Goal: Information Seeking & Learning: Check status

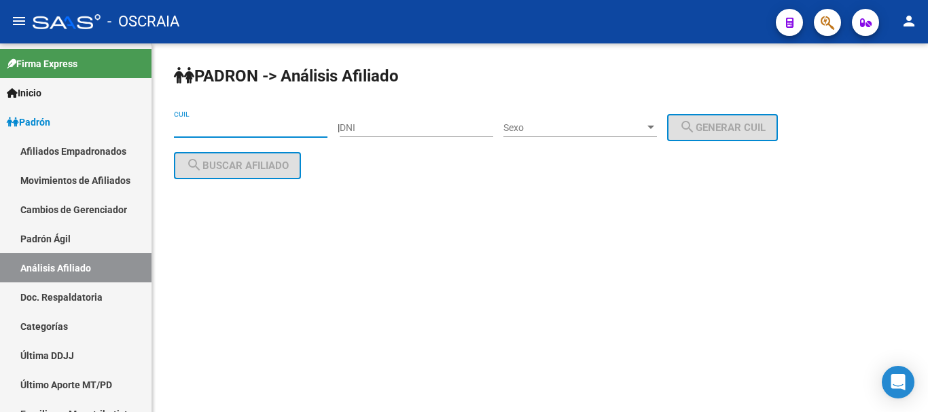
click at [241, 126] on input "CUIL" at bounding box center [250, 128] width 153 height 12
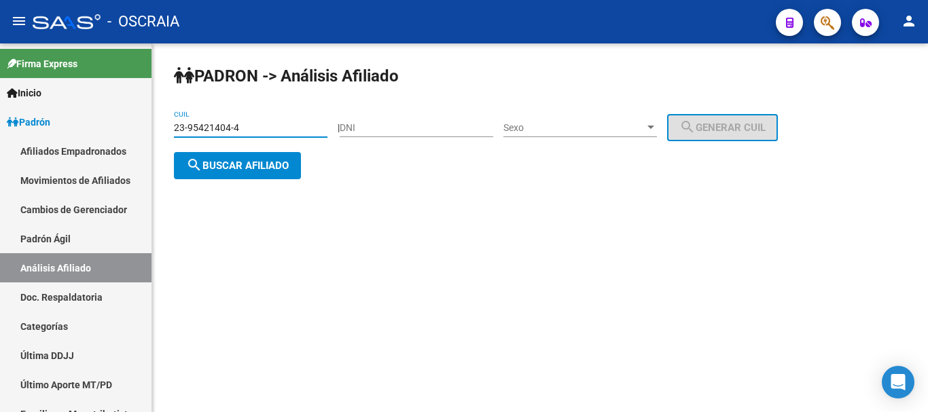
type input "23-95421404-4"
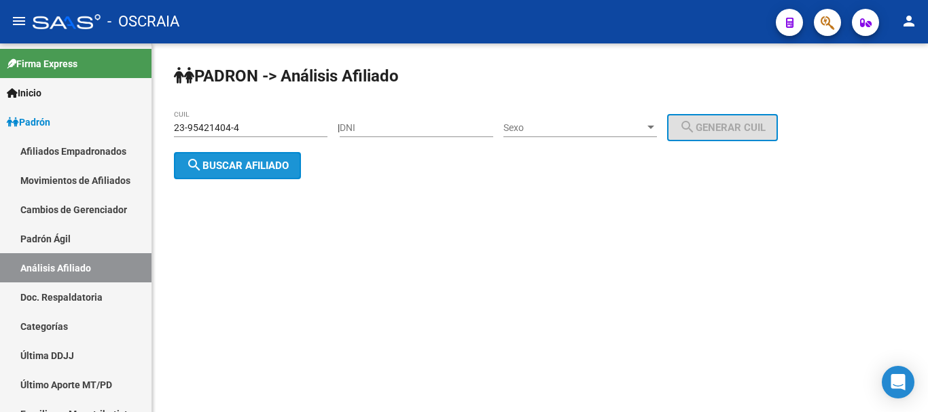
click at [267, 166] on span "search Buscar afiliado" at bounding box center [237, 166] width 103 height 12
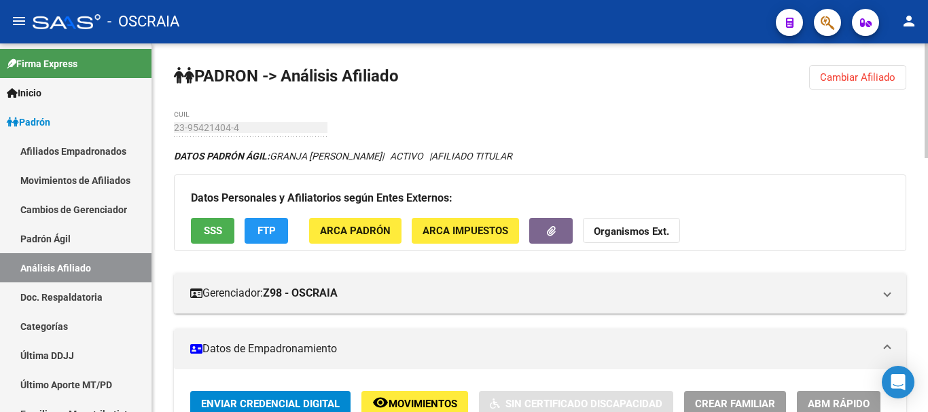
drag, startPoint x: 226, startPoint y: 121, endPoint x: 178, endPoint y: 180, distance: 76.3
click at [178, 183] on div "Datos Personales y Afiliatorios según Entes Externos: SSS FTP ARCA Padrón ARCA …" at bounding box center [540, 213] width 732 height 76
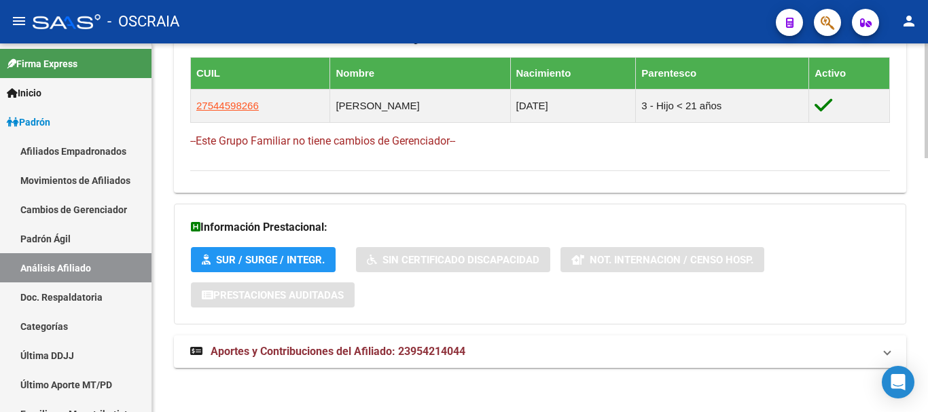
scroll to position [817, 0]
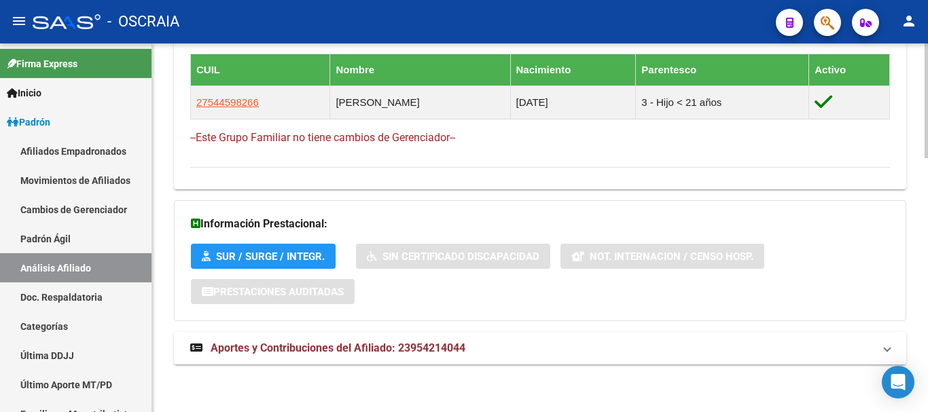
click at [348, 342] on span "Aportes y Contribuciones del Afiliado: 23954214044" at bounding box center [338, 348] width 255 height 13
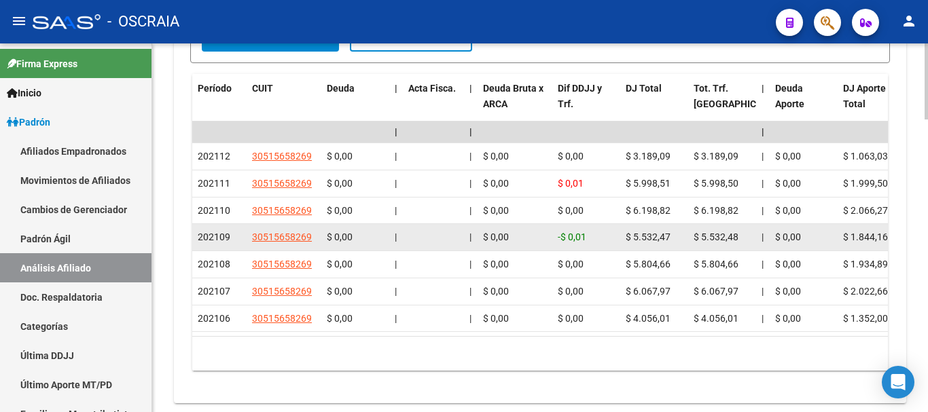
scroll to position [1292, 0]
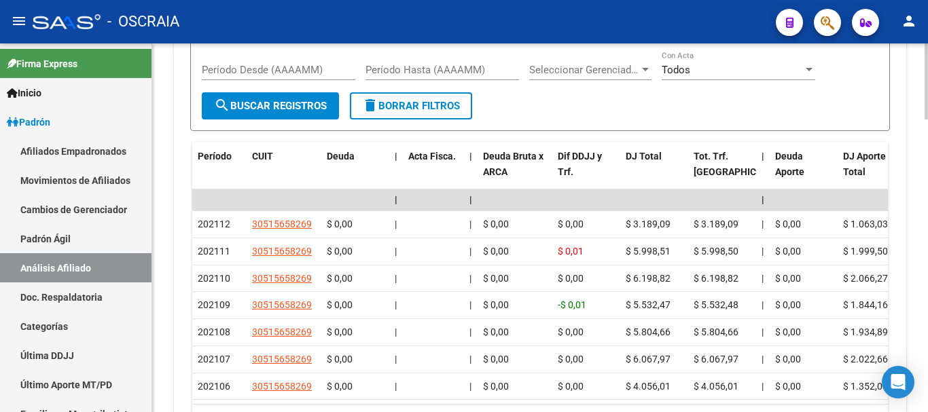
click at [414, 62] on div "Período Hasta (AAAAMM)" at bounding box center [441, 65] width 153 height 29
click at [247, 74] on input "Período Desde (AAAAMM)" at bounding box center [278, 70] width 153 height 12
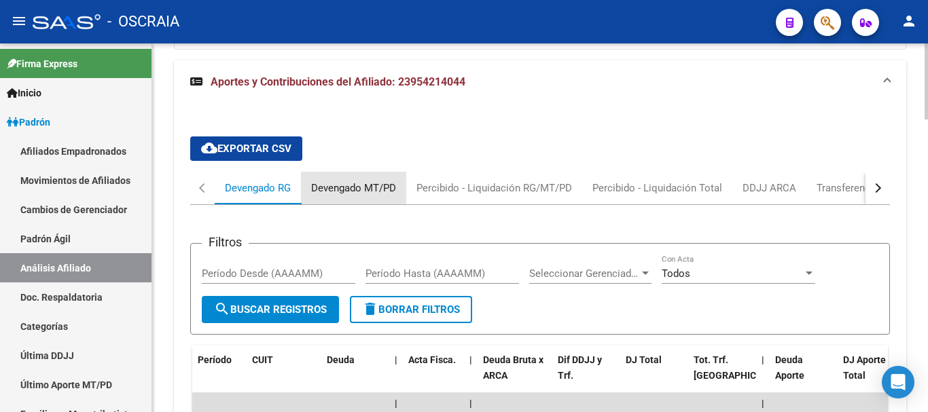
click at [348, 191] on div "Devengado MT/PD" at bounding box center [353, 188] width 85 height 15
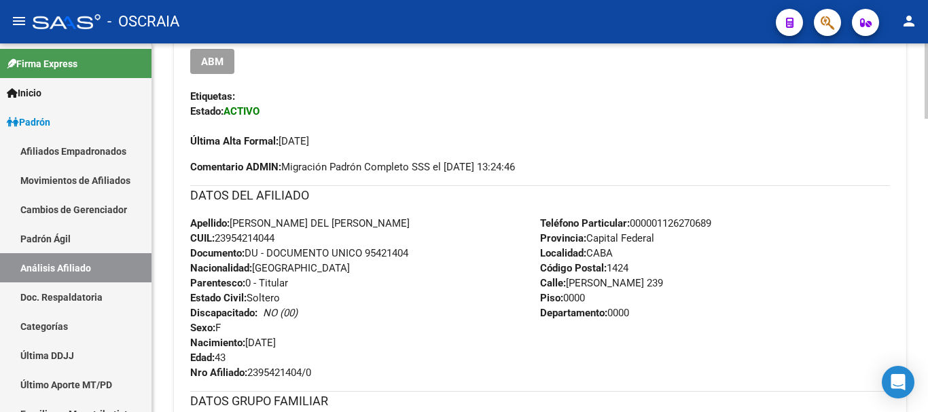
scroll to position [349, 0]
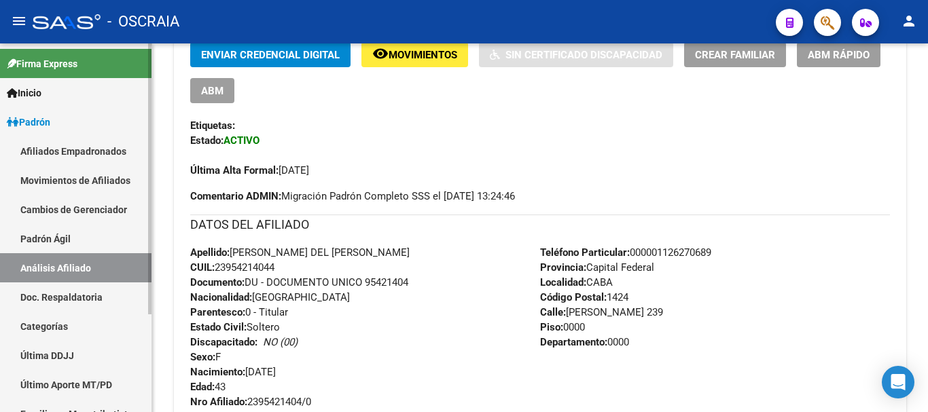
click at [56, 234] on link "Padrón Ágil" at bounding box center [75, 238] width 151 height 29
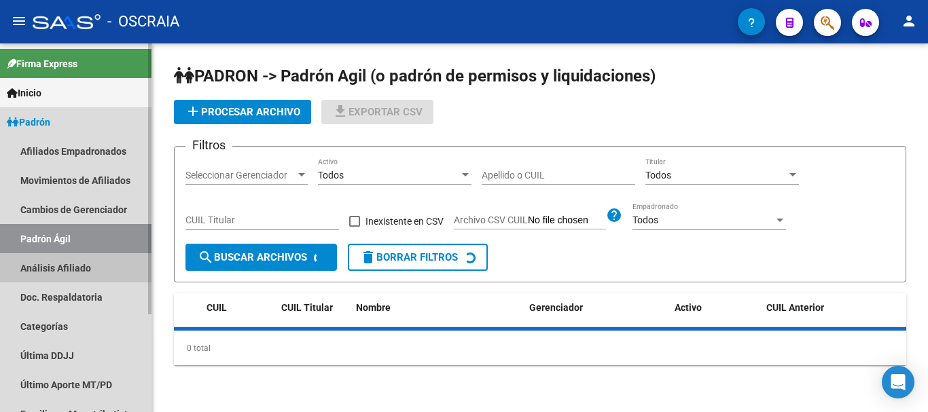
click at [62, 265] on link "Análisis Afiliado" at bounding box center [75, 267] width 151 height 29
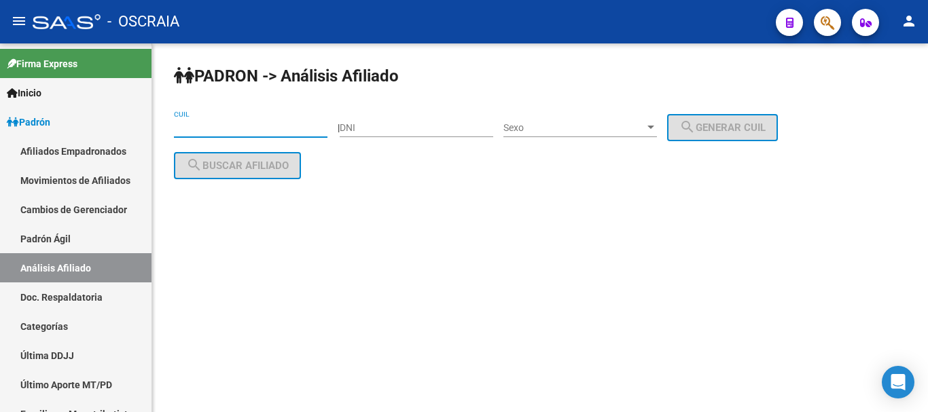
click at [267, 130] on input "CUIL" at bounding box center [250, 128] width 153 height 12
paste input "27-26561543-6"
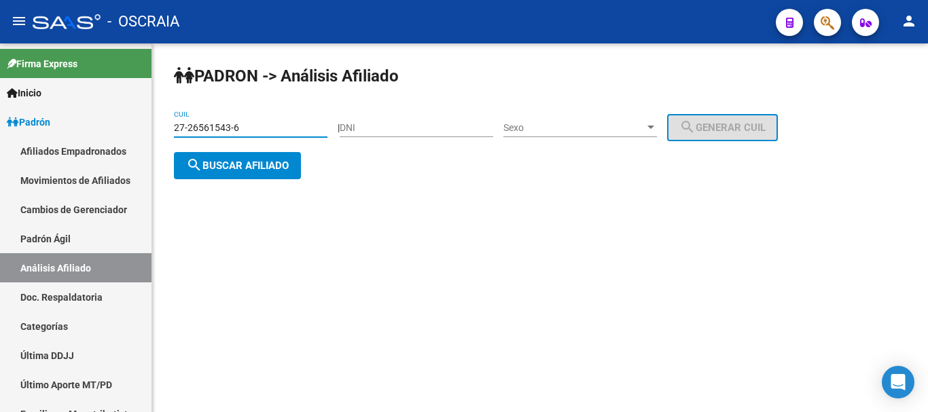
type input "27-26561543-6"
click at [250, 164] on span "search Buscar afiliado" at bounding box center [237, 166] width 103 height 12
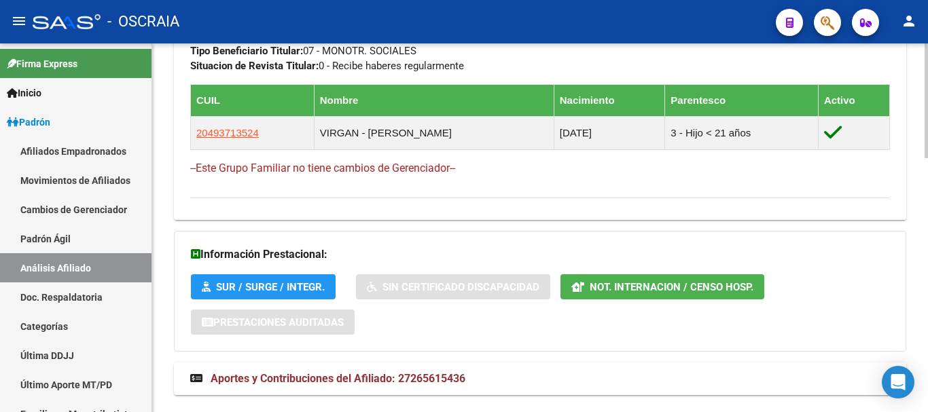
scroll to position [817, 0]
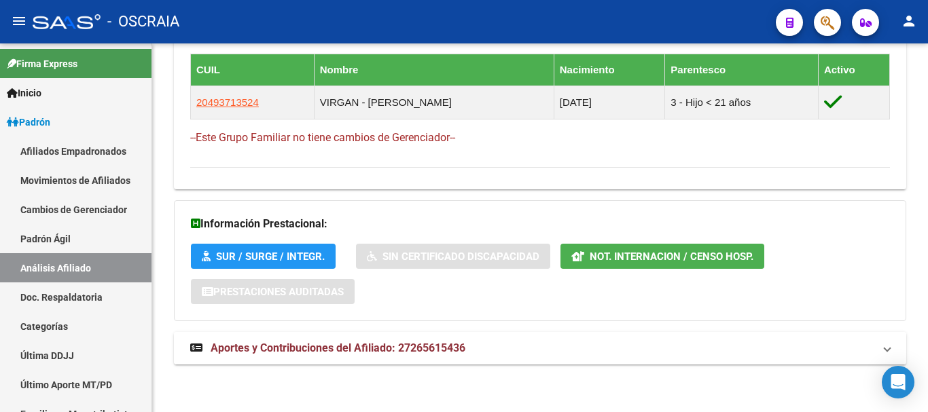
click at [303, 347] on span "Aportes y Contribuciones del Afiliado: 27265615436" at bounding box center [338, 348] width 255 height 13
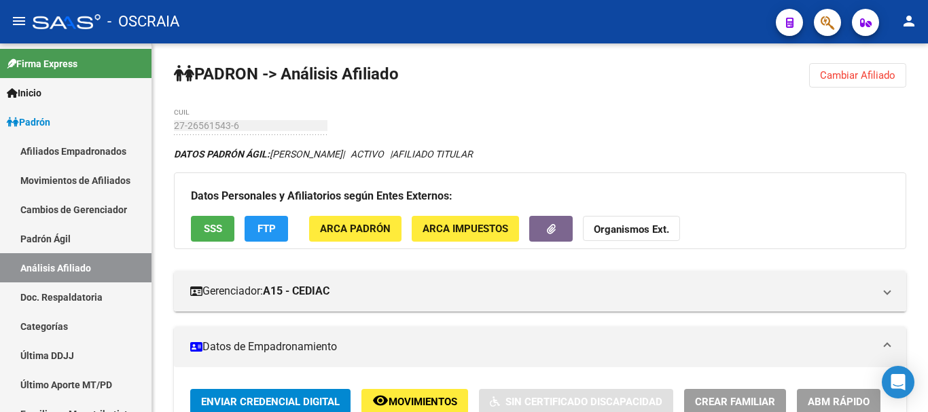
scroll to position [0, 0]
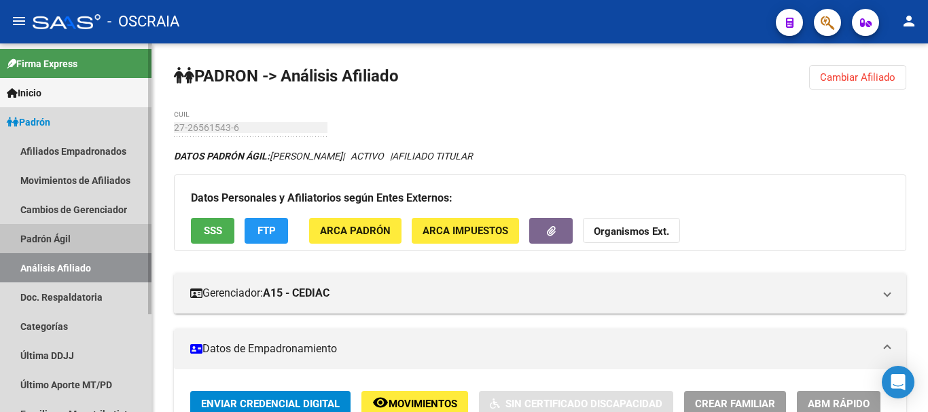
click at [46, 244] on link "Padrón Ágil" at bounding box center [75, 238] width 151 height 29
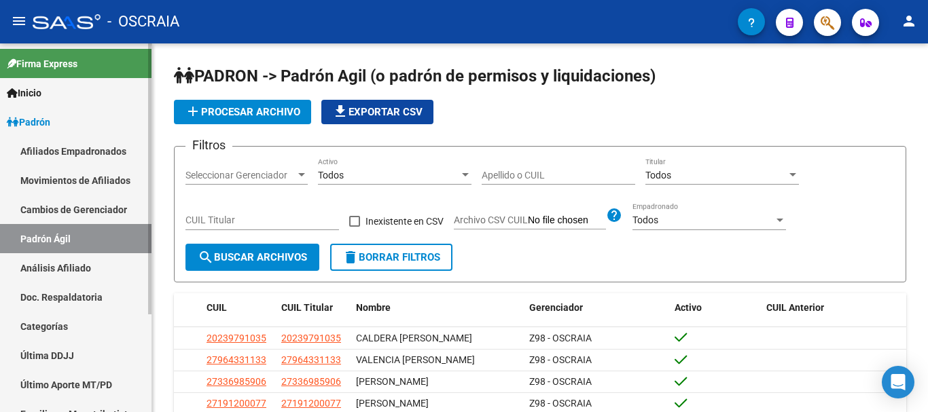
click at [45, 262] on link "Análisis Afiliado" at bounding box center [75, 267] width 151 height 29
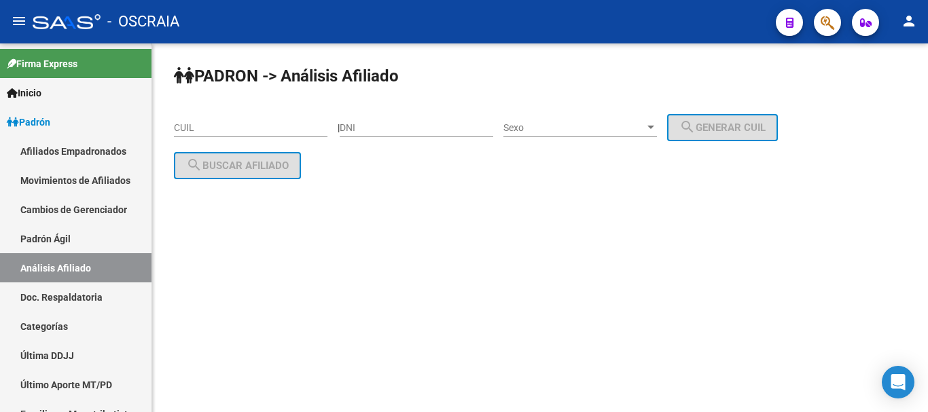
click at [250, 121] on div "CUIL" at bounding box center [250, 123] width 153 height 27
drag, startPoint x: 230, startPoint y: 121, endPoint x: 183, endPoint y: 124, distance: 47.0
click at [183, 124] on input "CUIL" at bounding box center [250, 128] width 153 height 12
paste input "20-14044512-7"
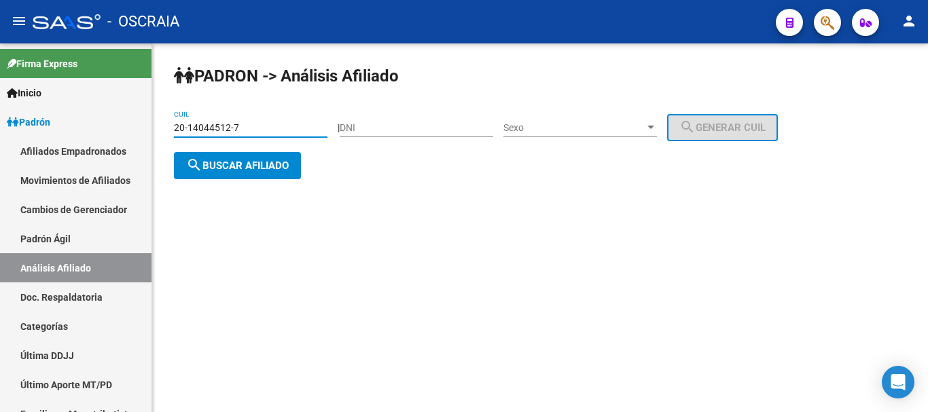
type input "20-14044512-7"
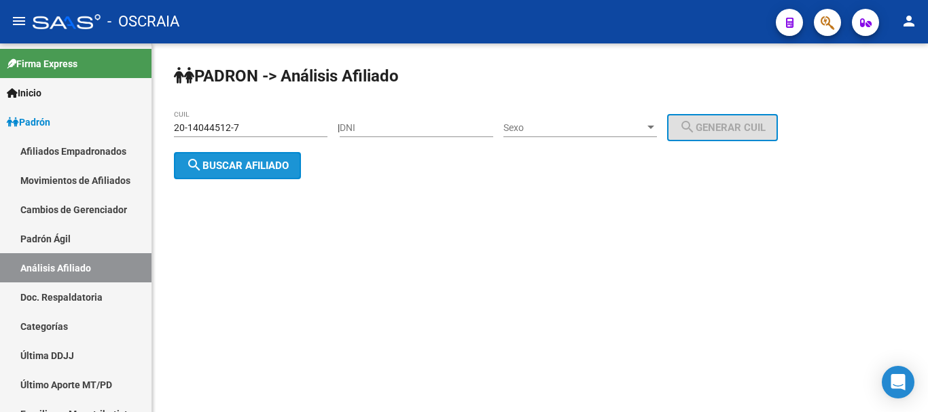
click at [279, 170] on span "search Buscar afiliado" at bounding box center [237, 166] width 103 height 12
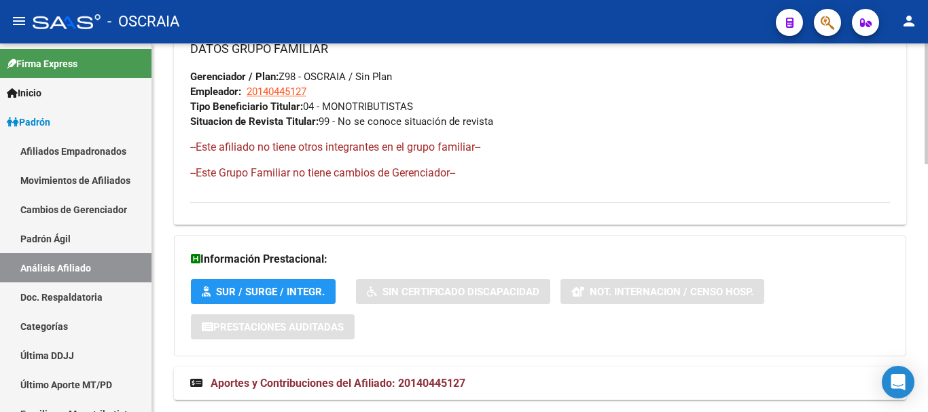
scroll to position [755, 0]
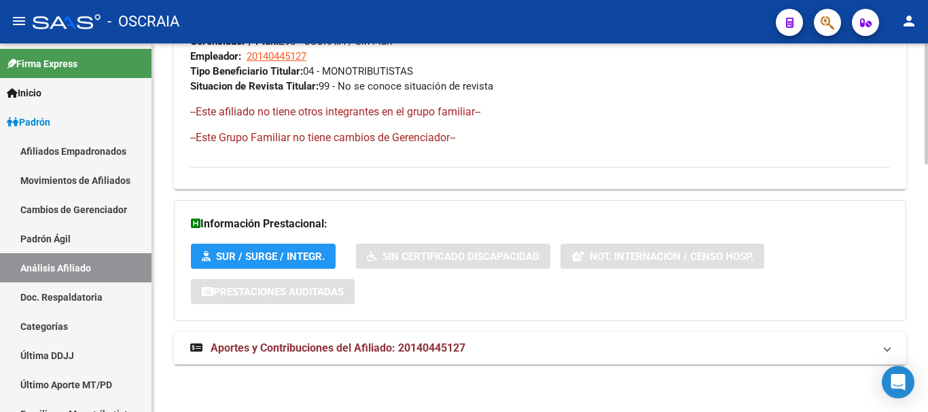
click at [365, 346] on span "Aportes y Contribuciones del Afiliado: 20140445127" at bounding box center [338, 348] width 255 height 13
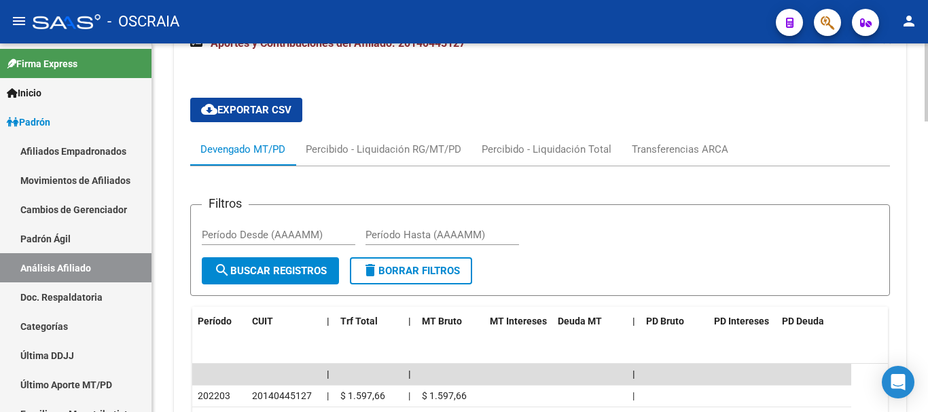
scroll to position [1027, 0]
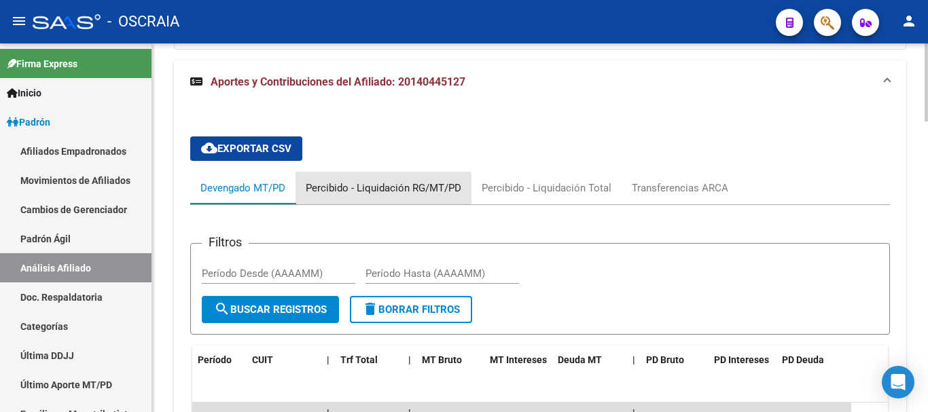
click at [373, 191] on div "Percibido - Liquidación RG/MT/PD" at bounding box center [384, 188] width 156 height 15
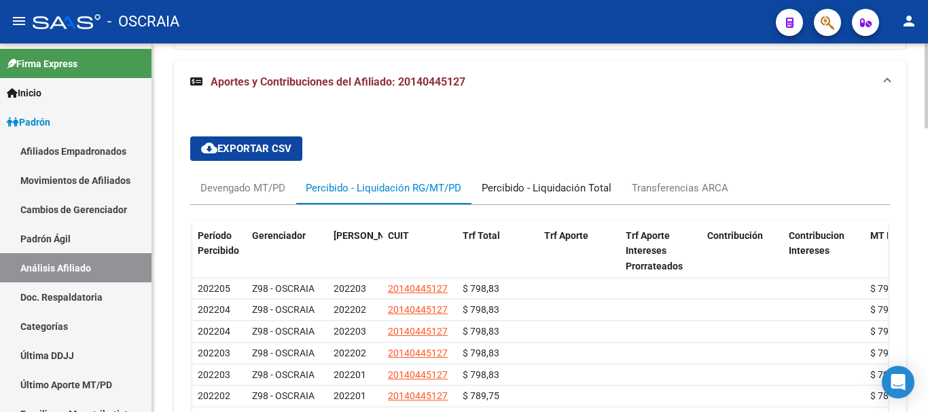
click at [558, 189] on div "Percibido - Liquidación Total" at bounding box center [547, 188] width 130 height 15
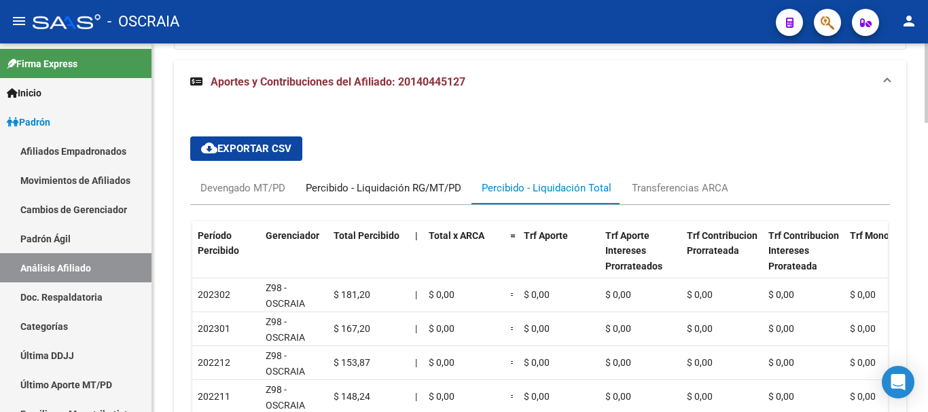
click at [424, 179] on div "Percibido - Liquidación RG/MT/PD" at bounding box center [383, 188] width 176 height 33
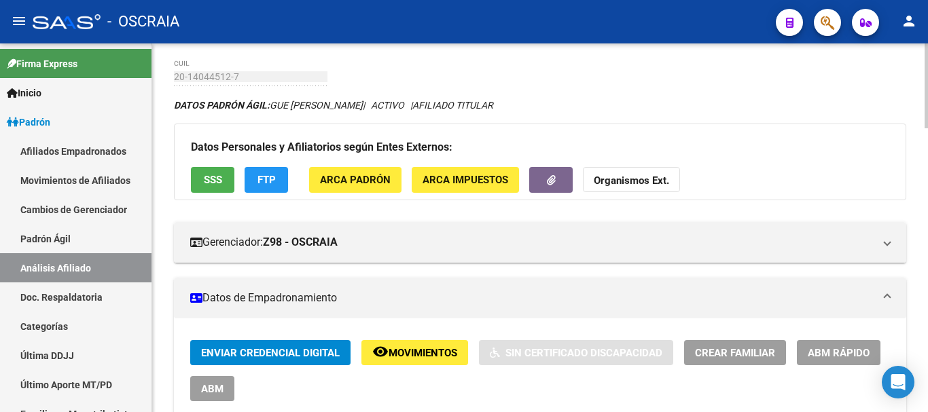
scroll to position [0, 0]
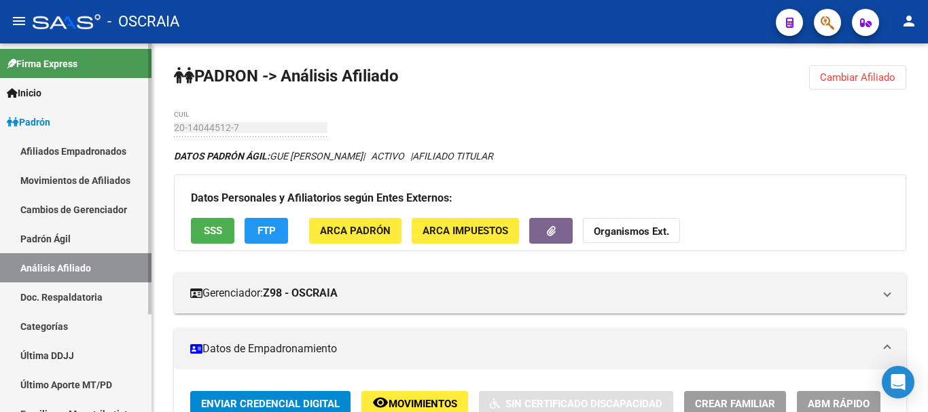
click at [69, 243] on link "Padrón Ágil" at bounding box center [75, 238] width 151 height 29
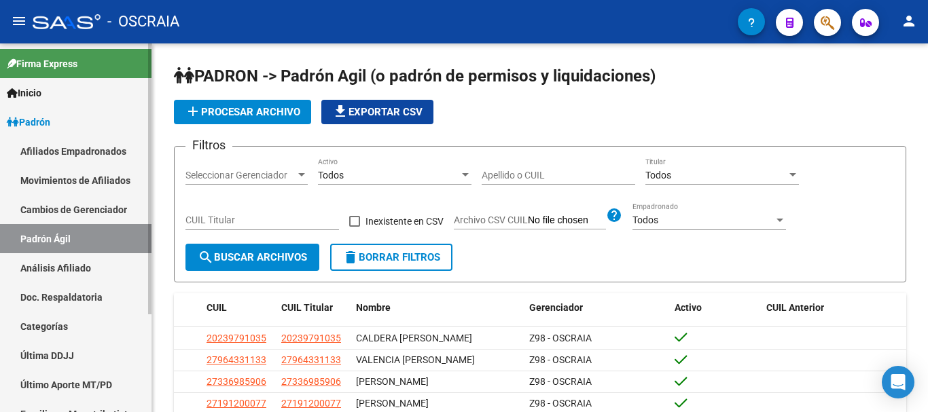
click at [37, 263] on link "Análisis Afiliado" at bounding box center [75, 267] width 151 height 29
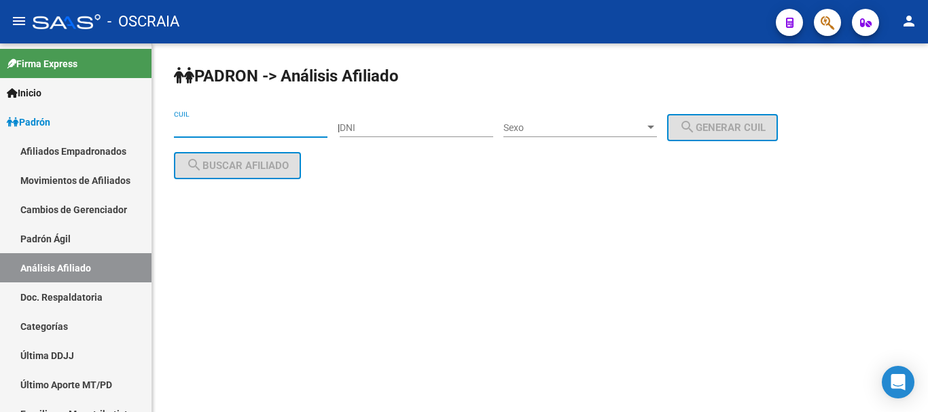
click at [219, 128] on input "CUIL" at bounding box center [250, 128] width 153 height 12
paste input "27-94477199-4"
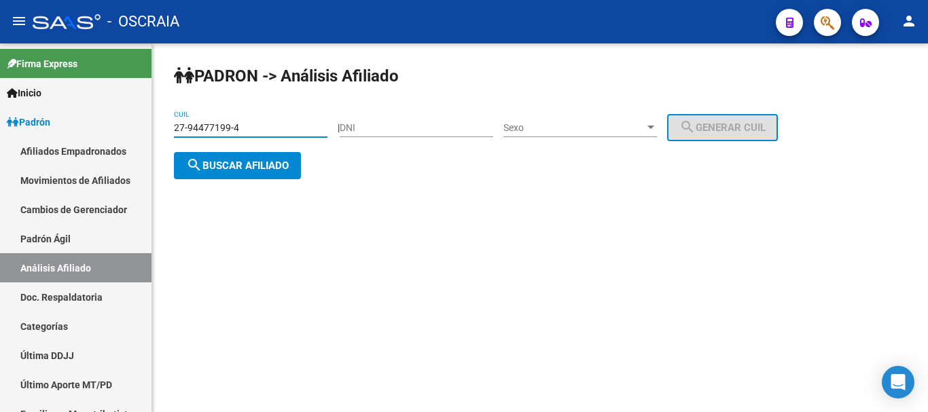
type input "27-94477199-4"
click at [245, 153] on button "search Buscar afiliado" at bounding box center [237, 165] width 127 height 27
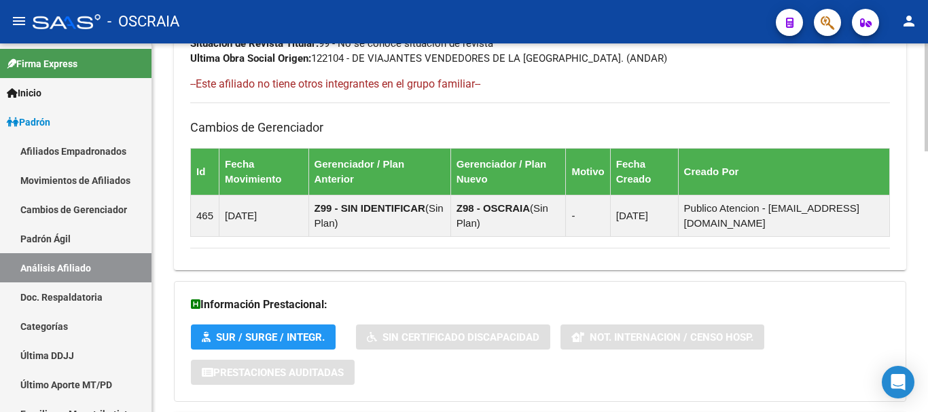
scroll to position [890, 0]
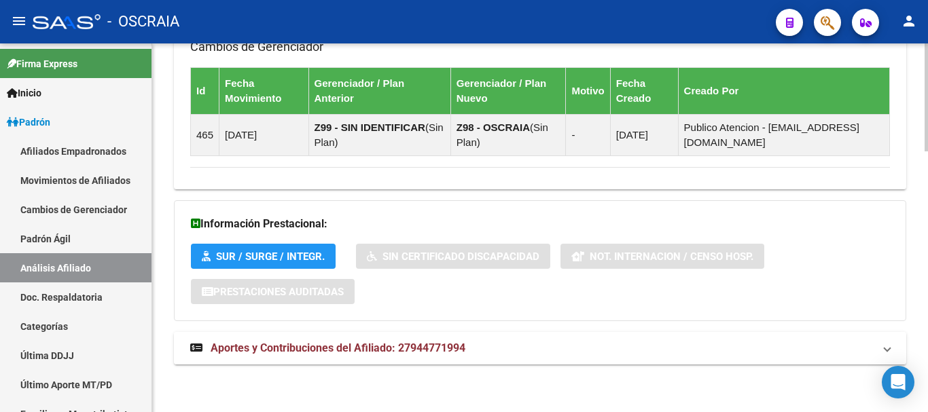
click at [377, 346] on span "Aportes y Contribuciones del Afiliado: 27944771994" at bounding box center [338, 348] width 255 height 13
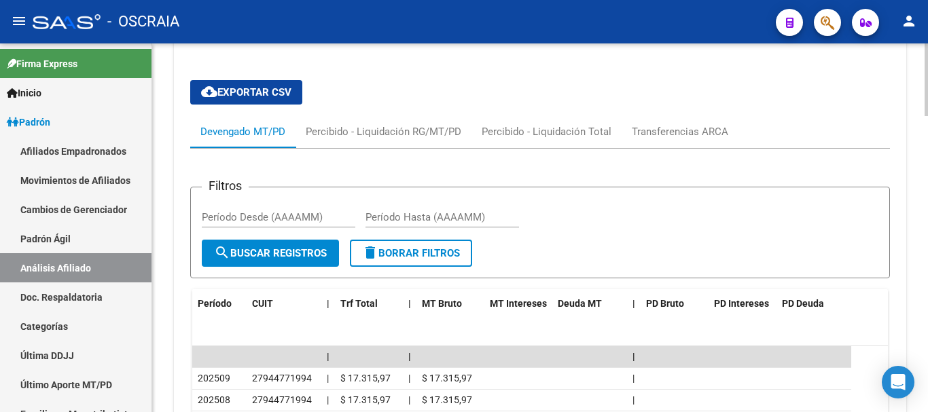
scroll to position [1229, 0]
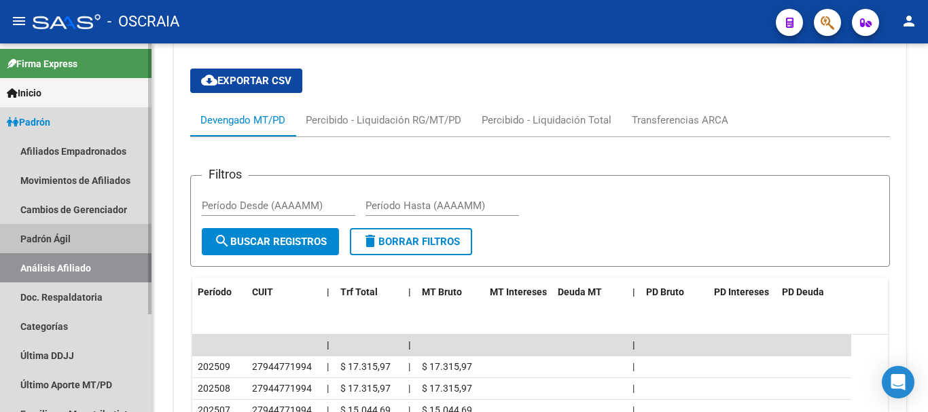
click at [62, 240] on link "Padrón Ágil" at bounding box center [75, 238] width 151 height 29
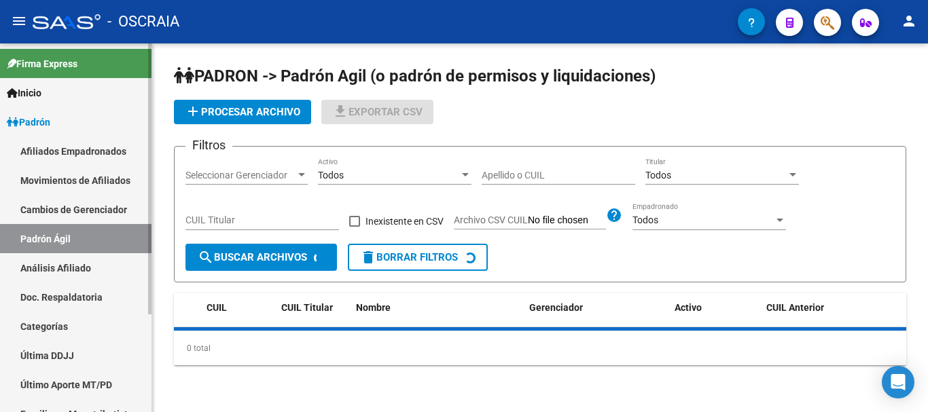
click at [60, 261] on link "Análisis Afiliado" at bounding box center [75, 267] width 151 height 29
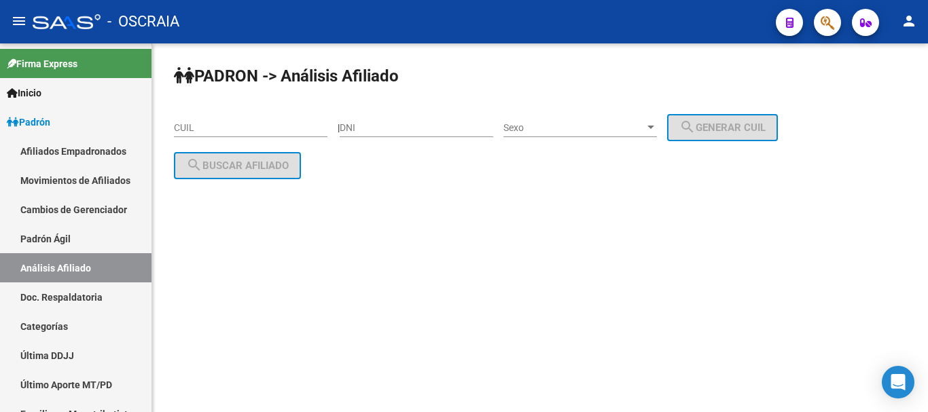
click at [239, 127] on input "CUIL" at bounding box center [250, 128] width 153 height 12
paste input "27-31713615-9"
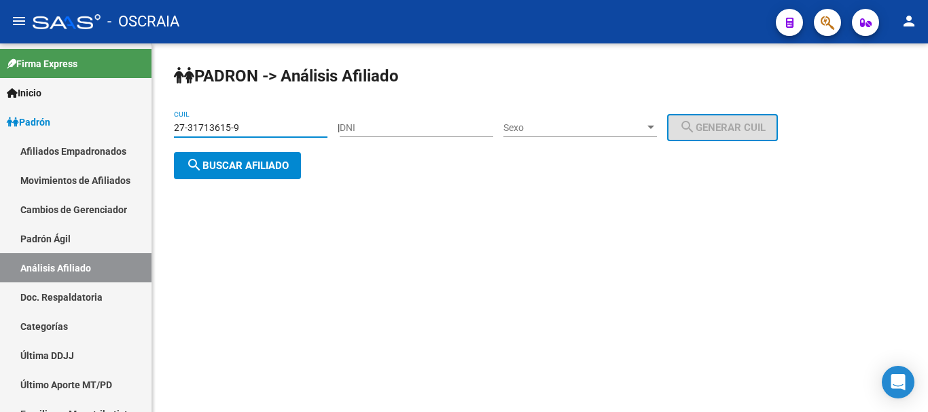
type input "27-31713615-9"
click at [257, 165] on span "search Buscar afiliado" at bounding box center [237, 166] width 103 height 12
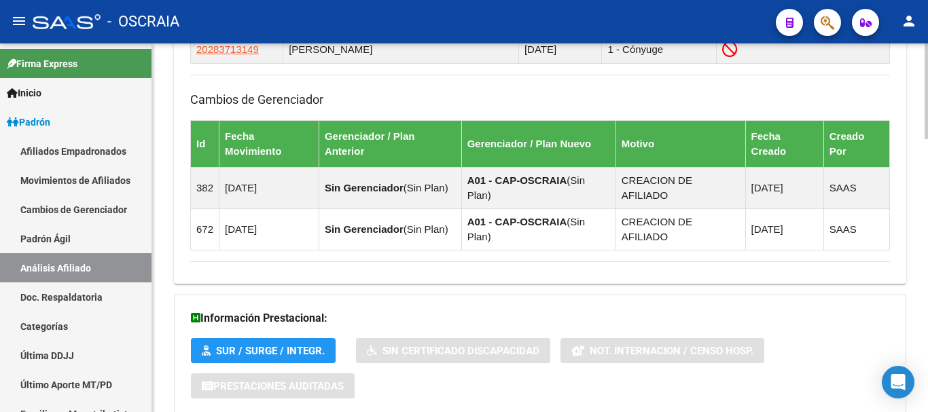
scroll to position [1055, 0]
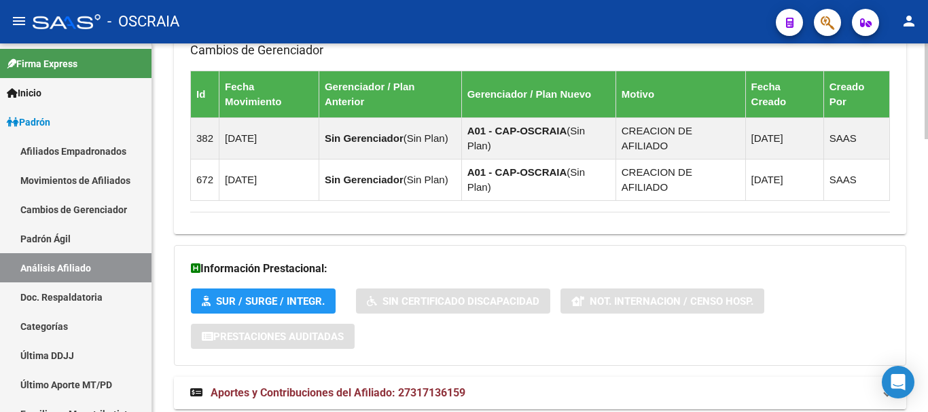
click at [361, 386] on span "Aportes y Contribuciones del Afiliado: 27317136159" at bounding box center [338, 392] width 255 height 13
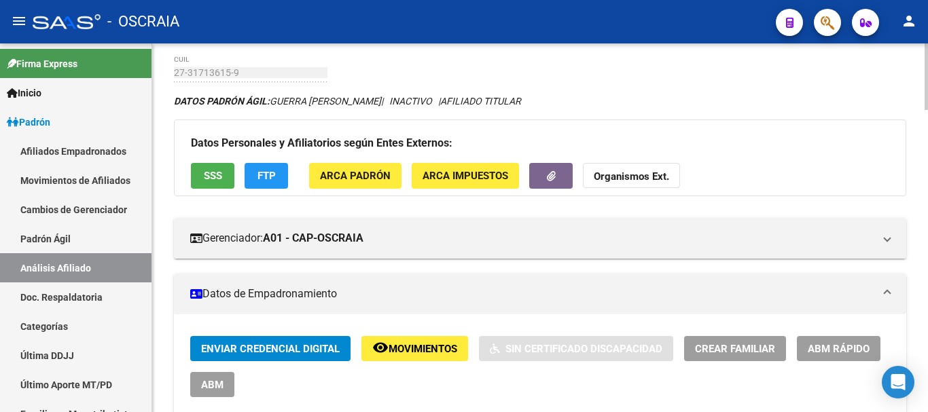
scroll to position [204, 0]
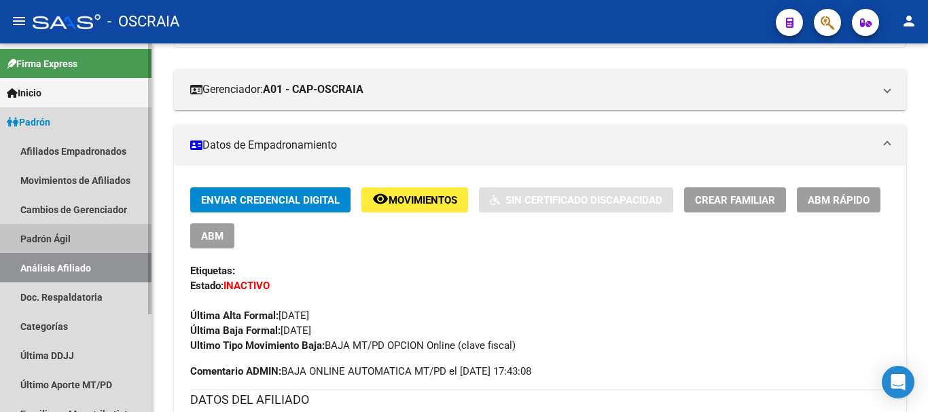
click at [83, 236] on link "Padrón Ágil" at bounding box center [75, 238] width 151 height 29
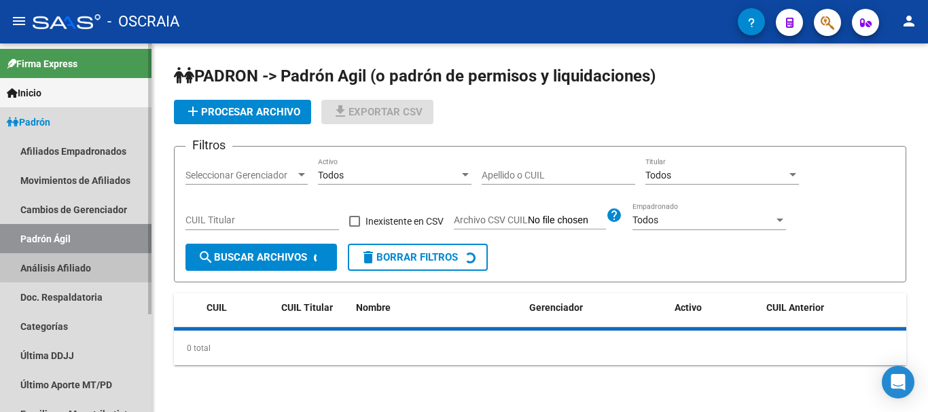
click at [79, 261] on link "Análisis Afiliado" at bounding box center [75, 267] width 151 height 29
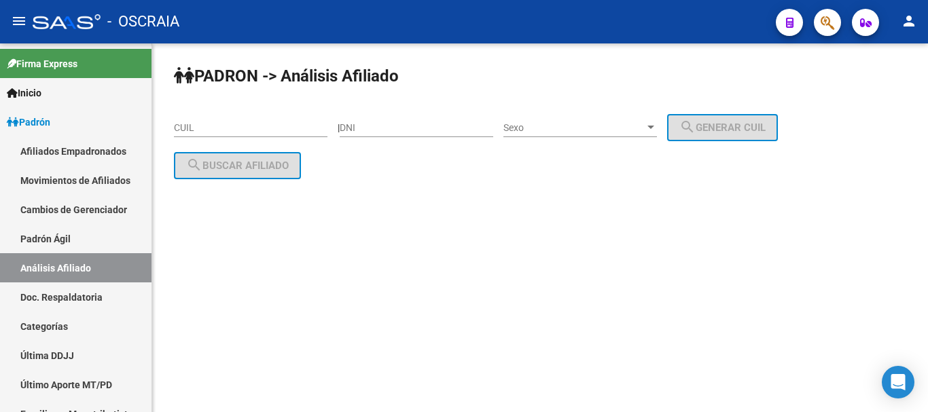
click at [300, 131] on input "CUIL" at bounding box center [250, 128] width 153 height 12
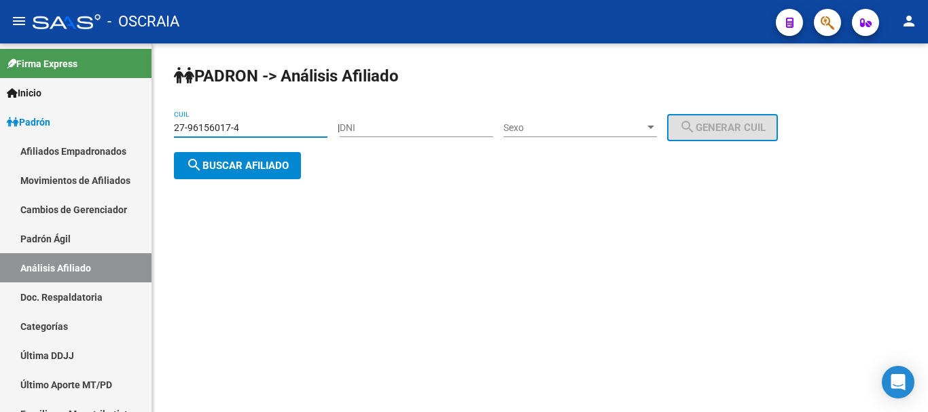
type input "27-96156017-4"
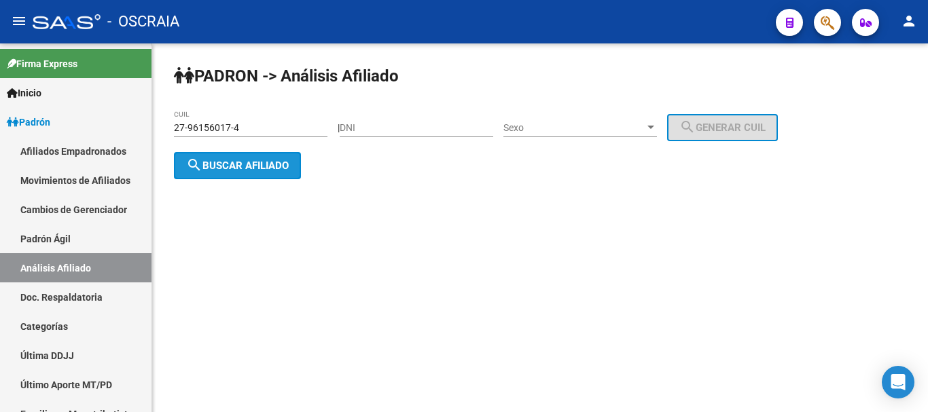
click at [250, 169] on span "search Buscar afiliado" at bounding box center [237, 166] width 103 height 12
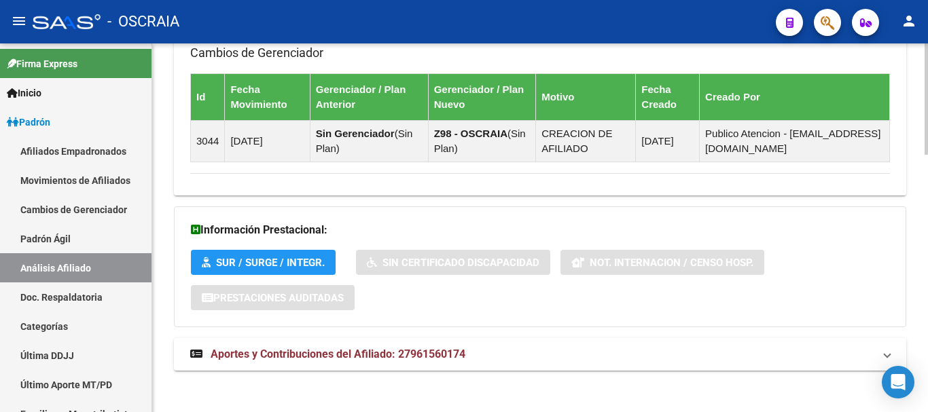
scroll to position [849, 0]
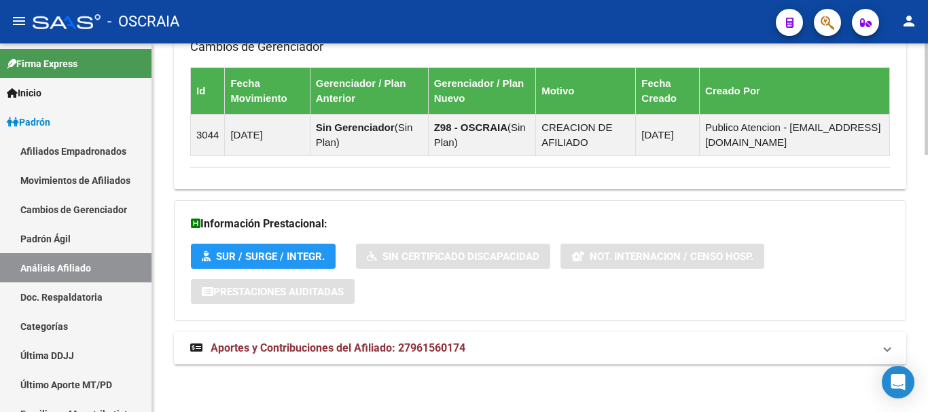
click at [329, 344] on span "Aportes y Contribuciones del Afiliado: 27961560174" at bounding box center [338, 348] width 255 height 13
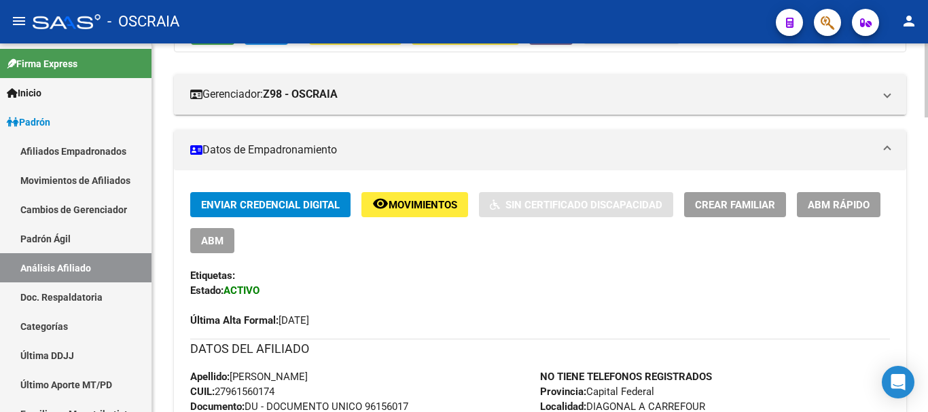
scroll to position [272, 0]
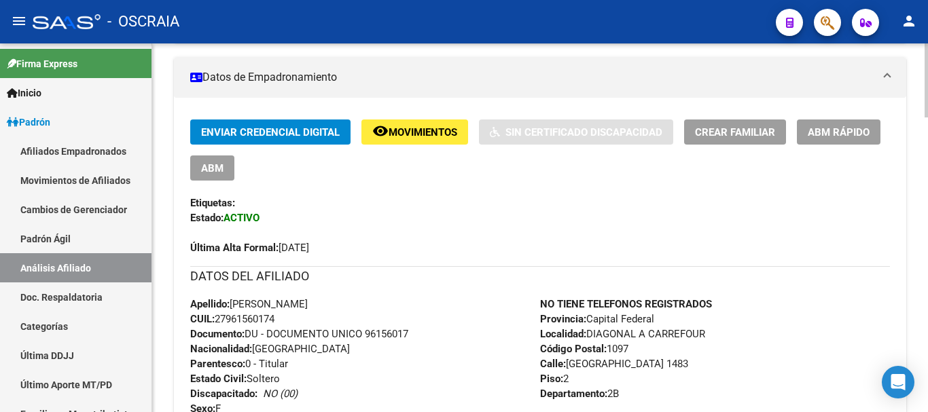
click at [508, 244] on div "Última Alta Formal: [DATE]" at bounding box center [540, 240] width 700 height 30
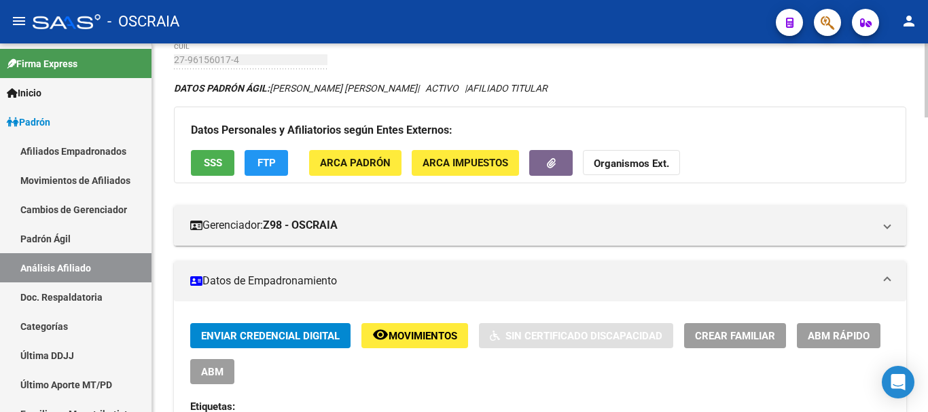
scroll to position [340, 0]
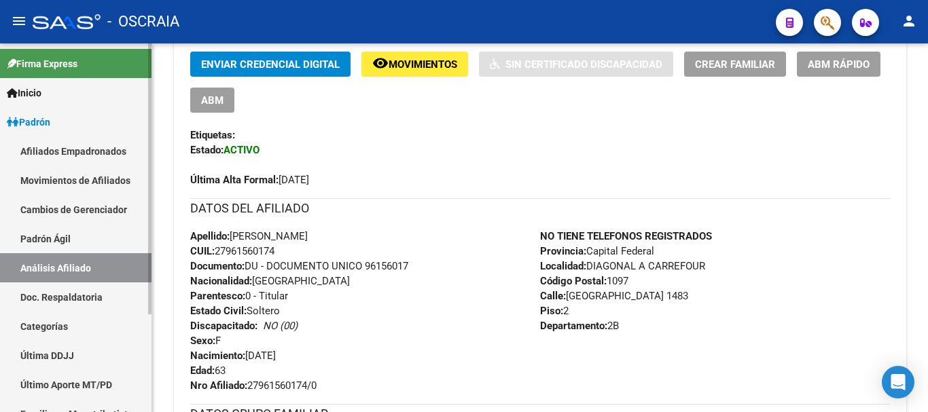
click at [70, 239] on link "Padrón Ágil" at bounding box center [75, 238] width 151 height 29
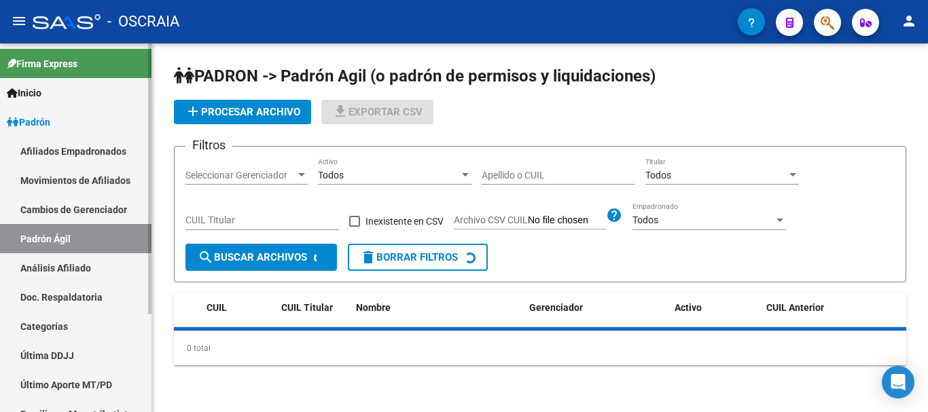
click at [68, 262] on link "Análisis Afiliado" at bounding box center [75, 267] width 151 height 29
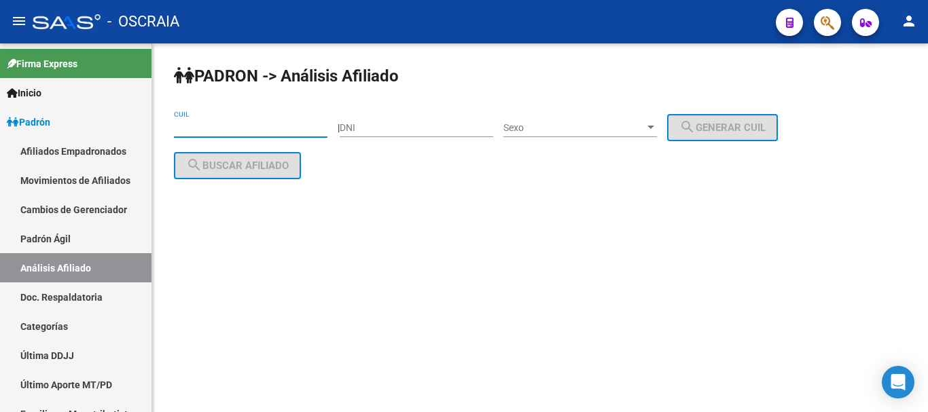
click at [242, 131] on input "CUIL" at bounding box center [250, 128] width 153 height 12
paste input "20-97518039-2"
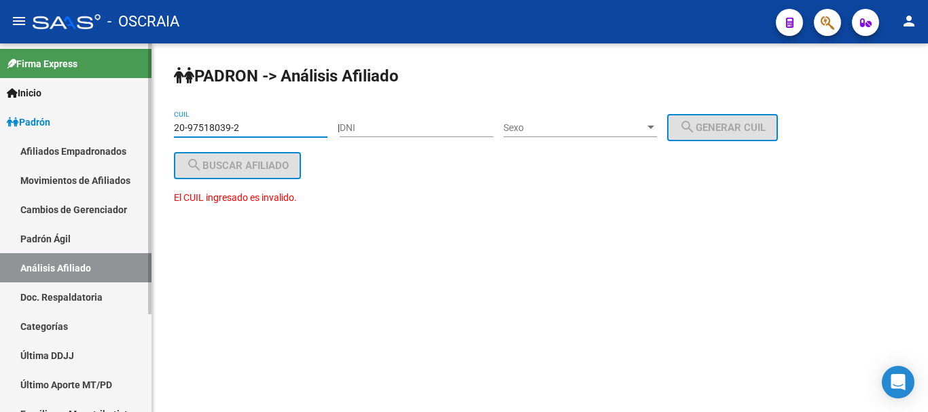
type input "20-97518039-2"
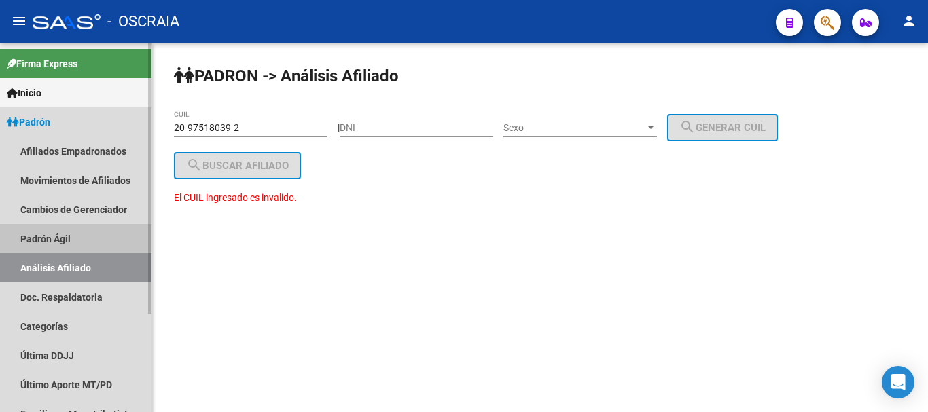
click at [71, 234] on link "Padrón Ágil" at bounding box center [75, 238] width 151 height 29
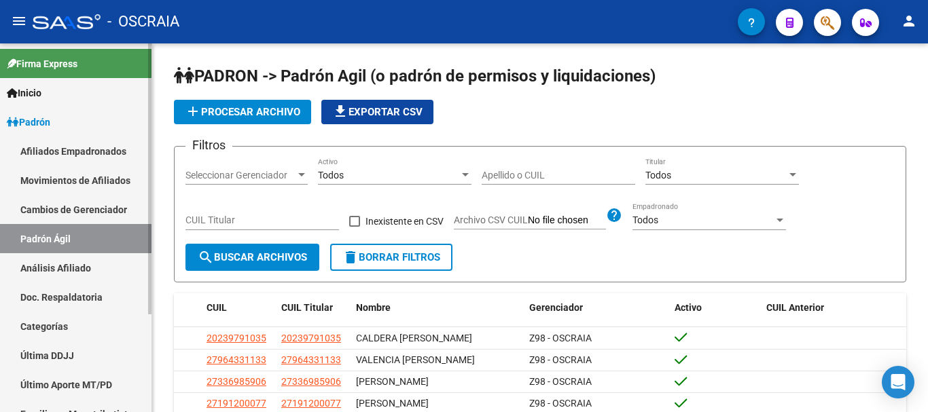
click at [69, 262] on link "Análisis Afiliado" at bounding box center [75, 267] width 151 height 29
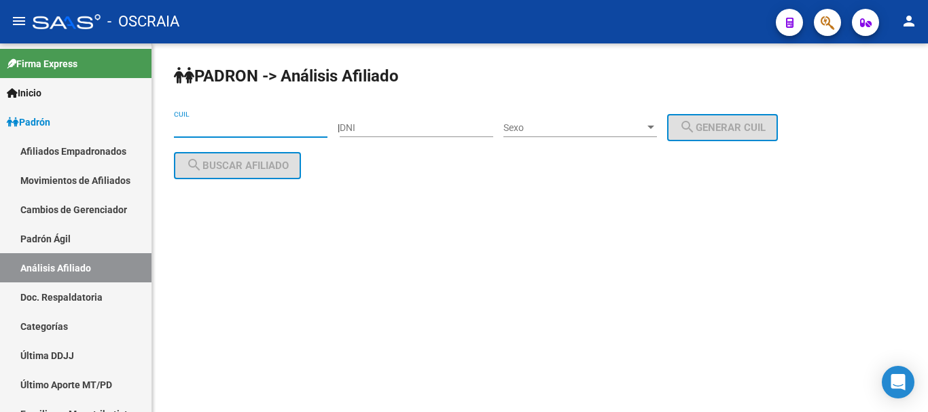
click at [259, 131] on input "CUIL" at bounding box center [250, 128] width 153 height 12
paste input "20-37518039-2"
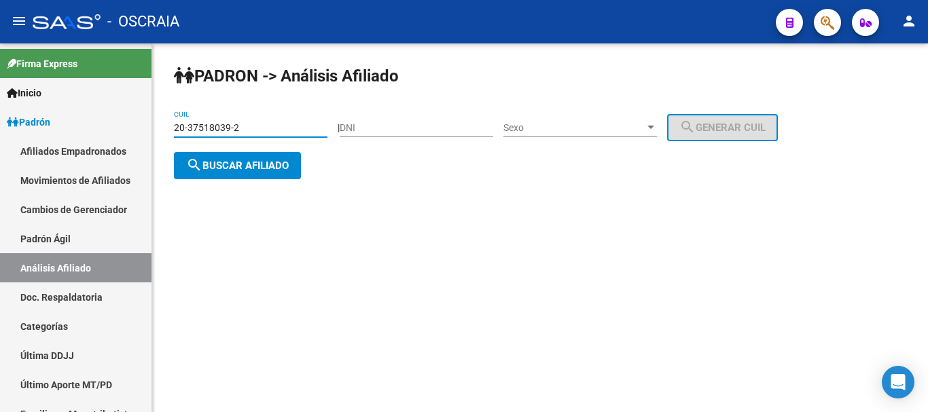
type input "20-37518039-2"
click at [279, 168] on span "search Buscar afiliado" at bounding box center [237, 166] width 103 height 12
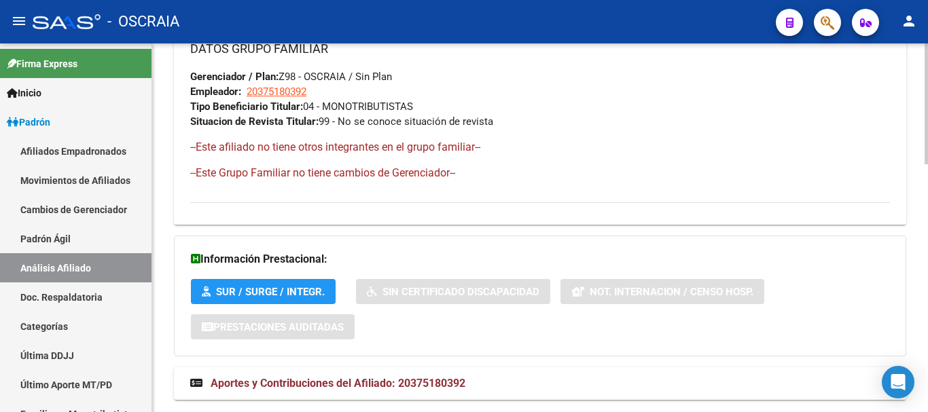
scroll to position [755, 0]
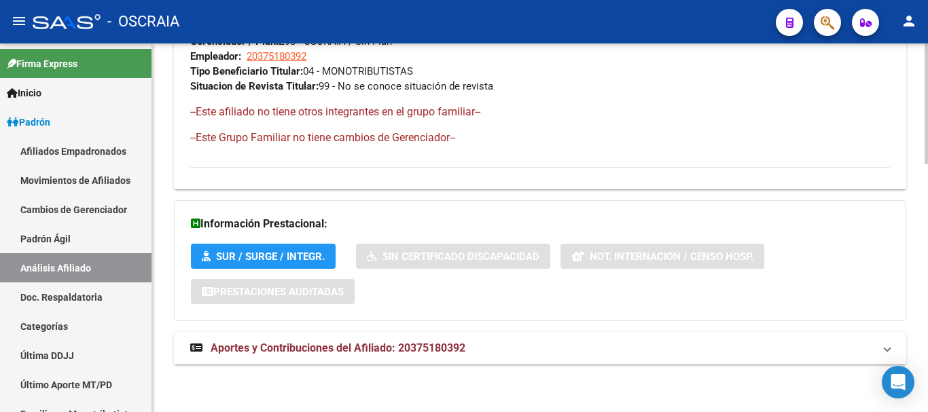
click at [401, 353] on span "Aportes y Contribuciones del Afiliado: 20375180392" at bounding box center [338, 348] width 255 height 13
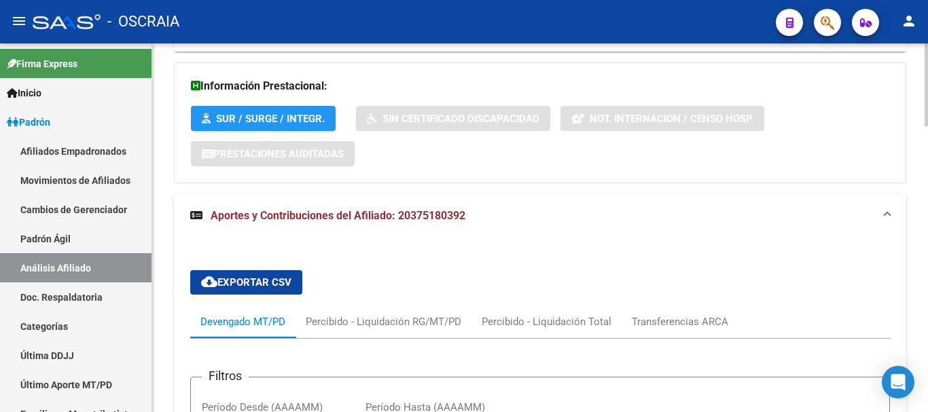
scroll to position [891, 0]
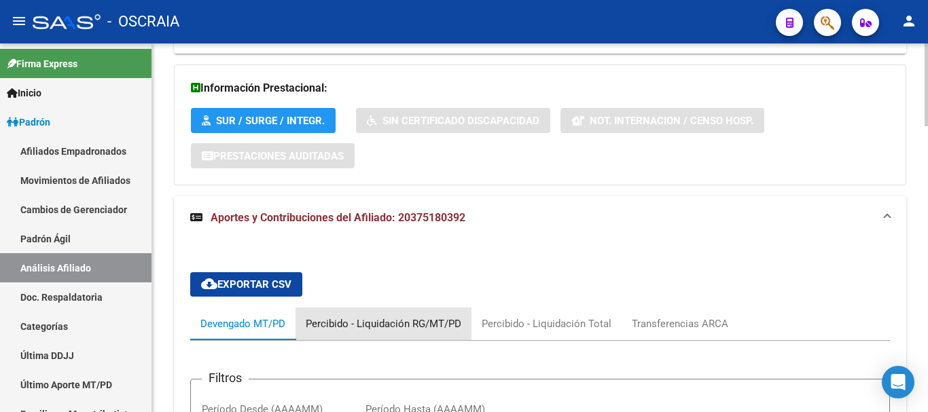
click at [398, 321] on div "Percibido - Liquidación RG/MT/PD" at bounding box center [384, 323] width 156 height 15
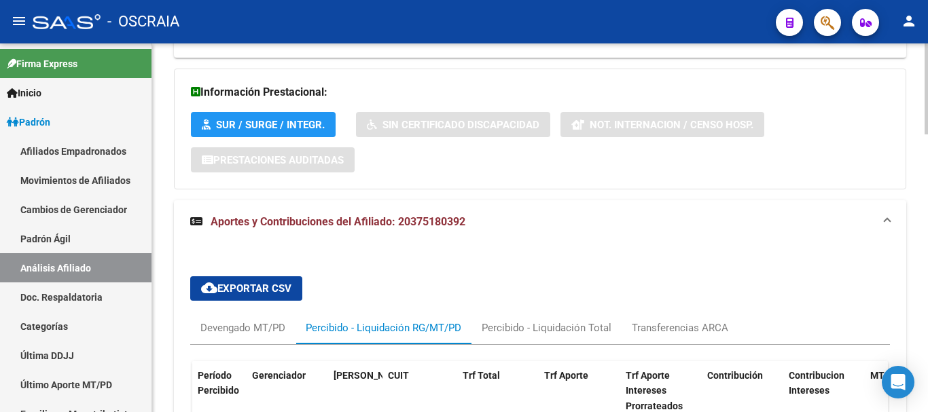
scroll to position [858, 0]
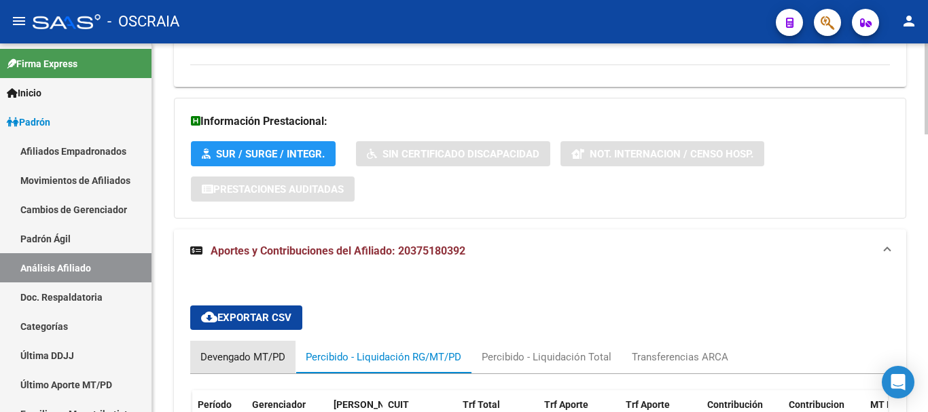
click at [238, 361] on div "Devengado MT/PD" at bounding box center [242, 357] width 85 height 15
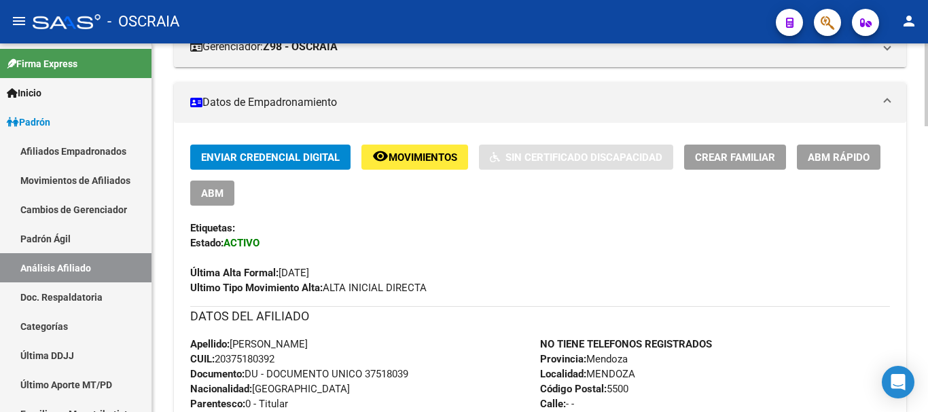
scroll to position [0, 0]
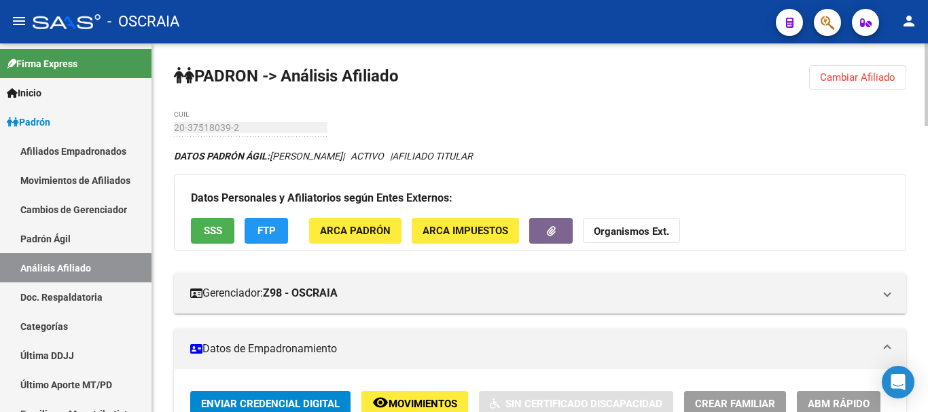
drag, startPoint x: 215, startPoint y: 120, endPoint x: 649, endPoint y: 90, distance: 435.7
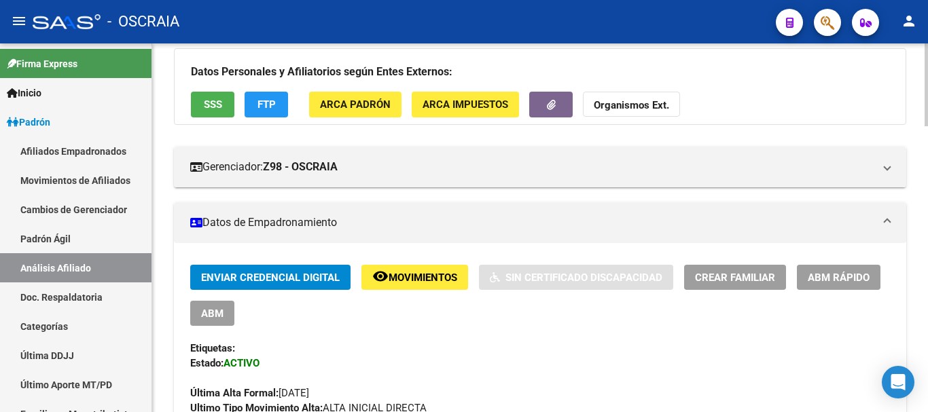
scroll to position [111, 0]
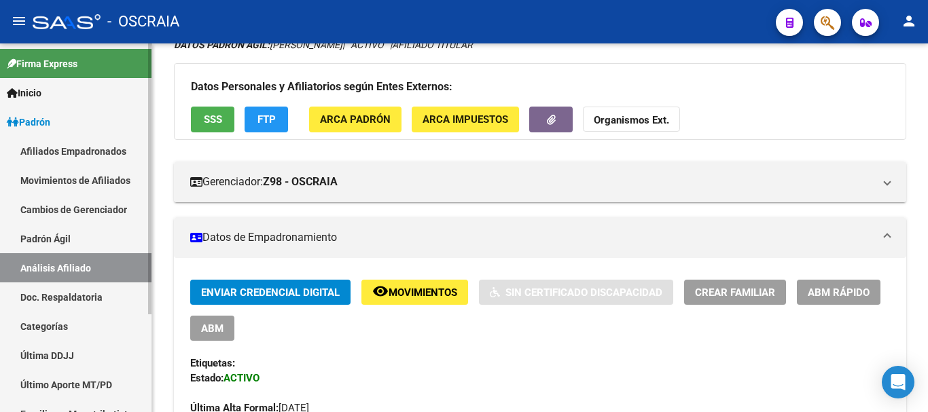
click at [65, 228] on link "Padrón Ágil" at bounding box center [75, 238] width 151 height 29
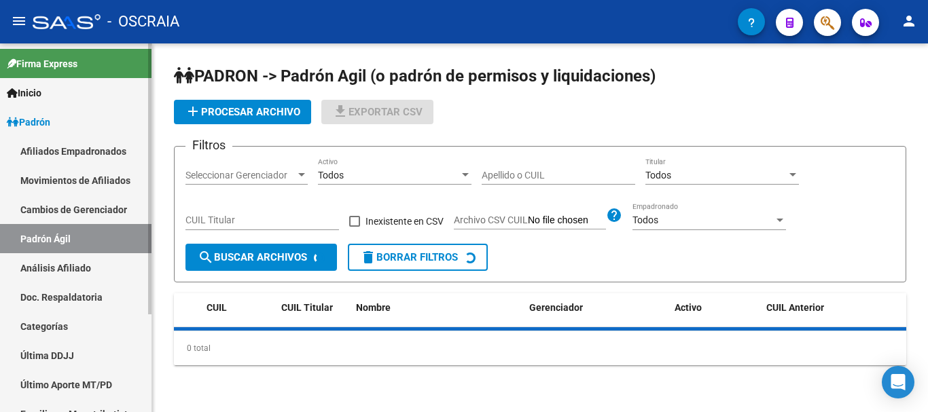
click at [46, 264] on link "Análisis Afiliado" at bounding box center [75, 267] width 151 height 29
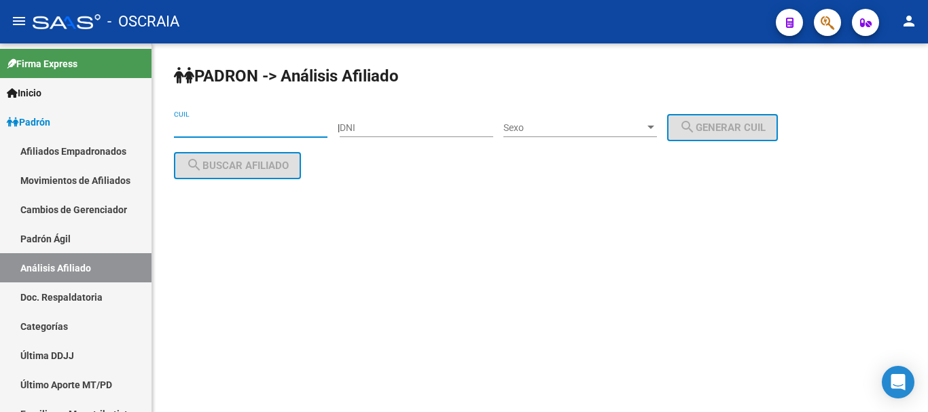
click at [263, 129] on input "CUIL" at bounding box center [250, 128] width 153 height 12
paste input "27-31713615-9"
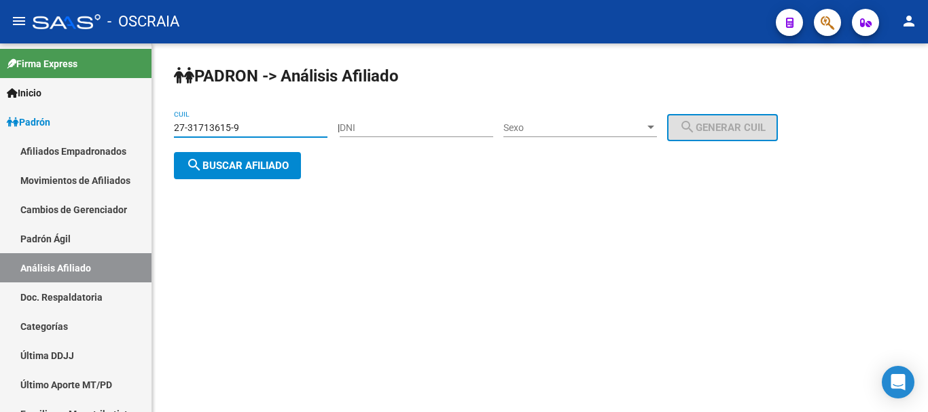
type input "27-31713615-9"
click at [216, 166] on span "search Buscar afiliado" at bounding box center [237, 166] width 103 height 12
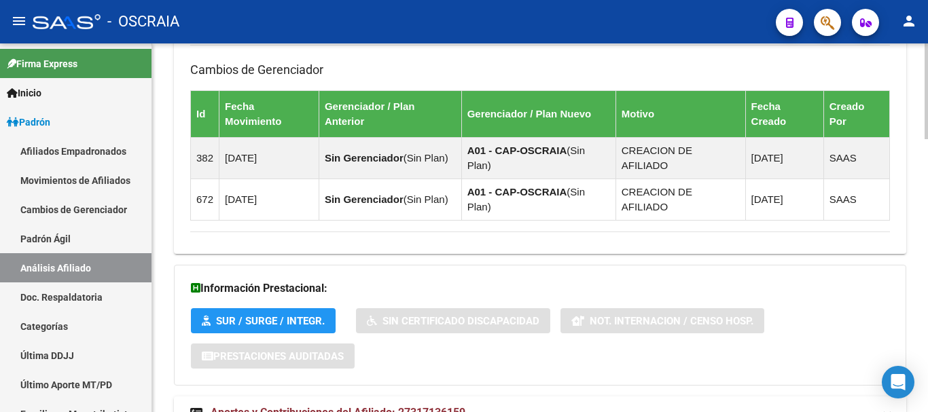
scroll to position [1055, 0]
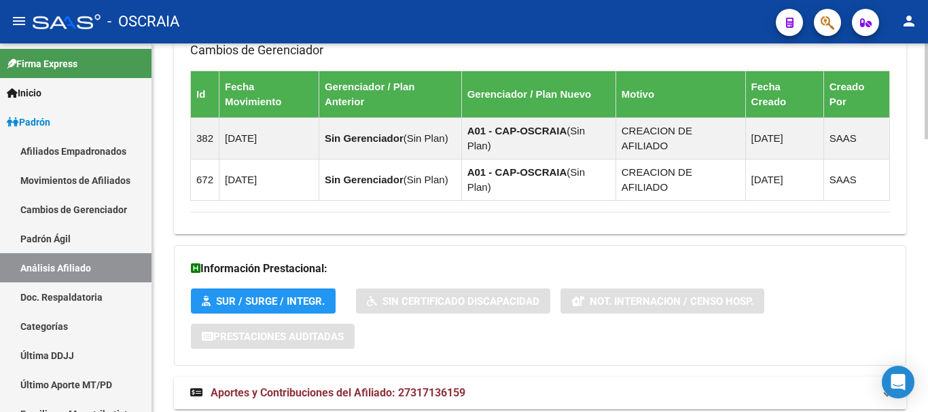
click at [337, 386] on span "Aportes y Contribuciones del Afiliado: 27317136159" at bounding box center [338, 392] width 255 height 13
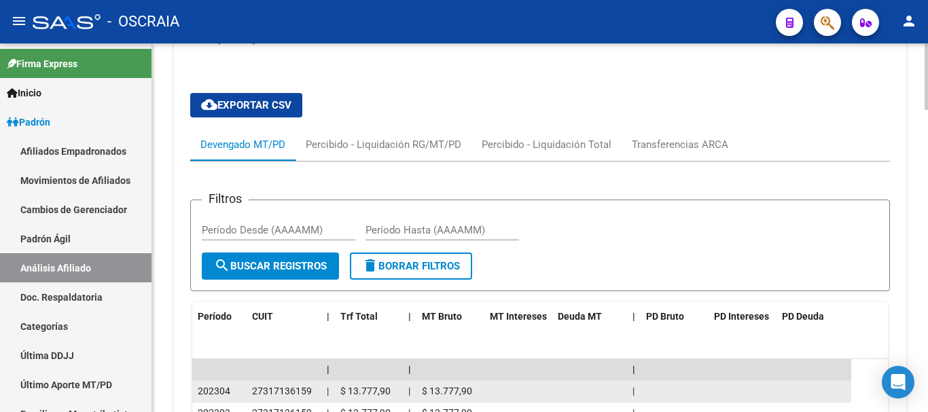
scroll to position [1327, 0]
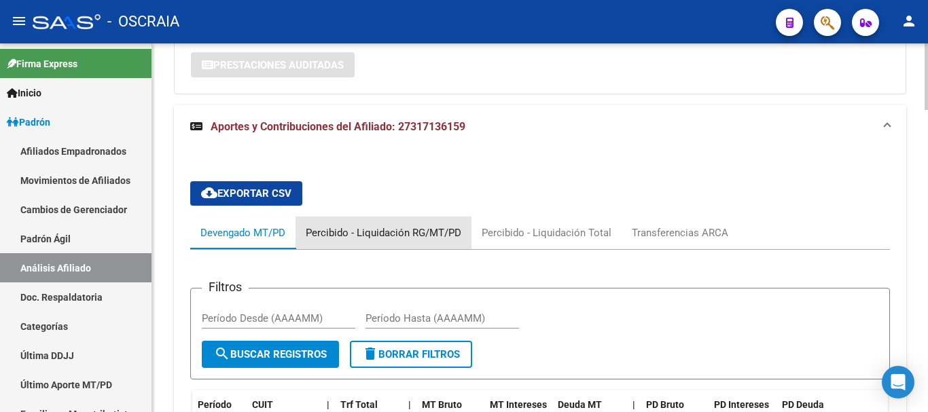
click at [406, 225] on div "Percibido - Liquidación RG/MT/PD" at bounding box center [384, 232] width 156 height 15
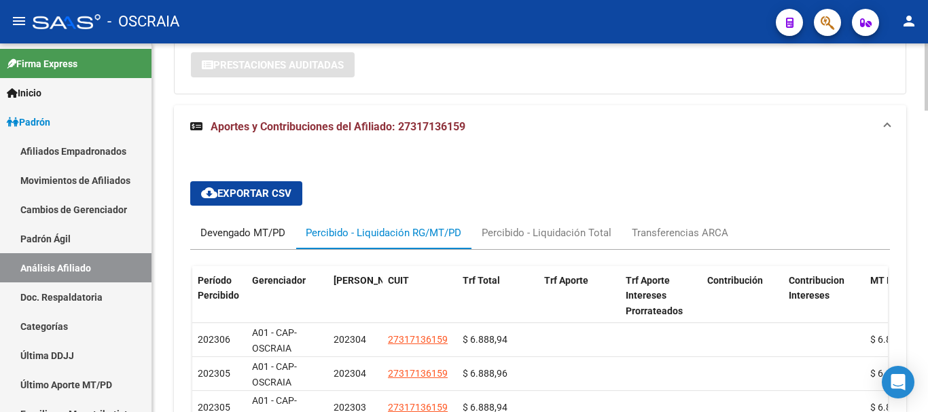
click at [249, 225] on div "Devengado MT/PD" at bounding box center [242, 232] width 85 height 15
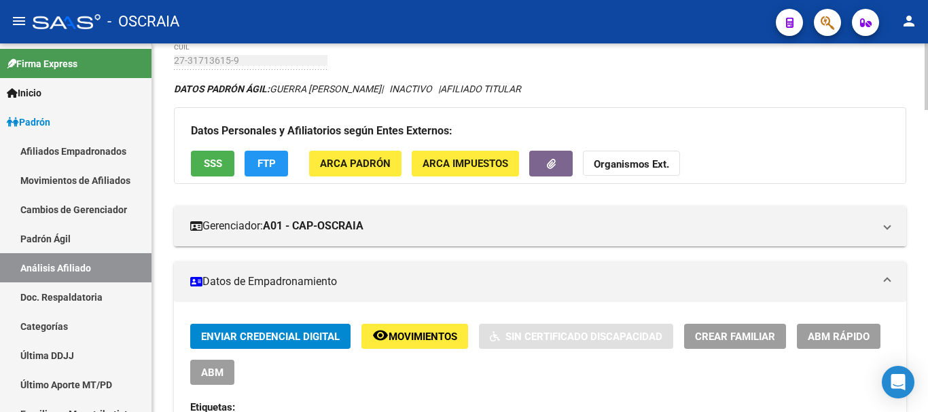
scroll to position [272, 0]
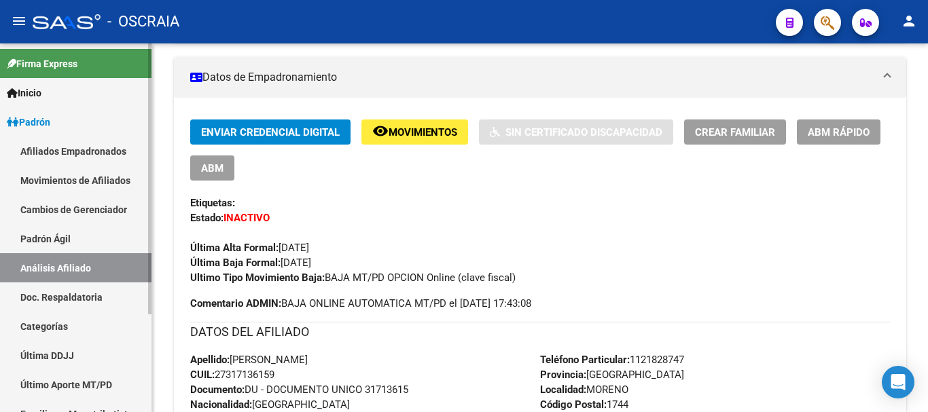
click at [57, 239] on link "Padrón Ágil" at bounding box center [75, 238] width 151 height 29
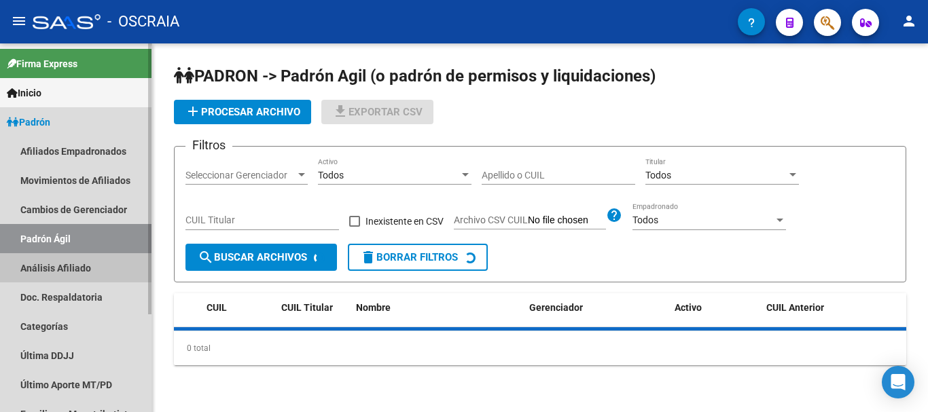
drag, startPoint x: 58, startPoint y: 268, endPoint x: 69, endPoint y: 258, distance: 13.9
click at [59, 268] on link "Análisis Afiliado" at bounding box center [75, 267] width 151 height 29
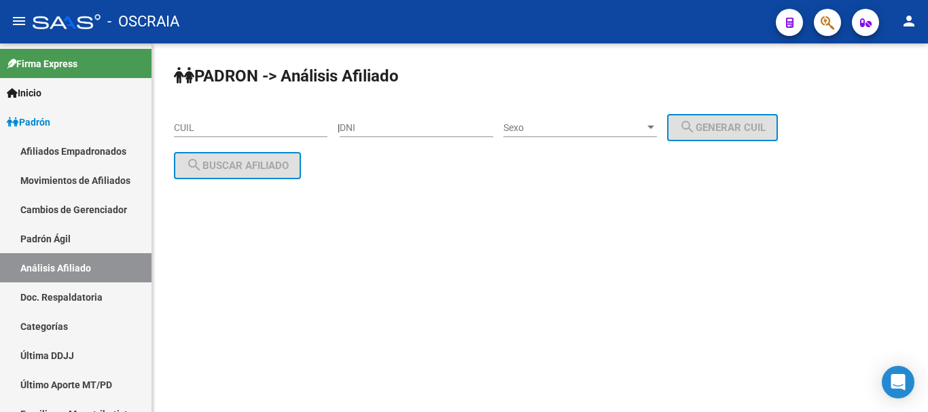
click at [209, 119] on div "CUIL" at bounding box center [250, 123] width 153 height 27
click at [211, 128] on input "CUIL" at bounding box center [250, 128] width 153 height 12
paste input "20-12255060-6"
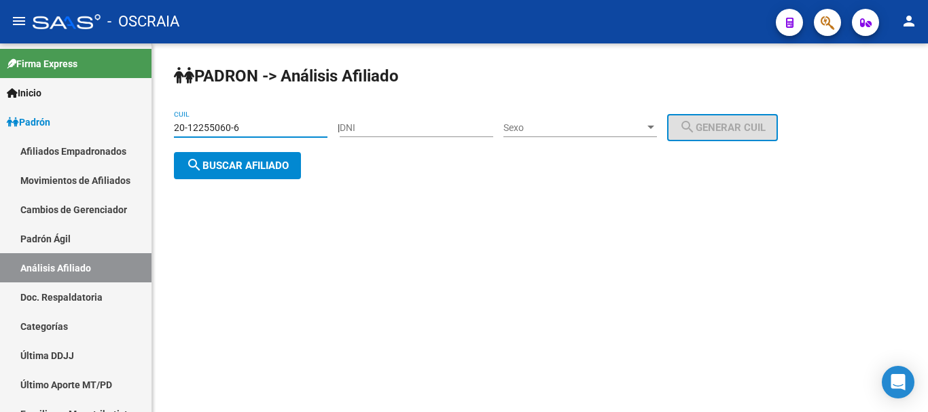
type input "20-12255060-6"
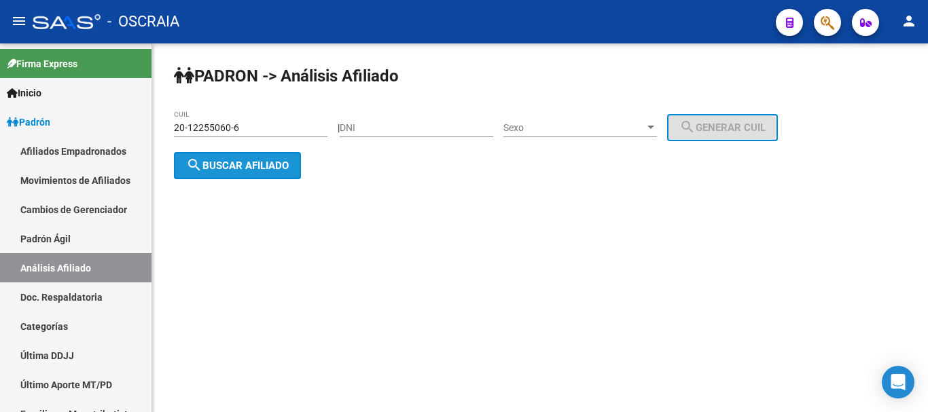
click at [231, 164] on span "search Buscar afiliado" at bounding box center [237, 166] width 103 height 12
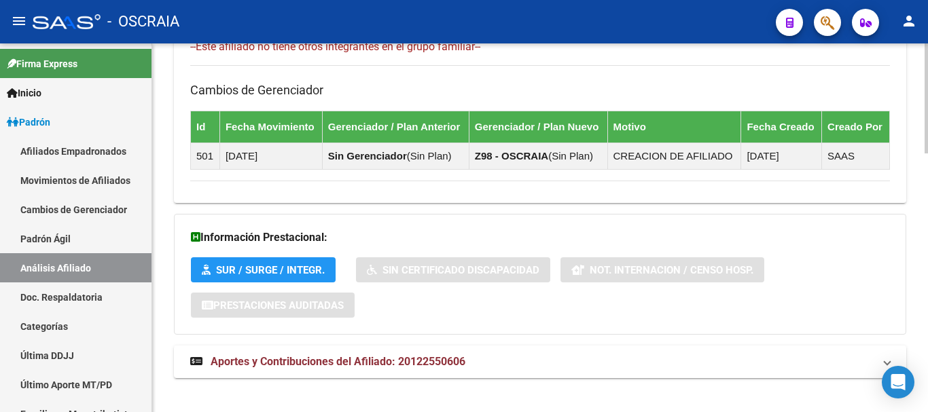
scroll to position [864, 0]
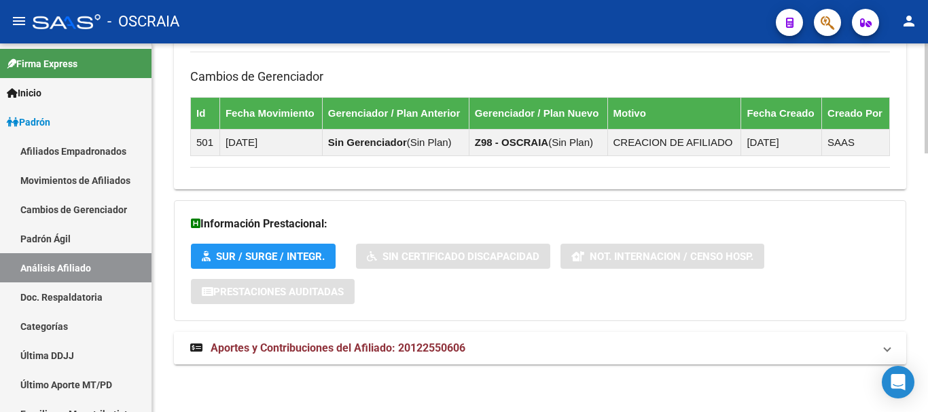
click at [316, 344] on span "Aportes y Contribuciones del Afiliado: 20122550606" at bounding box center [338, 348] width 255 height 13
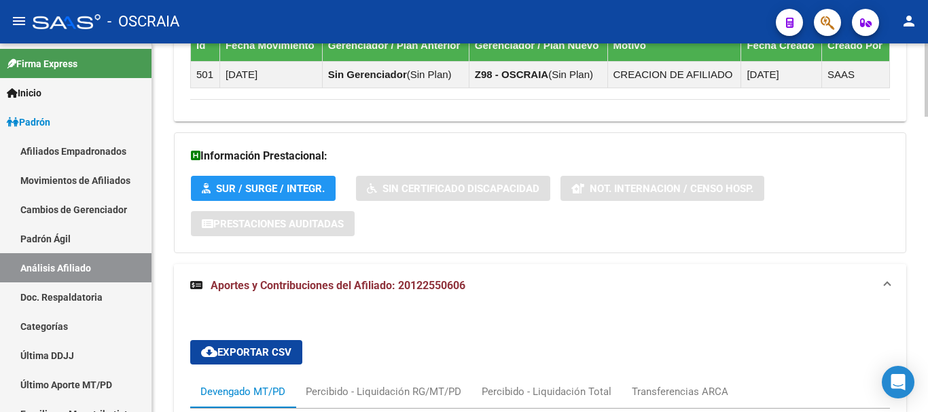
scroll to position [796, 0]
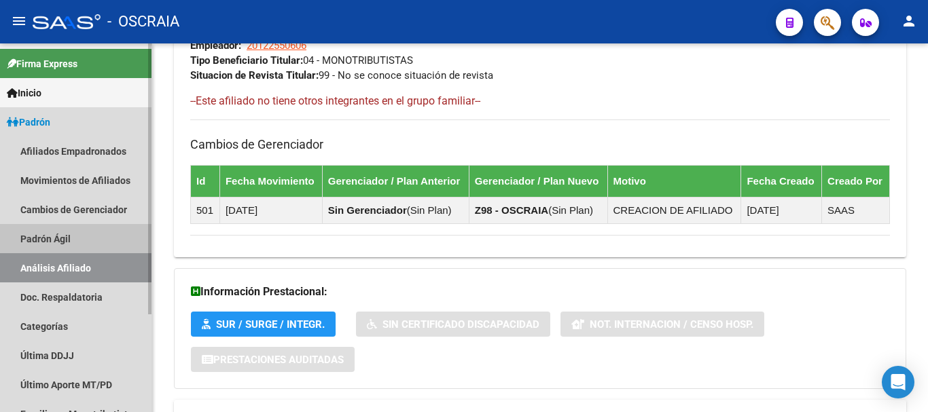
click at [48, 234] on link "Padrón Ágil" at bounding box center [75, 238] width 151 height 29
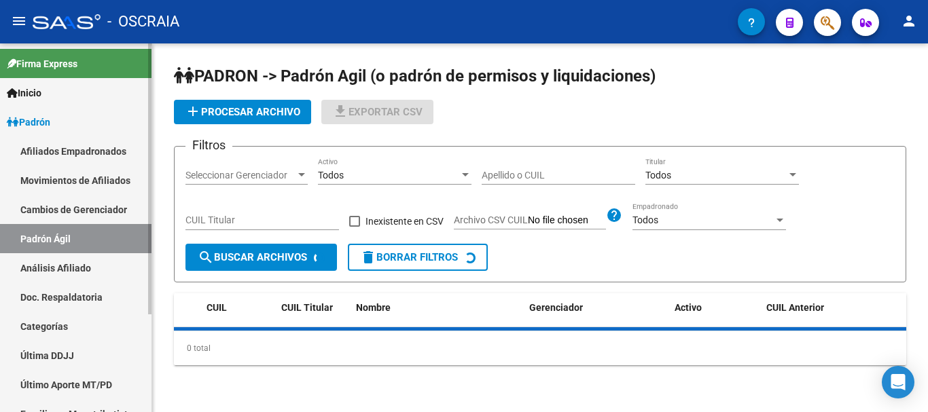
click at [50, 269] on link "Análisis Afiliado" at bounding box center [75, 267] width 151 height 29
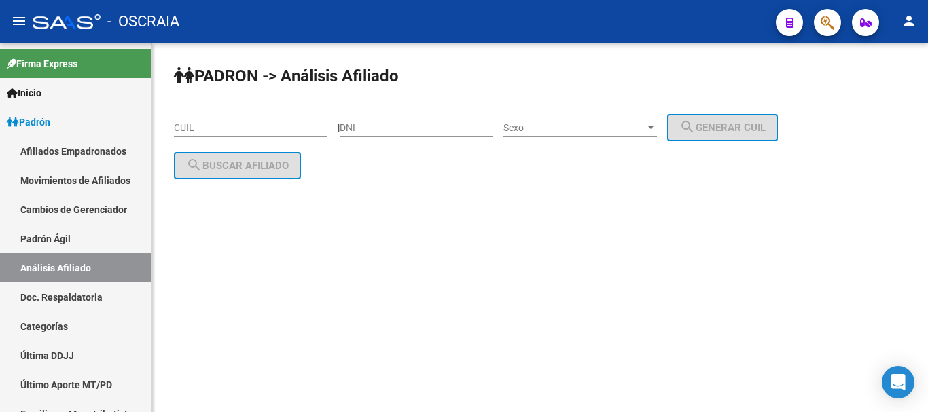
click at [409, 219] on div "PADRON -> Análisis Afiliado CUIL | DNI Sexo Sexo search Generar CUIL search Bus…" at bounding box center [540, 132] width 776 height 179
click at [260, 129] on input "CUIL" at bounding box center [250, 128] width 153 height 12
paste input "20-95899298-0"
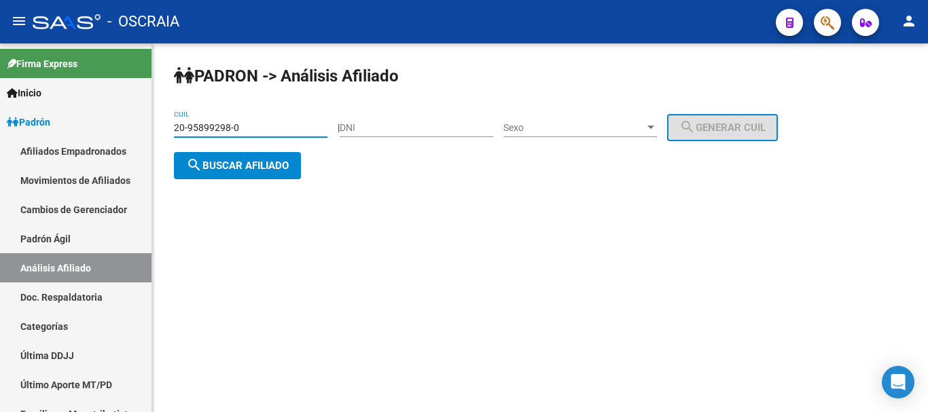
type input "20-95899298-0"
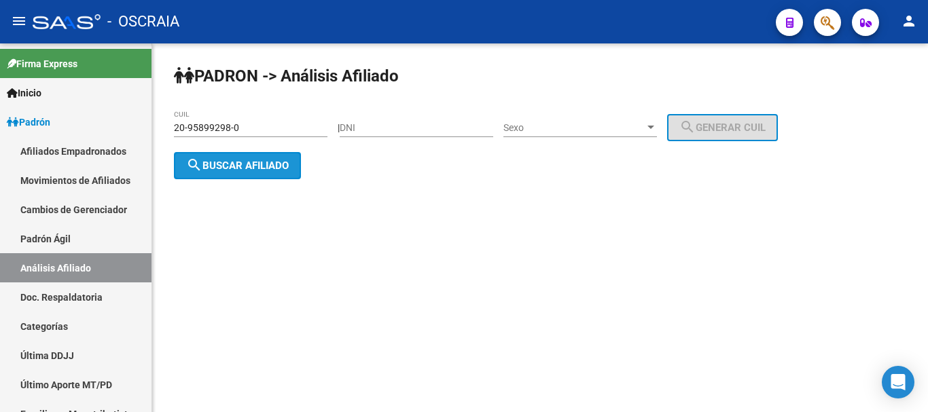
click at [237, 156] on button "search Buscar afiliado" at bounding box center [237, 165] width 127 height 27
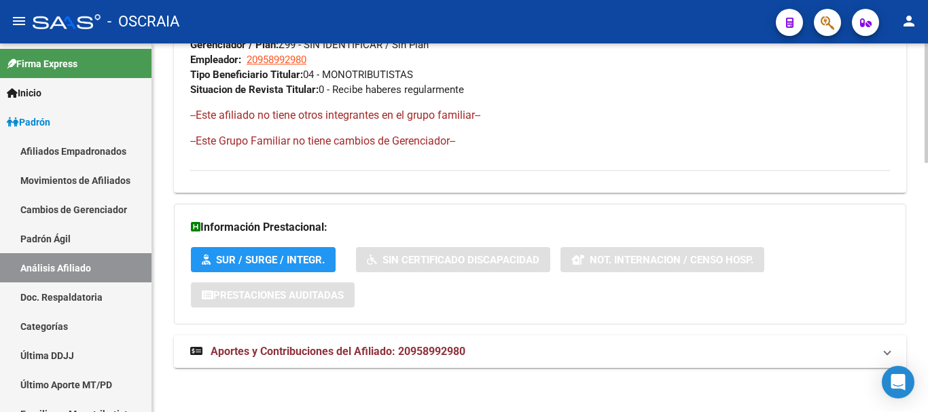
scroll to position [766, 0]
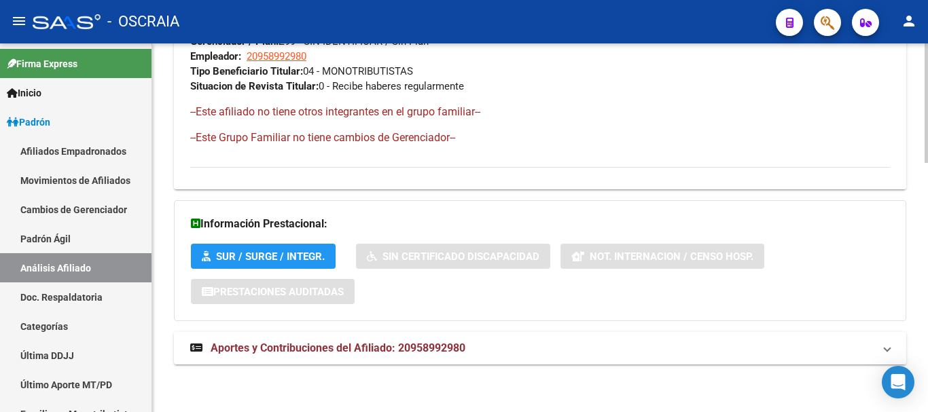
click at [369, 343] on span "Aportes y Contribuciones del Afiliado: 20958992980" at bounding box center [338, 348] width 255 height 13
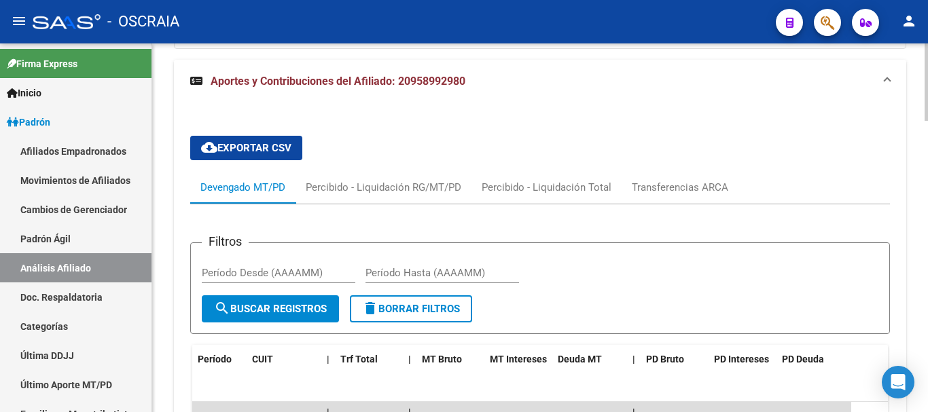
scroll to position [1038, 0]
click at [376, 192] on div "Percibido - Liquidación RG/MT/PD" at bounding box center [384, 188] width 156 height 15
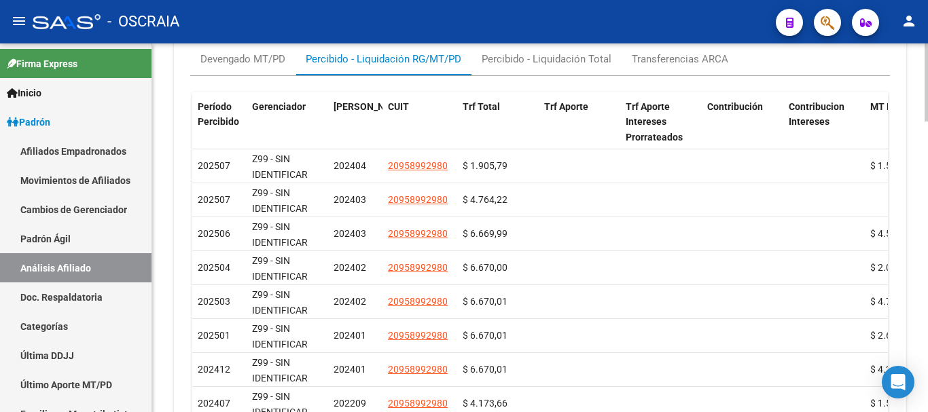
scroll to position [1033, 0]
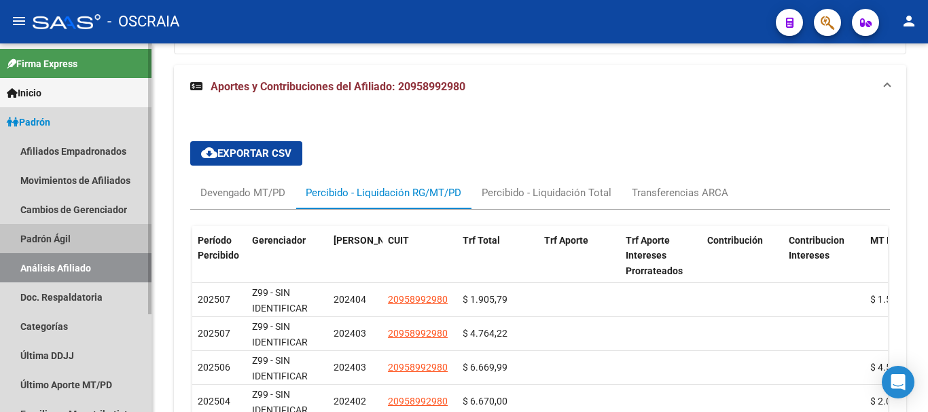
click at [69, 234] on link "Padrón Ágil" at bounding box center [75, 238] width 151 height 29
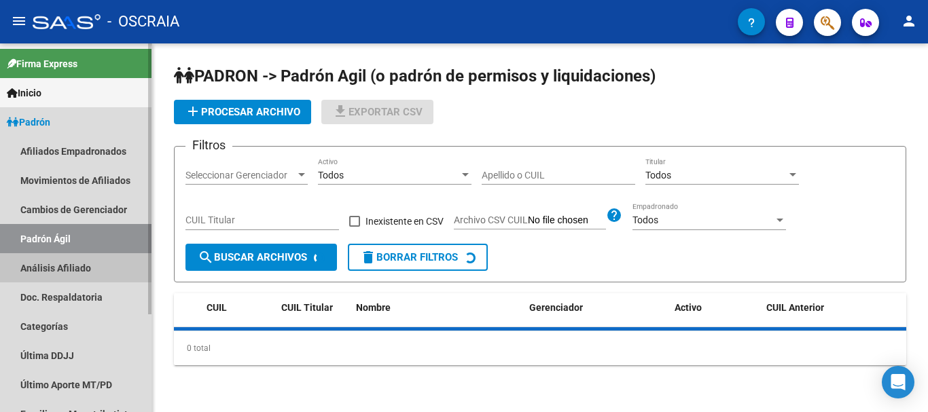
click at [71, 265] on link "Análisis Afiliado" at bounding box center [75, 267] width 151 height 29
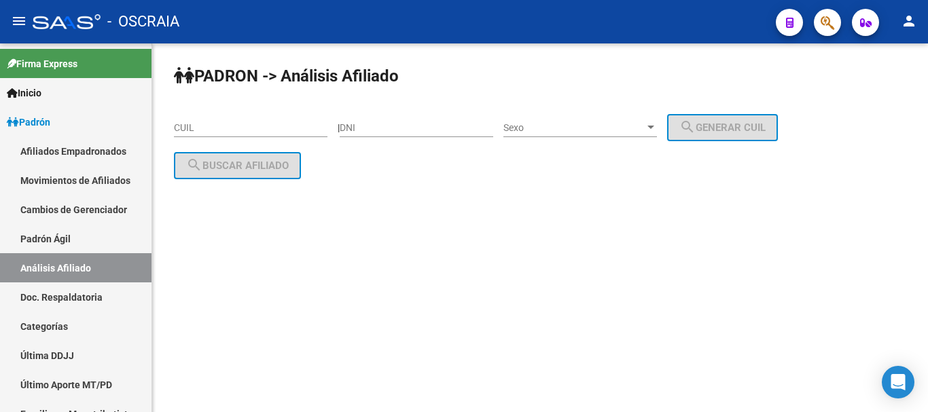
click at [254, 130] on input "CUIL" at bounding box center [250, 128] width 153 height 12
paste input "27-40621450-3"
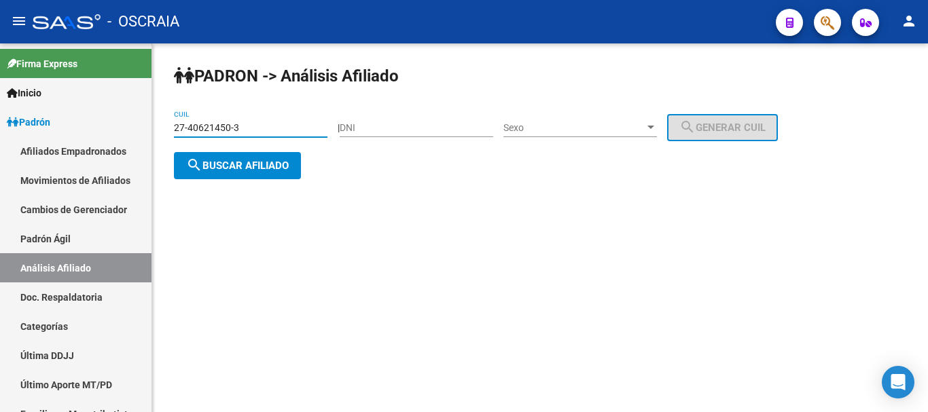
type input "27-40621450-3"
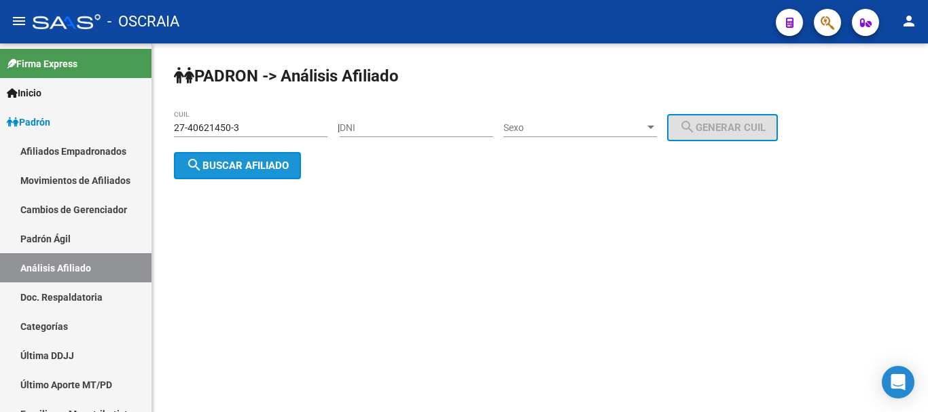
click at [241, 160] on span "search Buscar afiliado" at bounding box center [237, 166] width 103 height 12
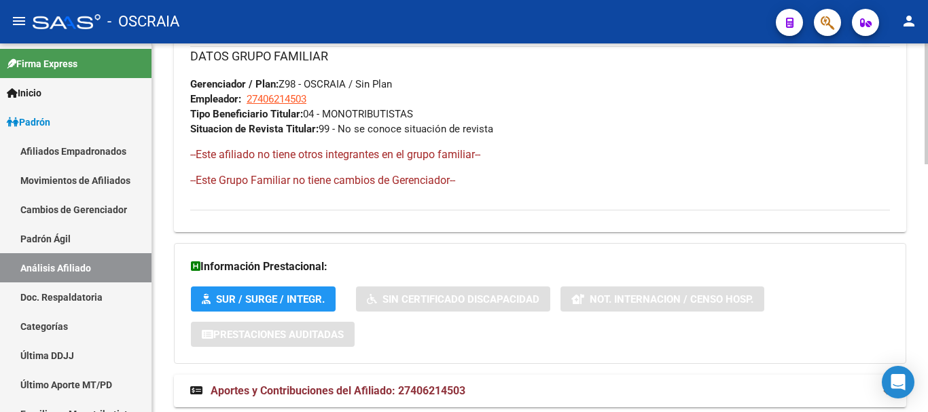
scroll to position [755, 0]
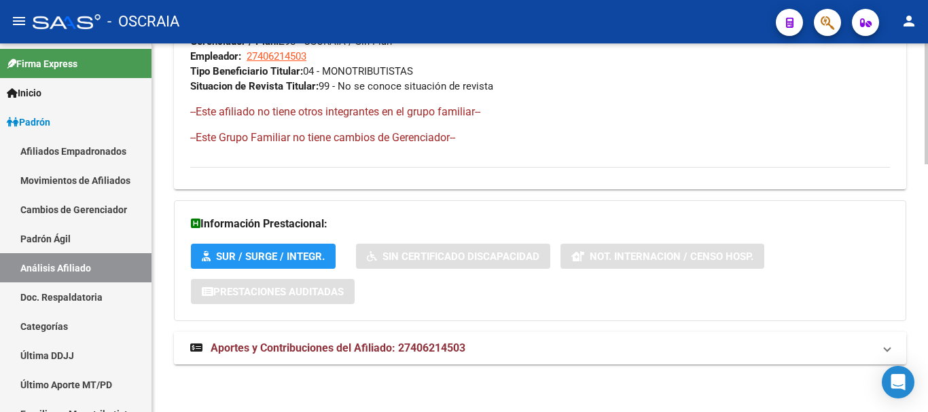
click at [307, 346] on span "Aportes y Contribuciones del Afiliado: 27406214503" at bounding box center [338, 348] width 255 height 13
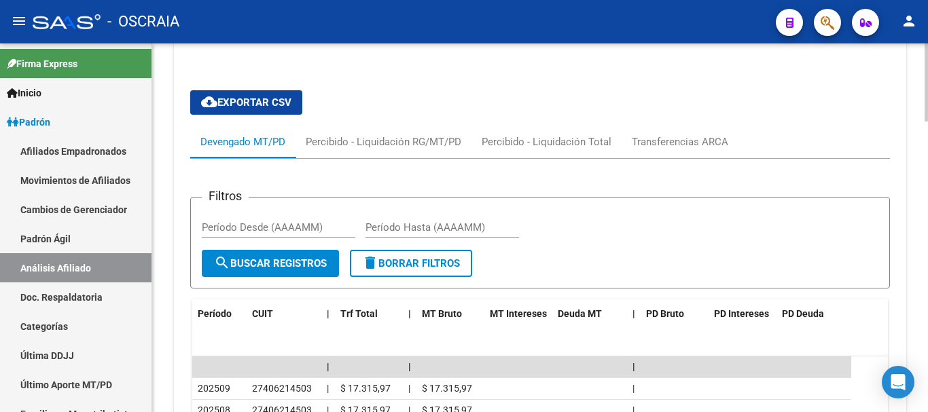
scroll to position [1163, 0]
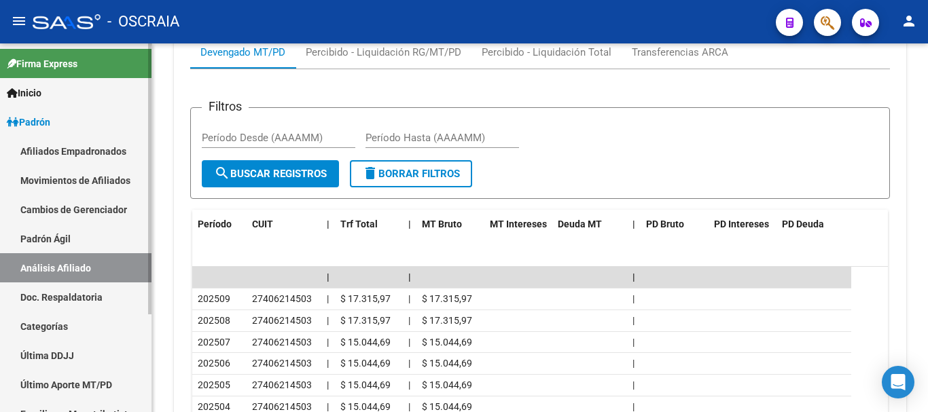
click at [69, 233] on link "Padrón Ágil" at bounding box center [75, 238] width 151 height 29
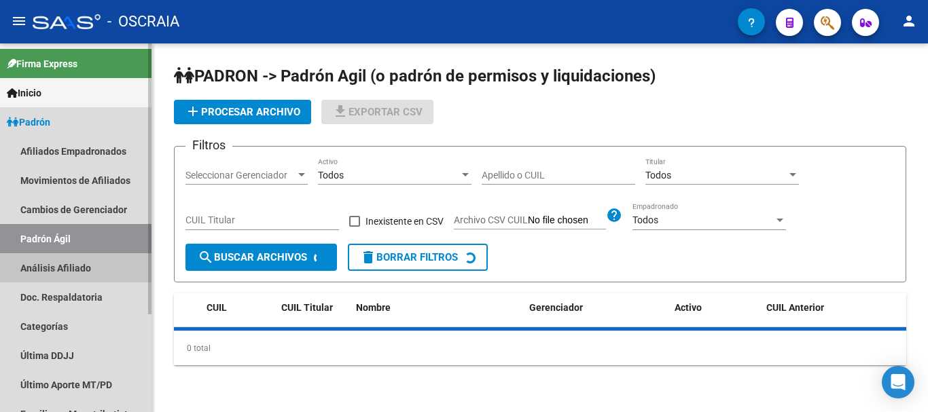
click at [69, 265] on link "Análisis Afiliado" at bounding box center [75, 267] width 151 height 29
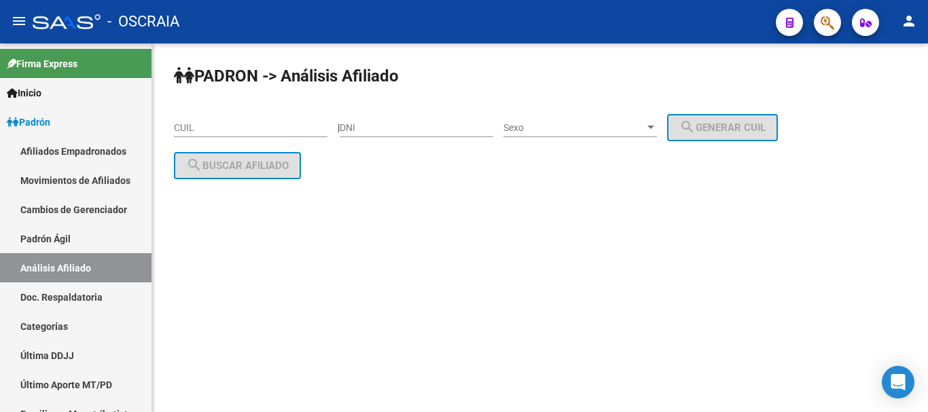
click at [249, 121] on div "CUIL" at bounding box center [250, 123] width 153 height 27
paste input "20-26728682-6"
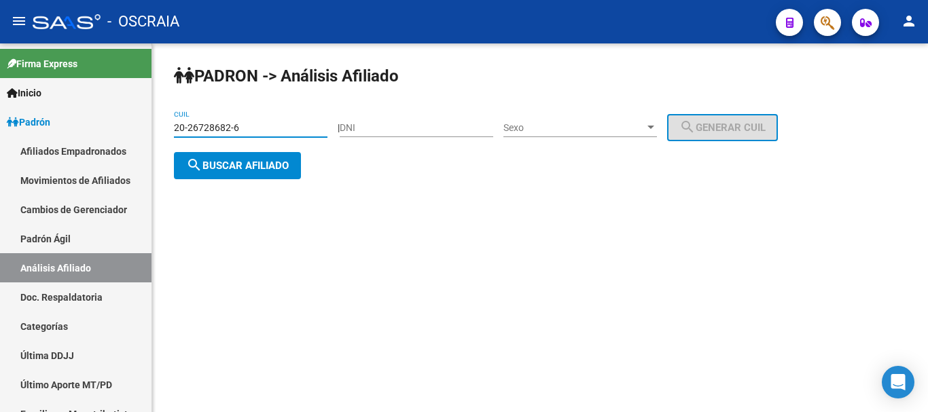
type input "20-26728682-6"
click at [269, 155] on button "search Buscar afiliado" at bounding box center [237, 165] width 127 height 27
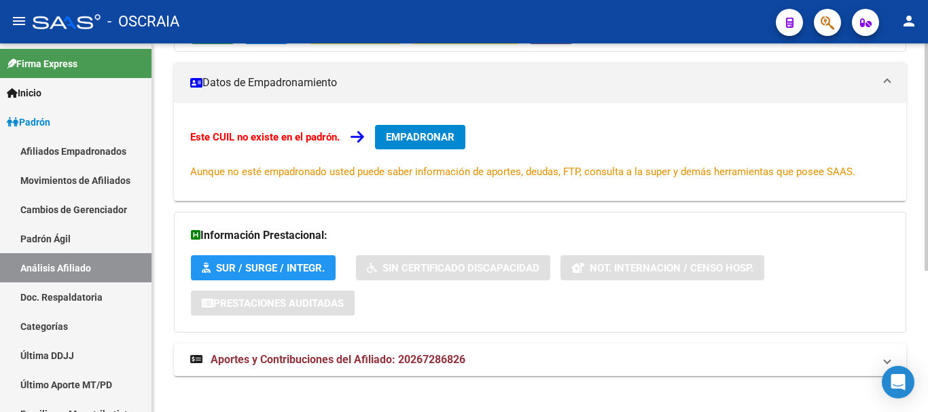
scroll to position [230, 0]
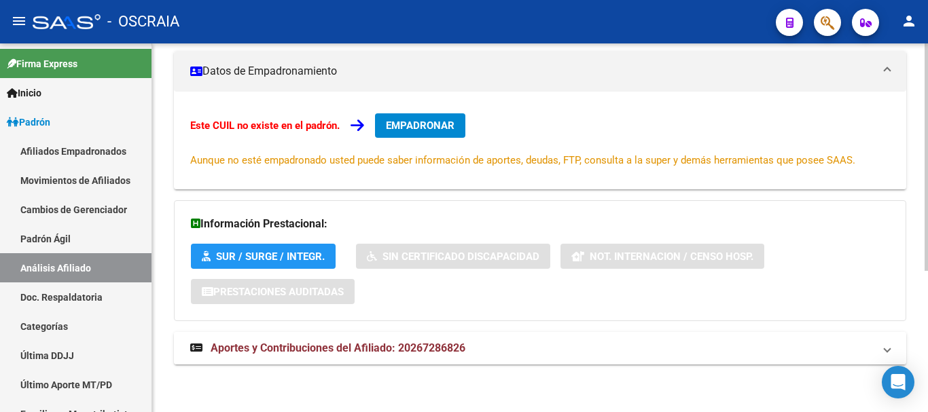
click at [274, 342] on span "Aportes y Contribuciones del Afiliado: 20267286826" at bounding box center [338, 348] width 255 height 13
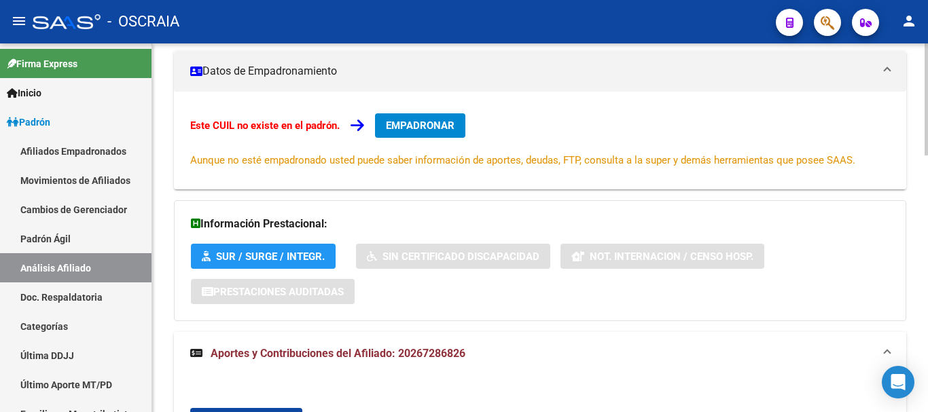
click at [291, 75] on mat-panel-title "Datos de Empadronamiento" at bounding box center [531, 71] width 683 height 15
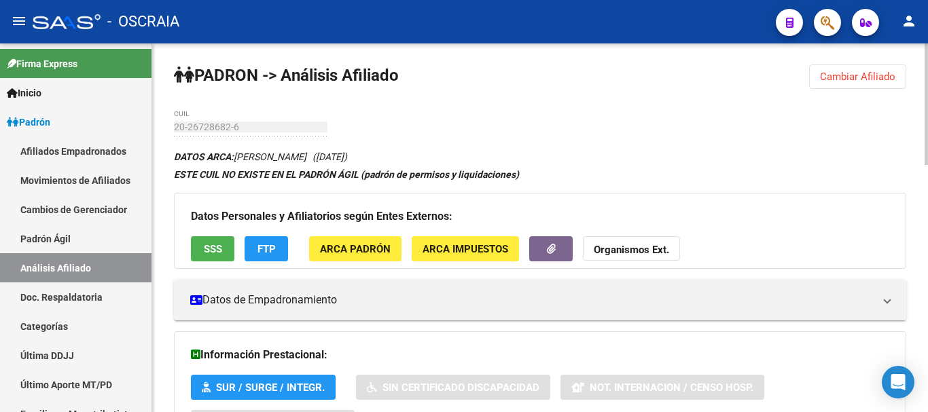
scroll to position [0, 0]
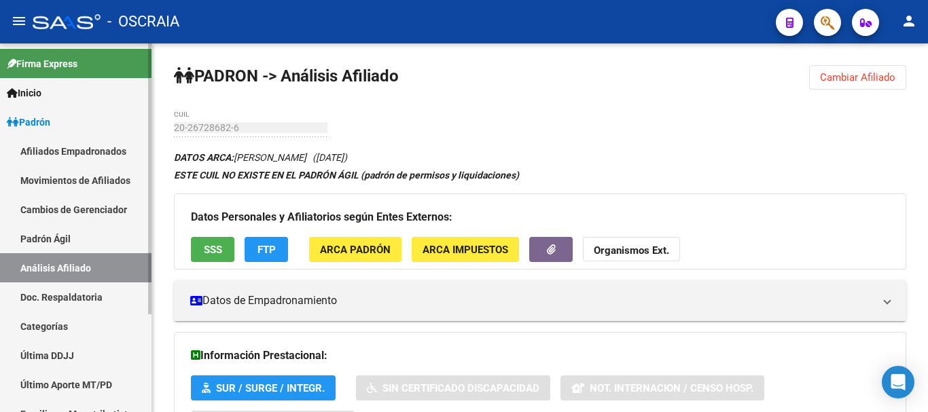
click at [62, 240] on link "Padrón Ágil" at bounding box center [75, 238] width 151 height 29
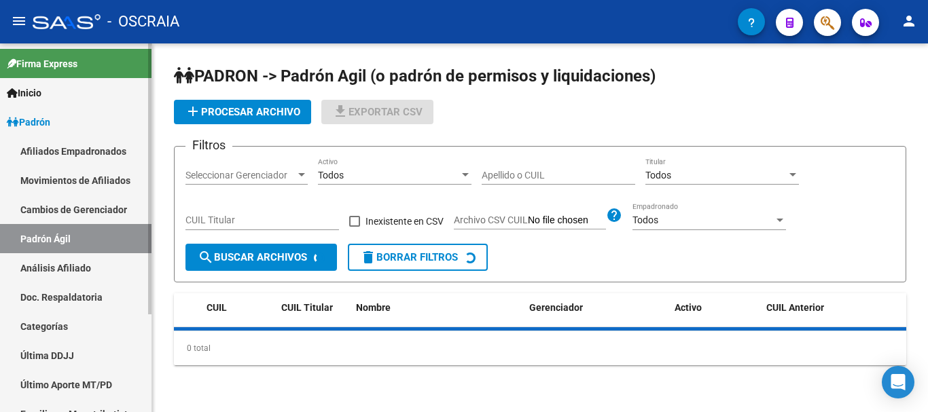
click at [62, 266] on link "Análisis Afiliado" at bounding box center [75, 267] width 151 height 29
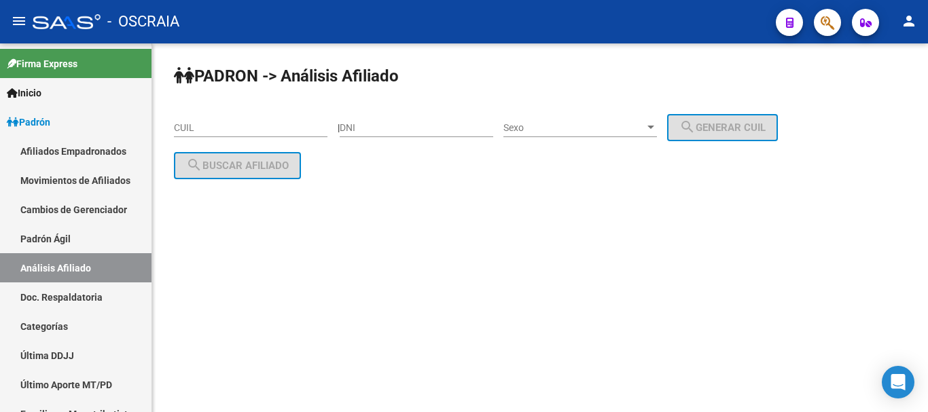
click at [206, 125] on input "CUIL" at bounding box center [250, 128] width 153 height 12
paste input "27-94184974-7"
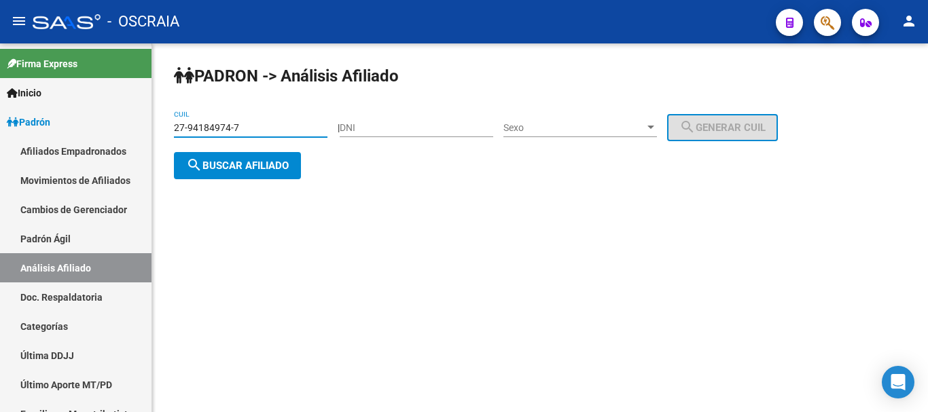
type input "27-94184974-7"
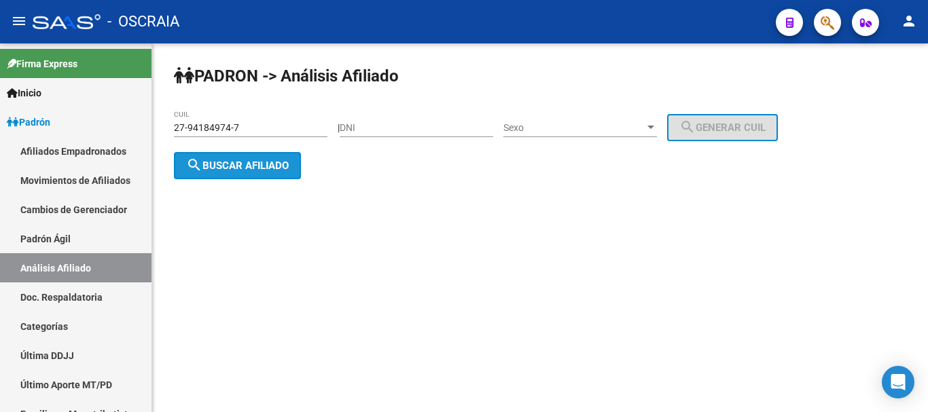
click at [234, 162] on span "search Buscar afiliado" at bounding box center [237, 166] width 103 height 12
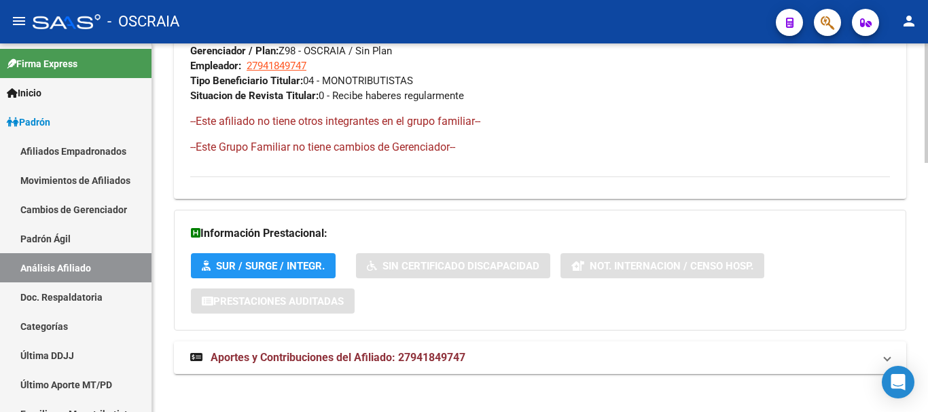
scroll to position [766, 0]
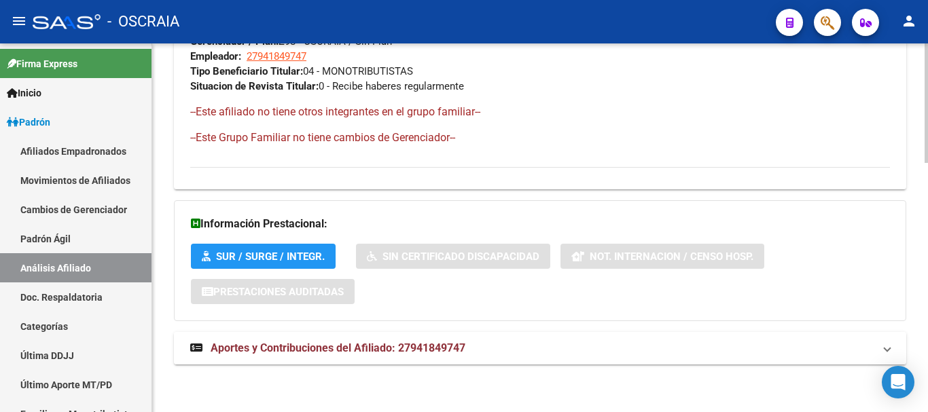
click at [242, 349] on span "Aportes y Contribuciones del Afiliado: 27941849747" at bounding box center [338, 348] width 255 height 13
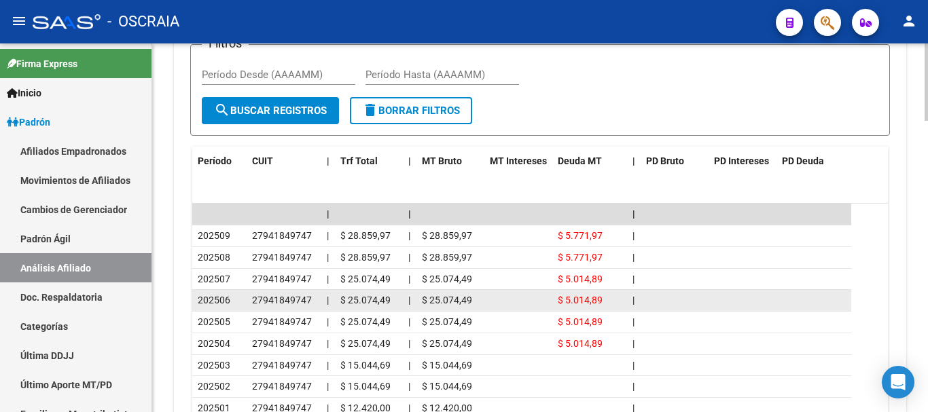
scroll to position [1241, 0]
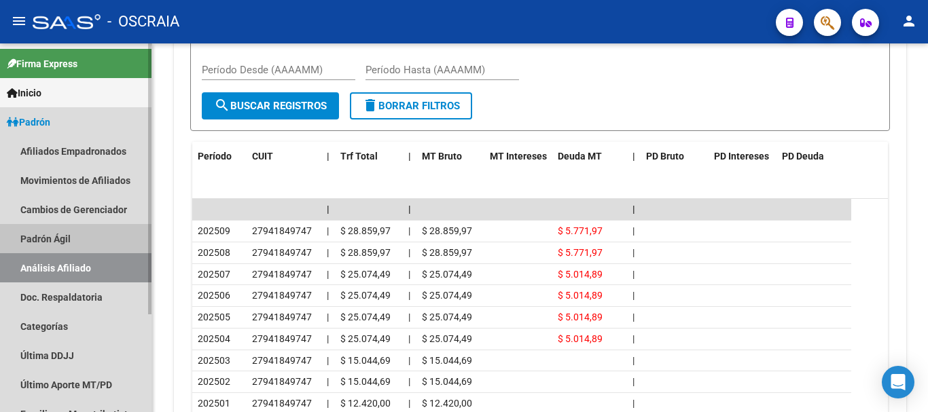
click at [57, 232] on link "Padrón Ágil" at bounding box center [75, 238] width 151 height 29
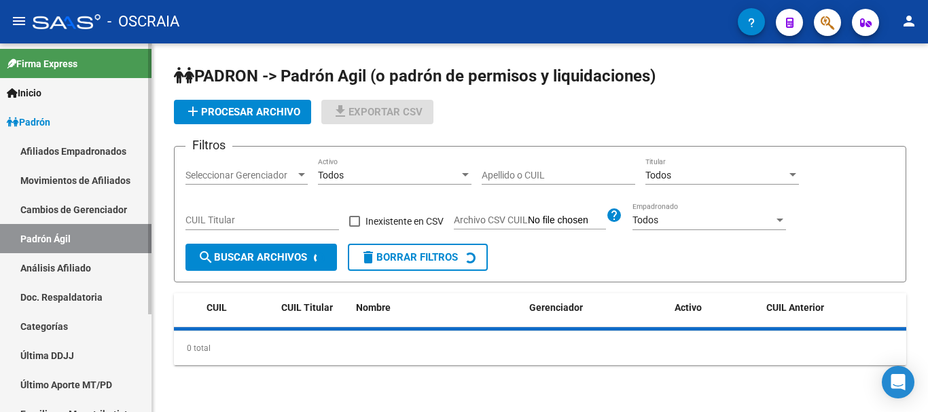
click at [52, 270] on link "Análisis Afiliado" at bounding box center [75, 267] width 151 height 29
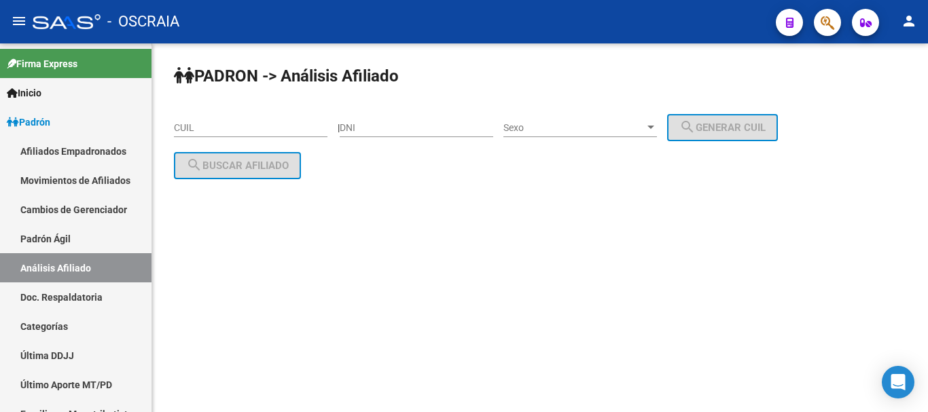
click at [229, 131] on input "CUIL" at bounding box center [250, 128] width 153 height 12
paste input "20-18535634-6"
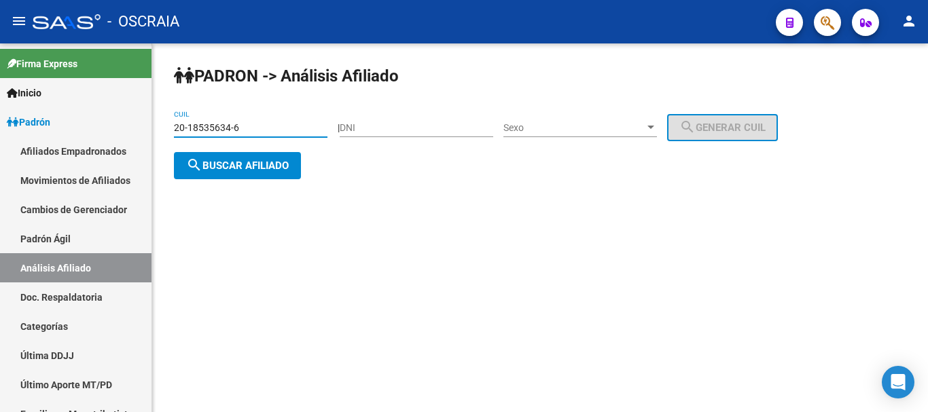
type input "20-18535634-6"
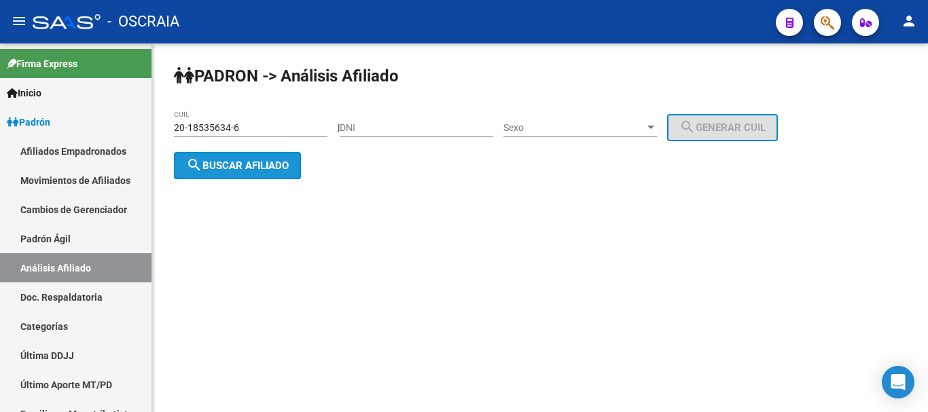
click at [260, 160] on span "search Buscar afiliado" at bounding box center [237, 166] width 103 height 12
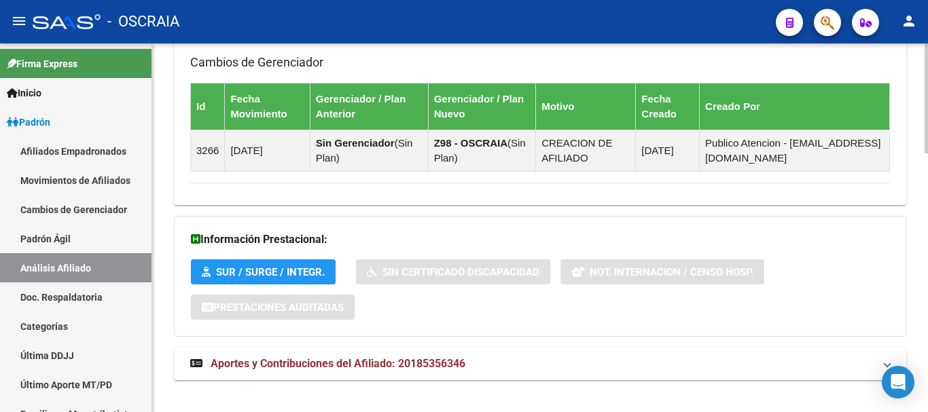
scroll to position [864, 0]
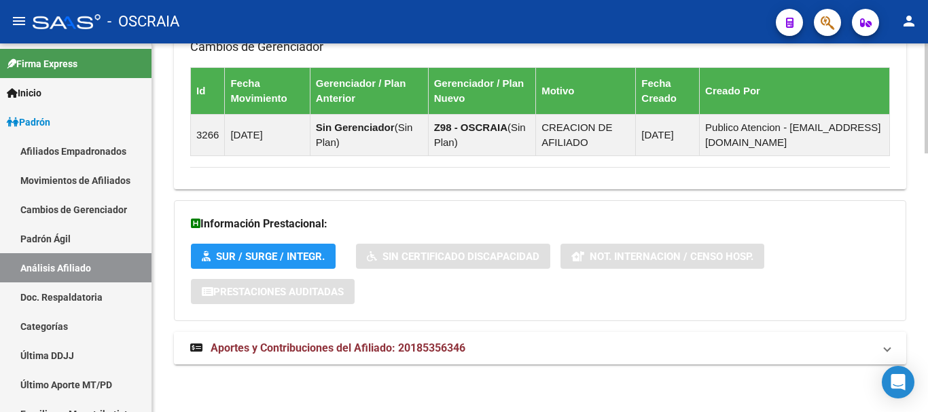
click at [415, 347] on span "Aportes y Contribuciones del Afiliado: 20185356346" at bounding box center [338, 348] width 255 height 13
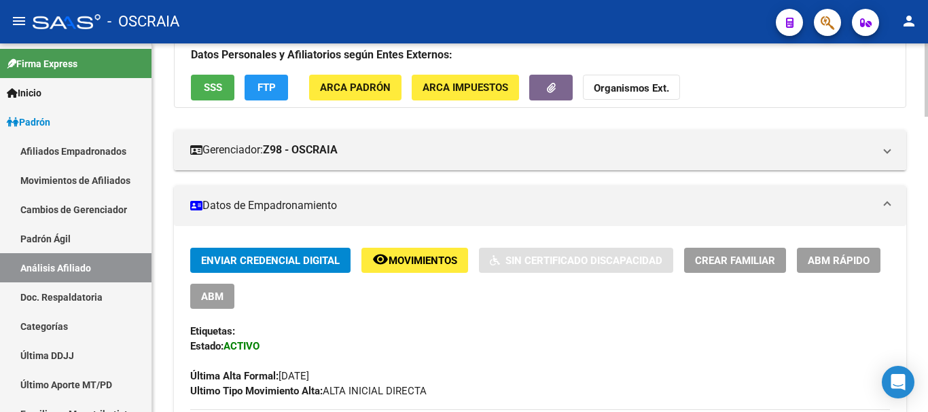
scroll to position [204, 0]
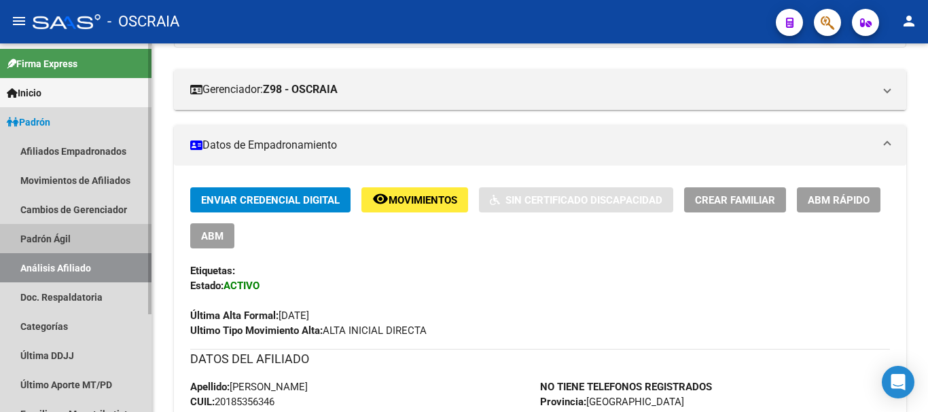
drag, startPoint x: 36, startPoint y: 232, endPoint x: 41, endPoint y: 285, distance: 52.6
click at [37, 232] on link "Padrón Ágil" at bounding box center [75, 238] width 151 height 29
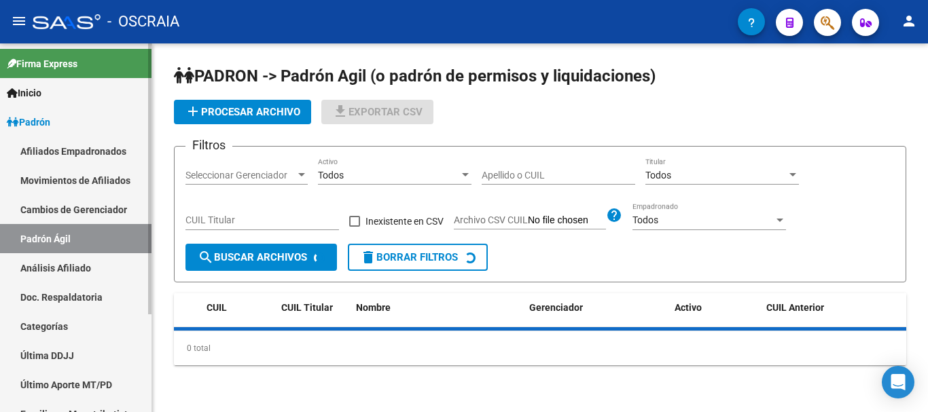
click at [49, 264] on link "Análisis Afiliado" at bounding box center [75, 267] width 151 height 29
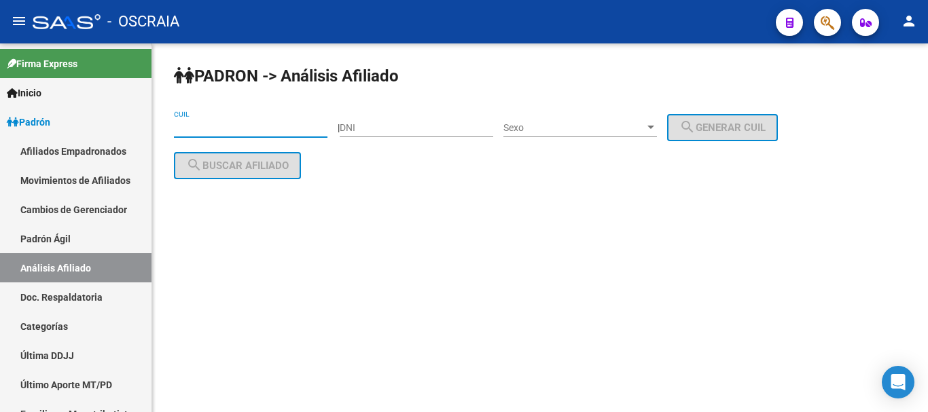
click at [259, 130] on input "CUIL" at bounding box center [250, 128] width 153 height 12
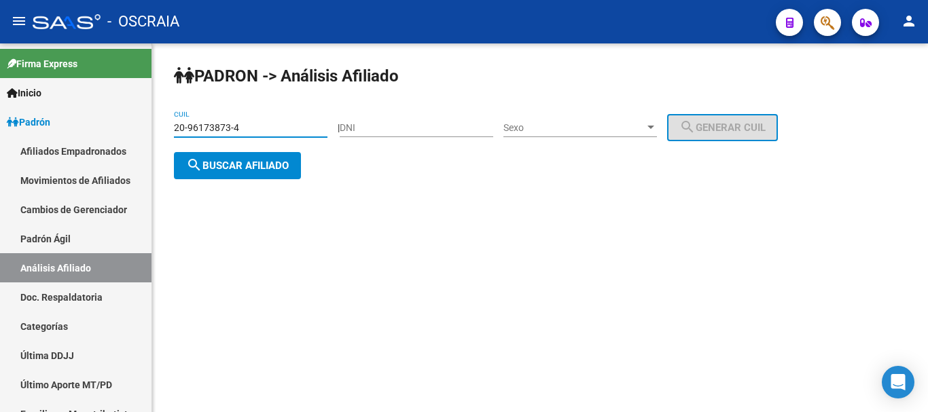
type input "20-96173873-4"
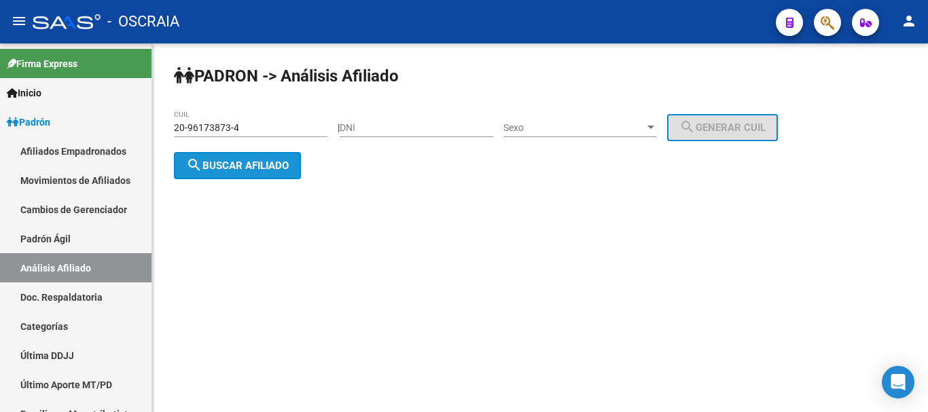
click at [247, 155] on button "search Buscar afiliado" at bounding box center [237, 165] width 127 height 27
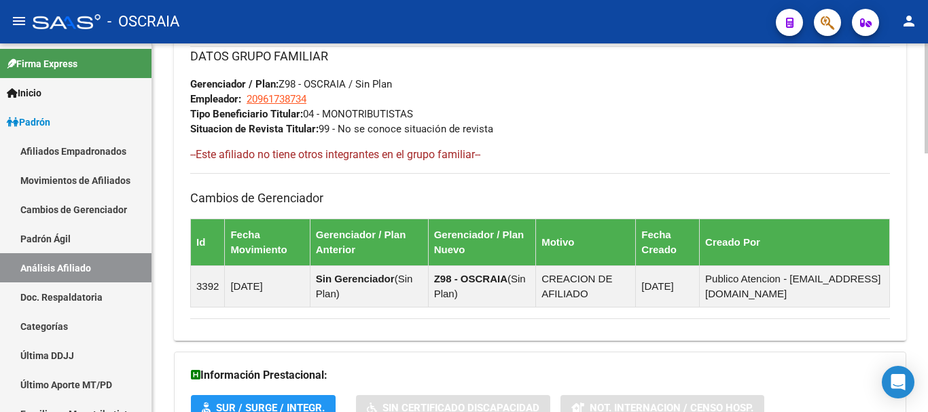
scroll to position [864, 0]
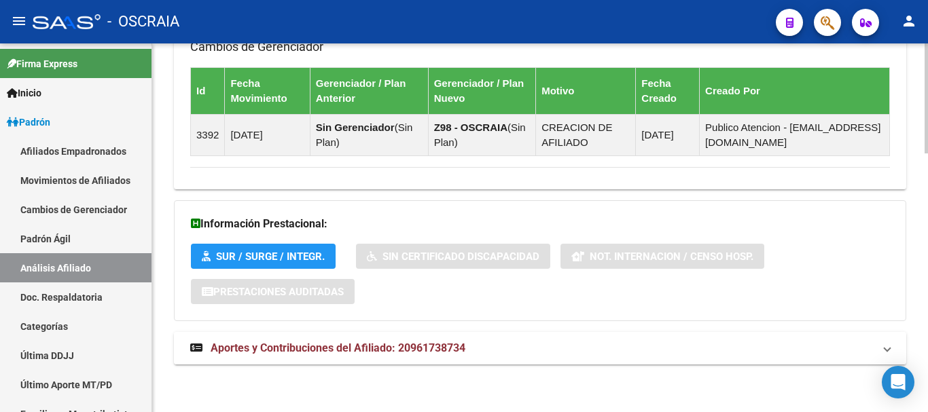
click at [362, 347] on span "Aportes y Contribuciones del Afiliado: 20961738734" at bounding box center [338, 348] width 255 height 13
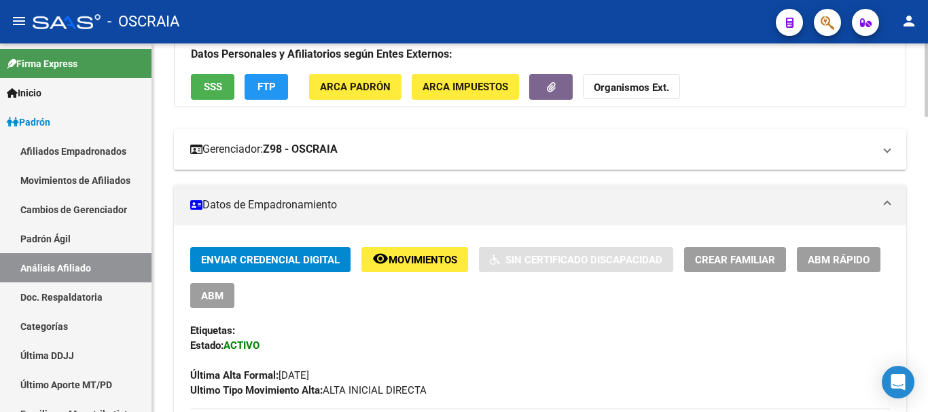
scroll to position [204, 0]
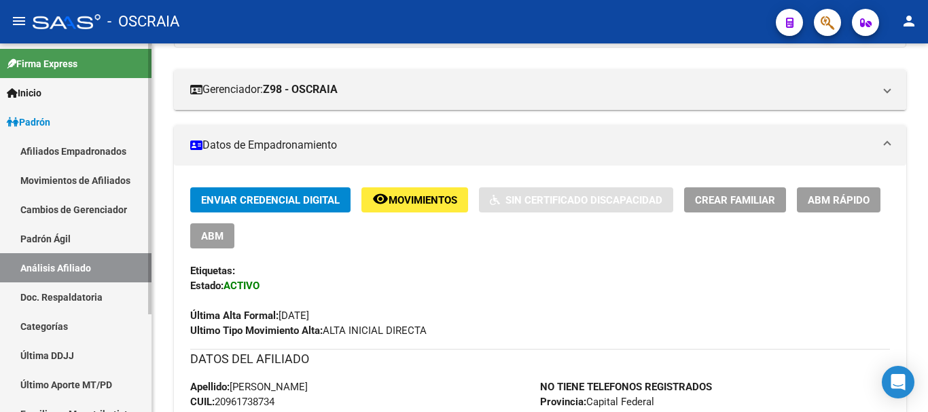
click at [81, 238] on link "Padrón Ágil" at bounding box center [75, 238] width 151 height 29
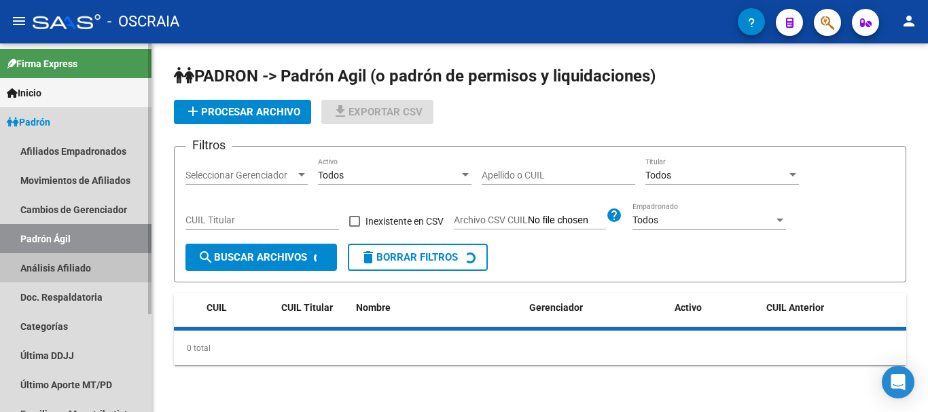
click at [75, 269] on link "Análisis Afiliado" at bounding box center [75, 267] width 151 height 29
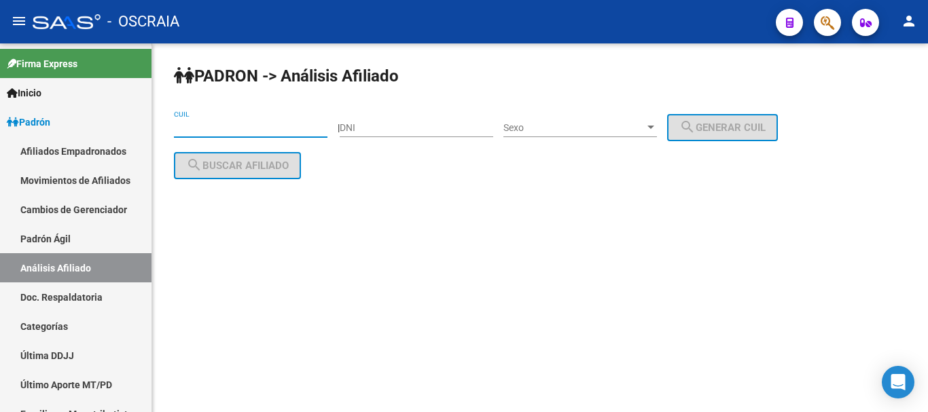
click at [220, 127] on input "CUIL" at bounding box center [250, 128] width 153 height 12
paste input "20-33502111-9"
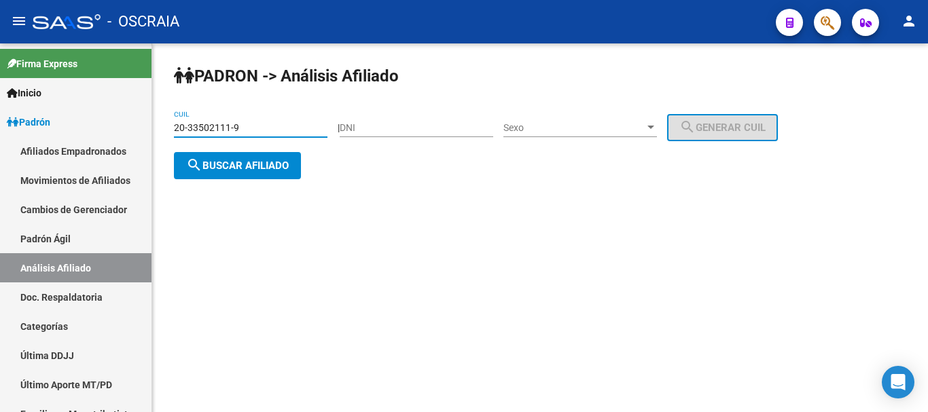
type input "20-33502111-9"
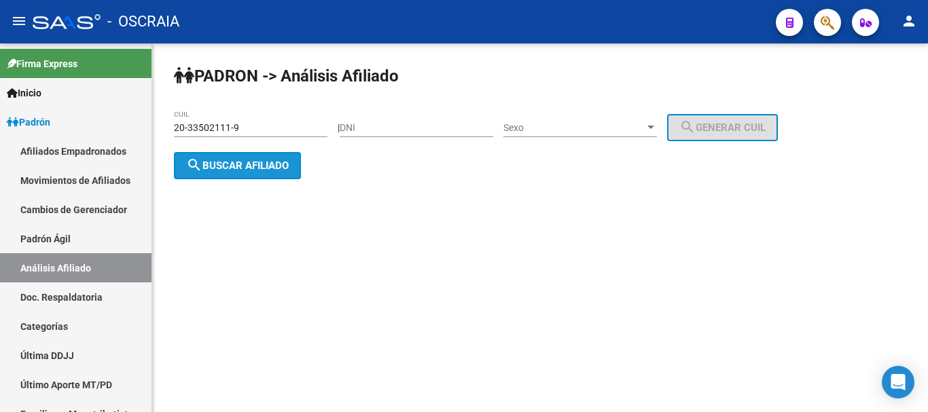
click at [247, 168] on span "search Buscar afiliado" at bounding box center [237, 166] width 103 height 12
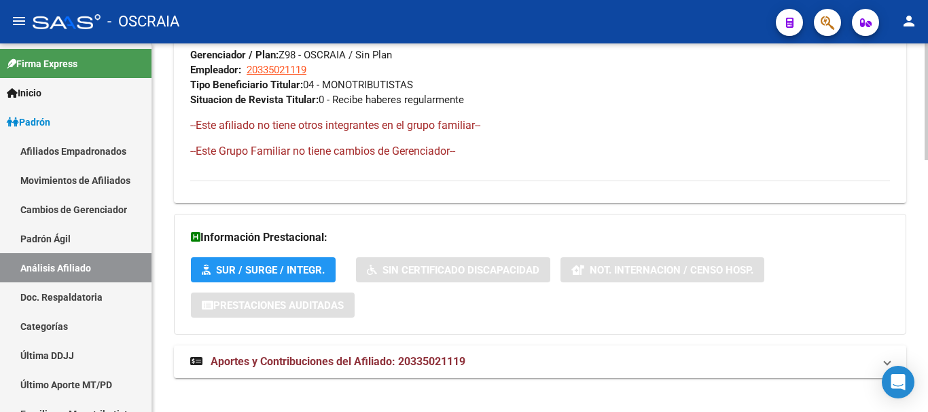
scroll to position [796, 0]
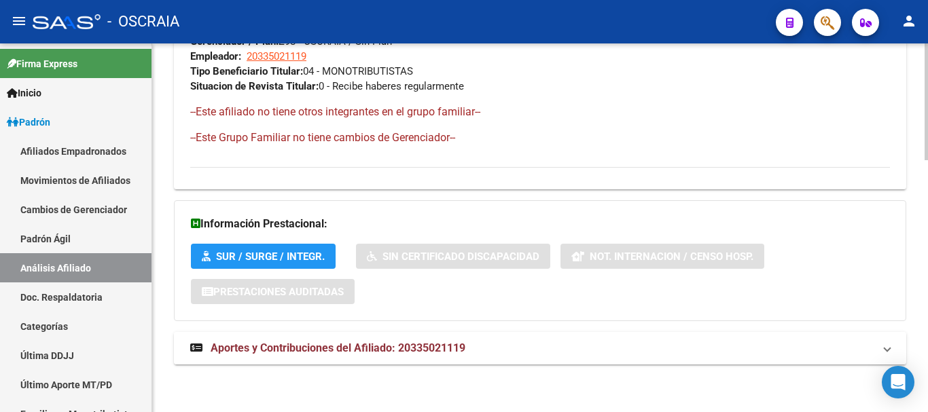
click at [361, 347] on span "Aportes y Contribuciones del Afiliado: 20335021119" at bounding box center [338, 348] width 255 height 13
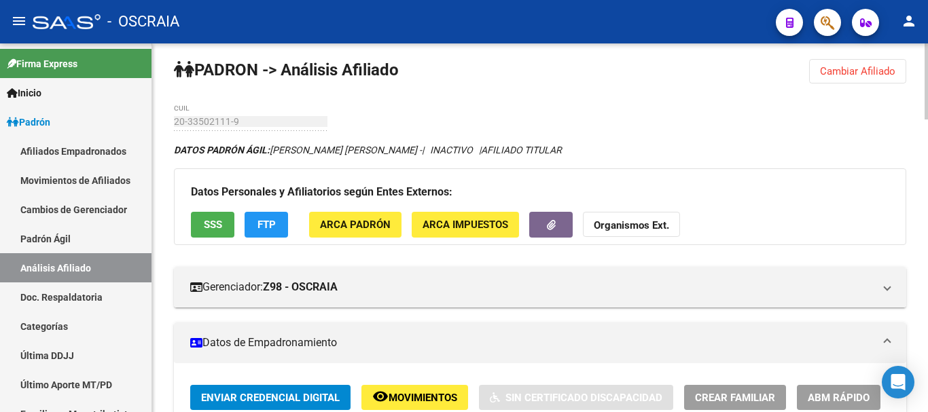
scroll to position [0, 0]
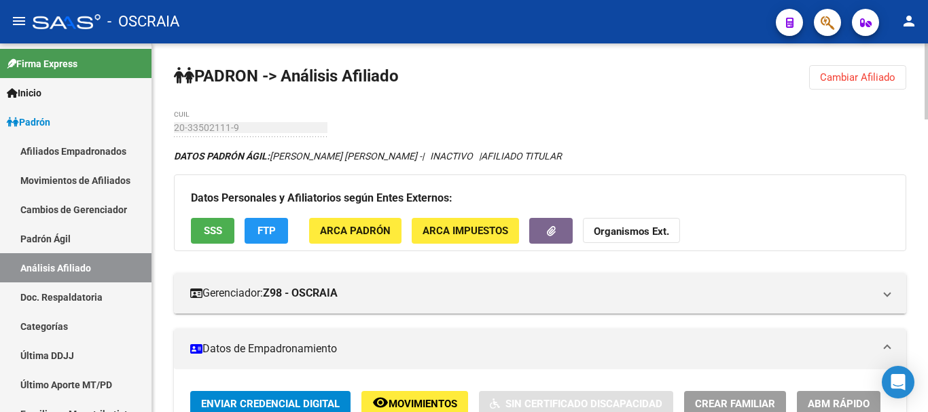
click at [51, 237] on link "Padrón Ágil" at bounding box center [75, 238] width 151 height 29
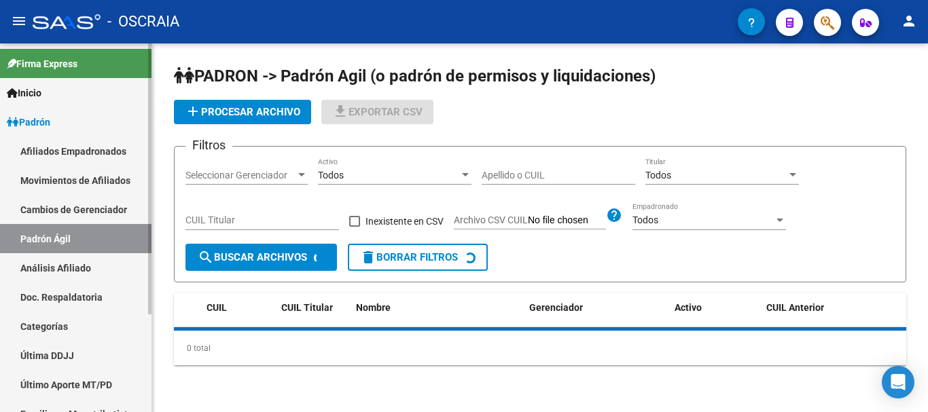
click at [48, 270] on link "Análisis Afiliado" at bounding box center [75, 267] width 151 height 29
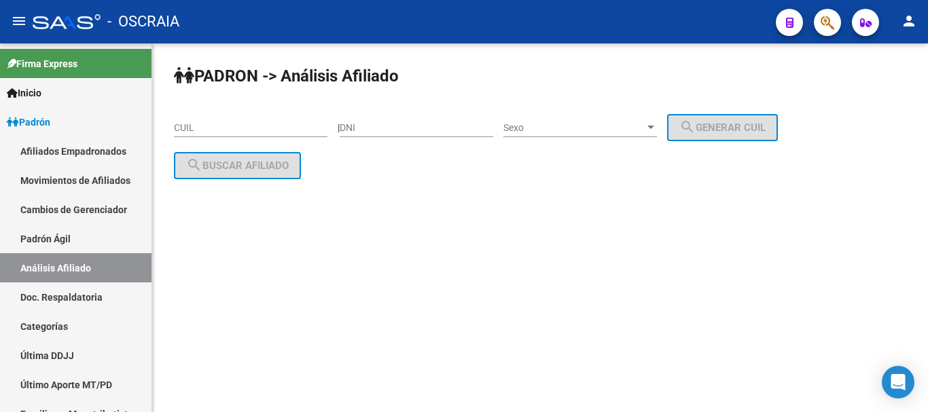
click at [224, 126] on input "CUIL" at bounding box center [250, 128] width 153 height 12
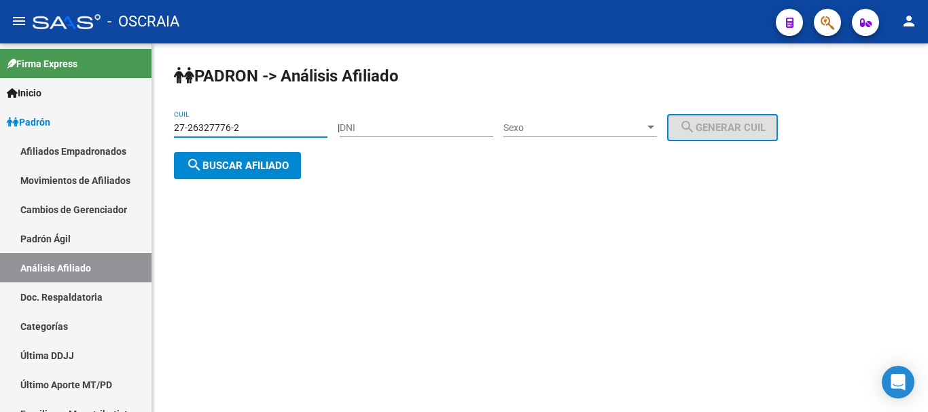
type input "27-26327776-2"
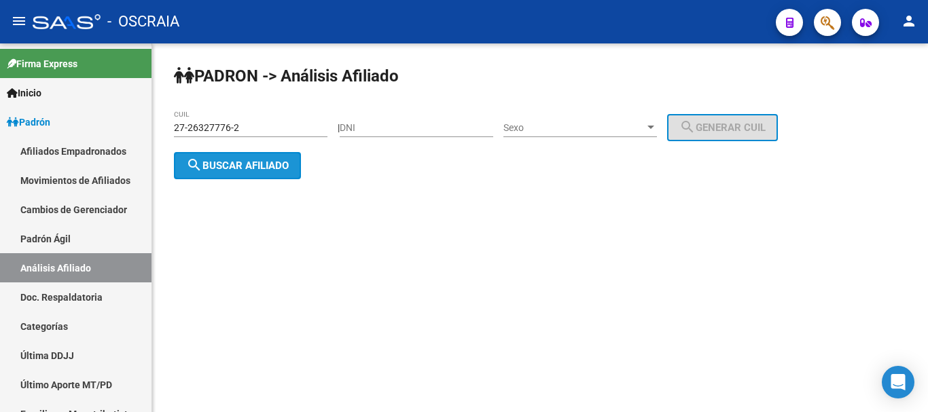
click at [261, 169] on span "search Buscar afiliado" at bounding box center [237, 166] width 103 height 12
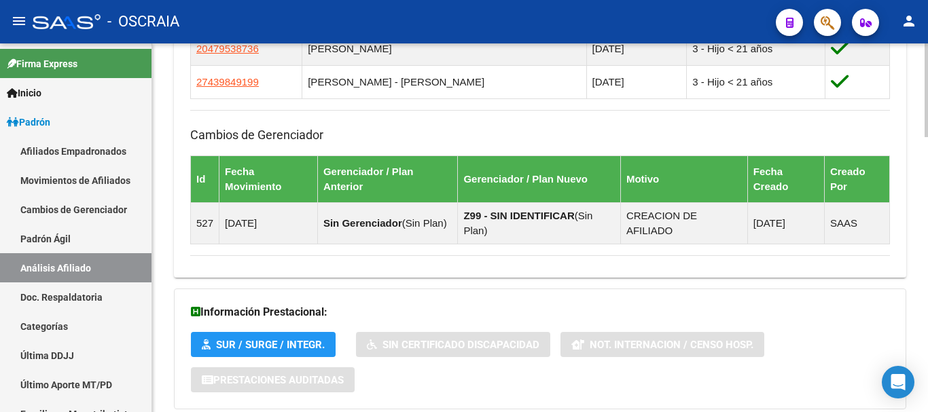
scroll to position [1077, 0]
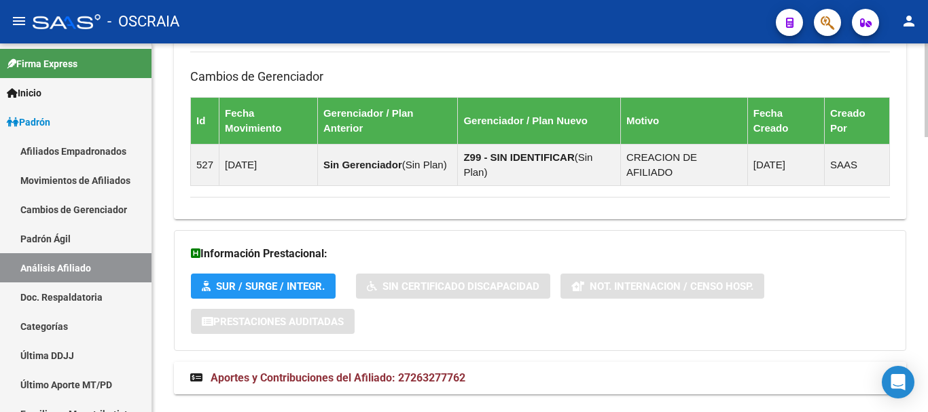
click at [391, 371] on span "Aportes y Contribuciones del Afiliado: 27263277762" at bounding box center [338, 377] width 255 height 13
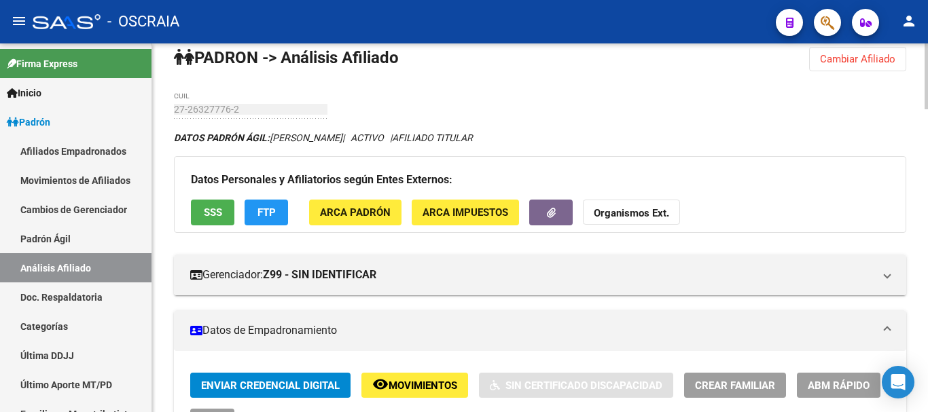
scroll to position [0, 0]
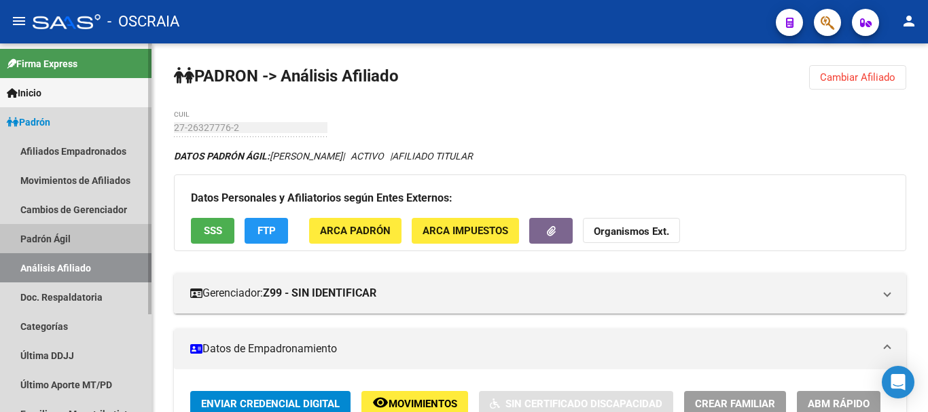
click at [69, 233] on link "Padrón Ágil" at bounding box center [75, 238] width 151 height 29
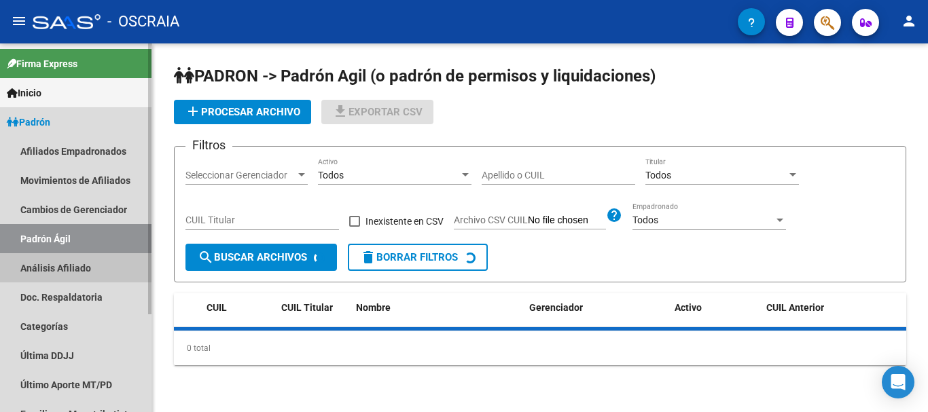
click at [62, 274] on link "Análisis Afiliado" at bounding box center [75, 267] width 151 height 29
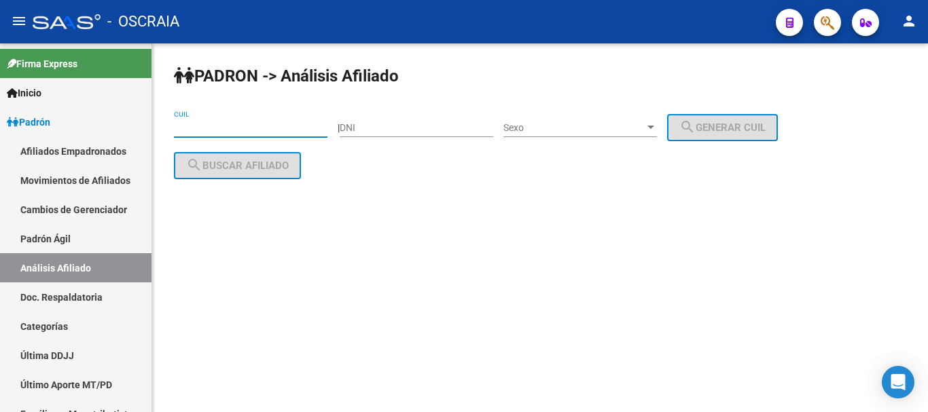
click at [248, 130] on input "CUIL" at bounding box center [250, 128] width 153 height 12
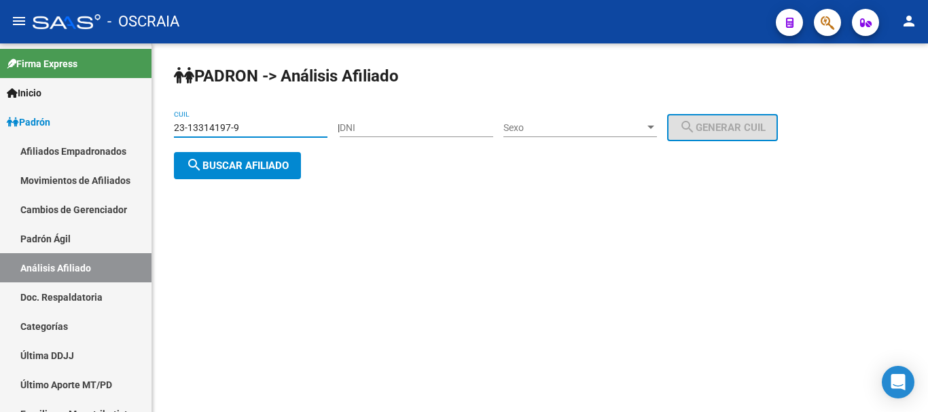
type input "23-13314197-9"
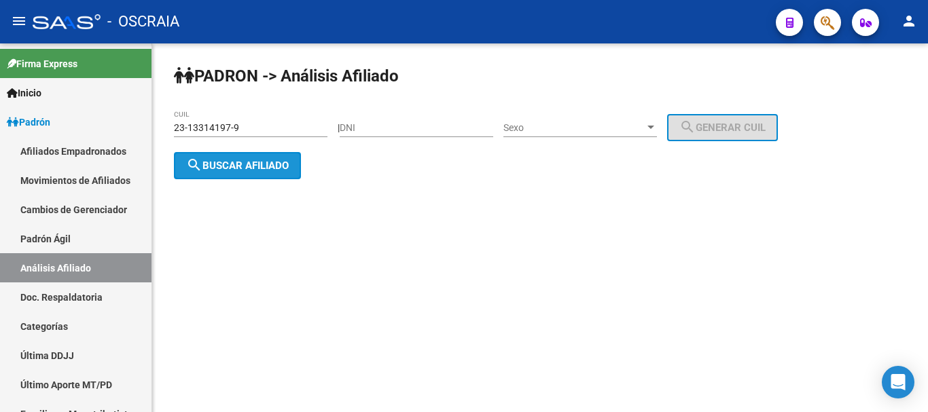
click at [286, 170] on span "search Buscar afiliado" at bounding box center [237, 166] width 103 height 12
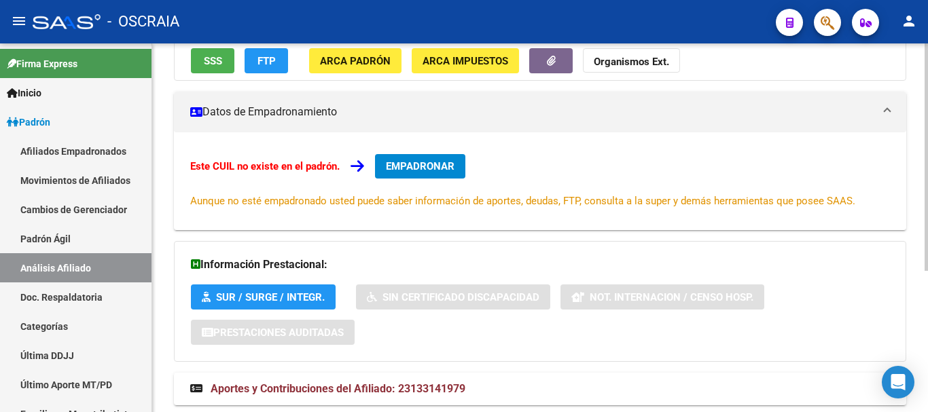
scroll to position [230, 0]
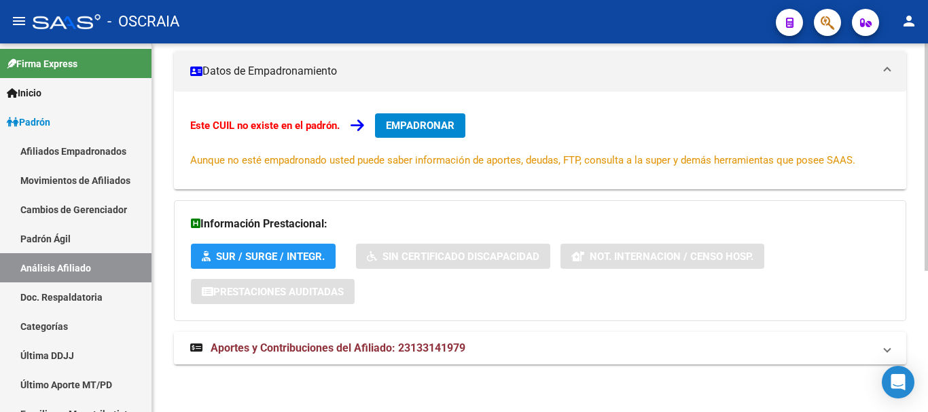
click at [373, 355] on strong "Aportes y Contribuciones del Afiliado: 23133141979" at bounding box center [327, 348] width 275 height 15
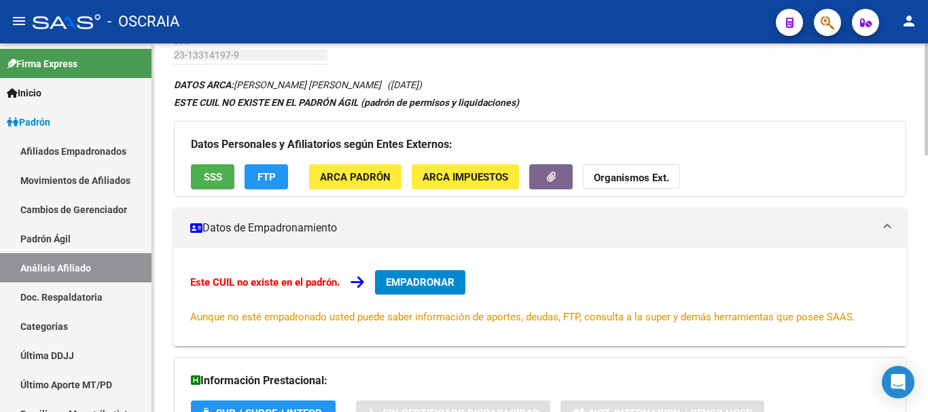
scroll to position [68, 0]
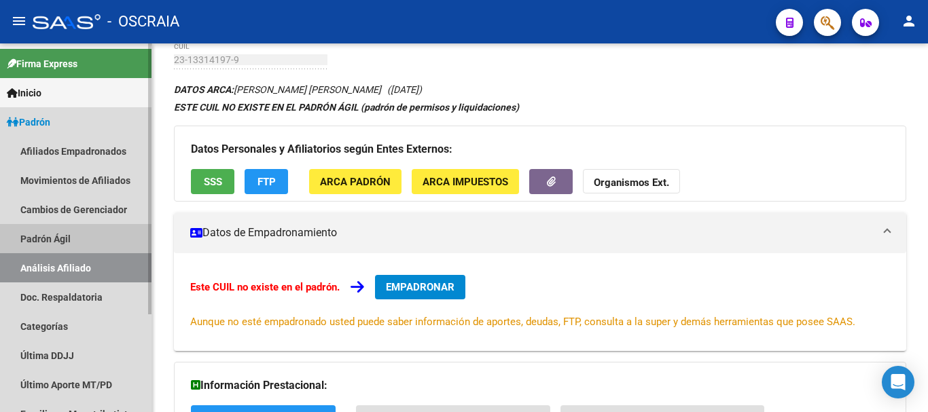
click at [43, 235] on link "Padrón Ágil" at bounding box center [75, 238] width 151 height 29
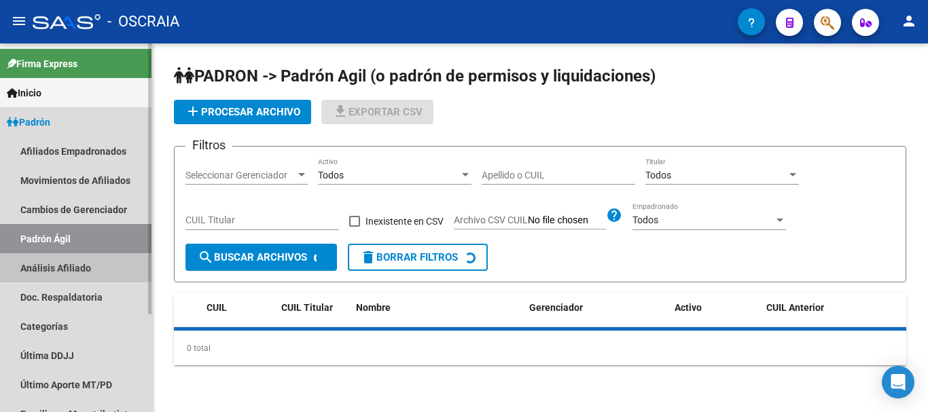
click at [43, 261] on link "Análisis Afiliado" at bounding box center [75, 267] width 151 height 29
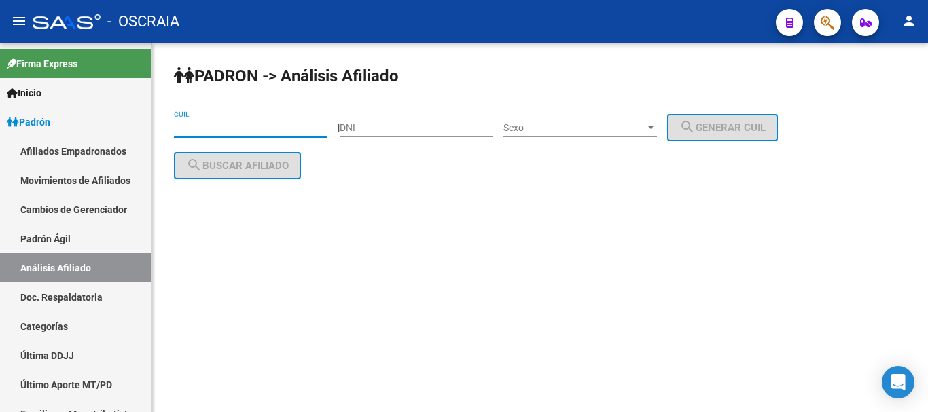
click at [212, 128] on input "CUIL" at bounding box center [250, 128] width 153 height 12
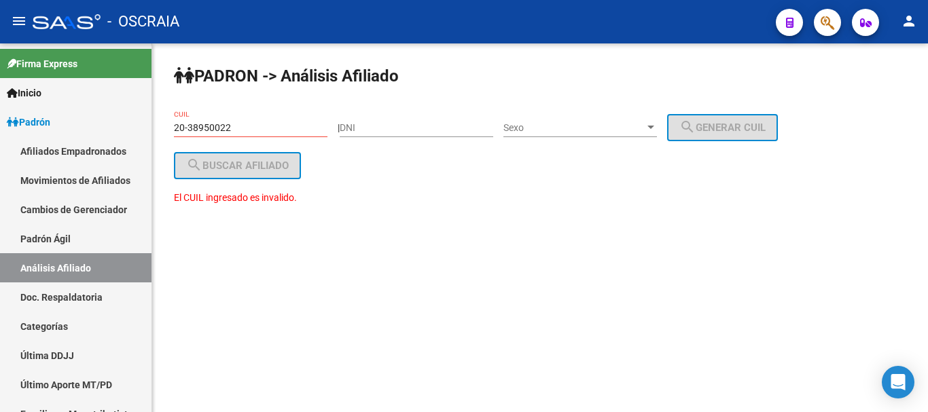
click at [314, 202] on div "El CUIL ingresado es invalido." at bounding box center [540, 205] width 732 height 30
click at [289, 131] on input "20-38950022" at bounding box center [250, 128] width 153 height 12
type input "2"
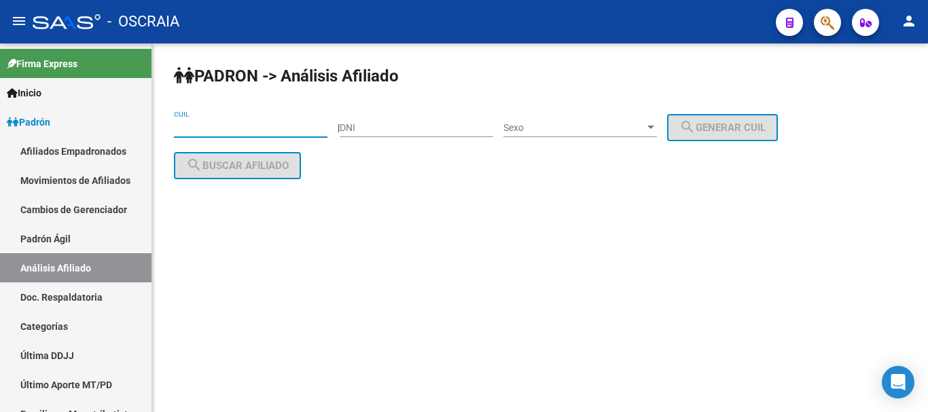
click at [391, 121] on div "DNI" at bounding box center [416, 123] width 153 height 27
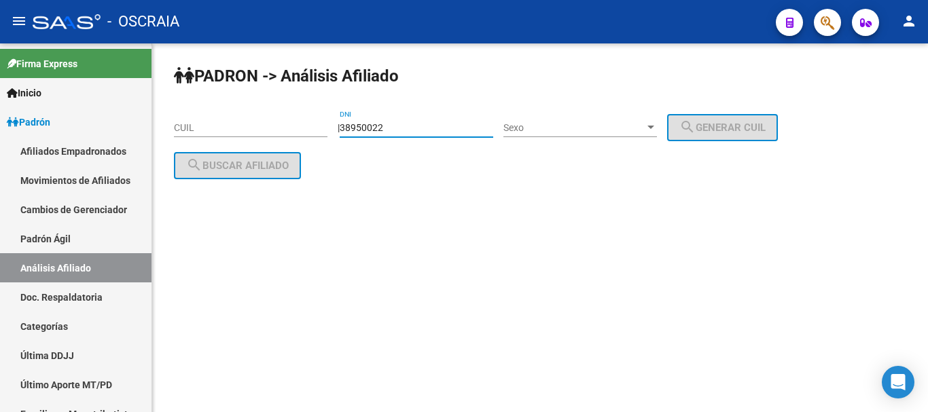
type input "38950022"
click at [644, 130] on span "Sexo" at bounding box center [573, 128] width 141 height 12
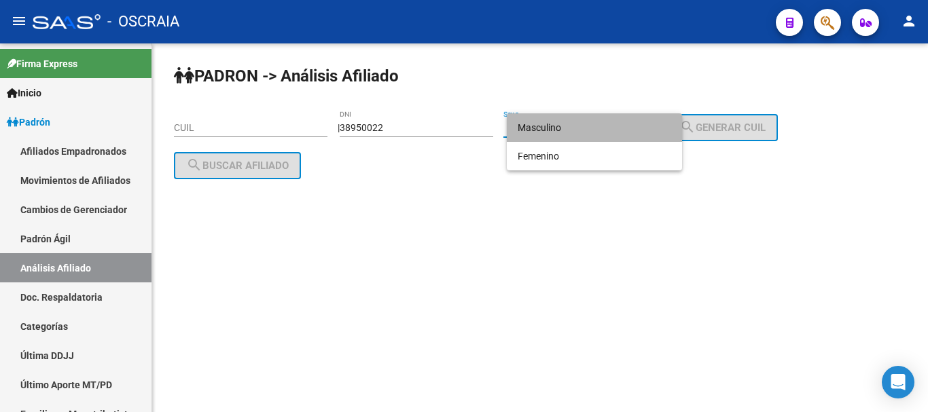
click at [657, 130] on span "Masculino" at bounding box center [593, 127] width 153 height 29
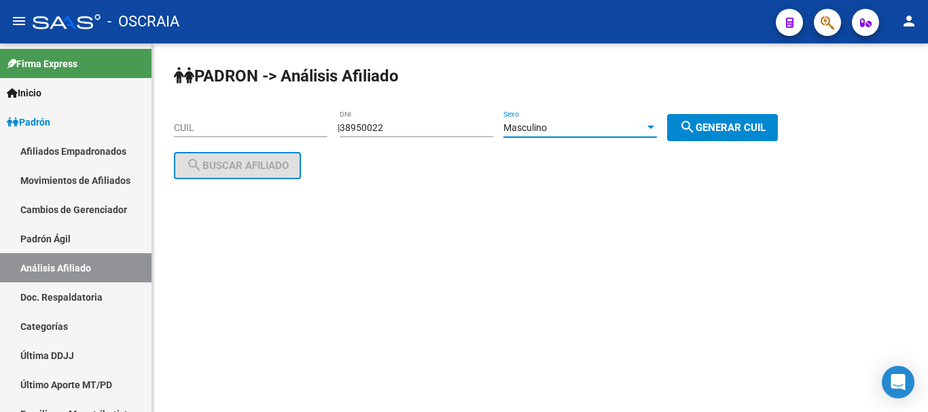
click at [695, 129] on mat-icon "search" at bounding box center [687, 127] width 16 height 16
type input "20-38950022-5"
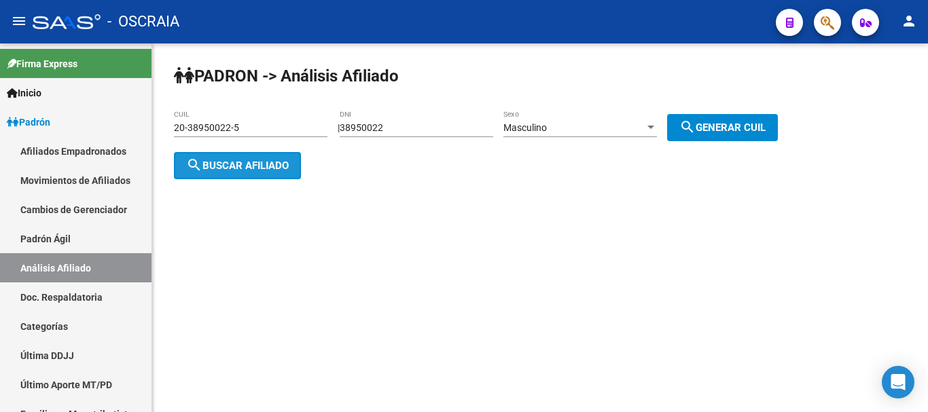
click at [206, 158] on button "search Buscar afiliado" at bounding box center [237, 165] width 127 height 27
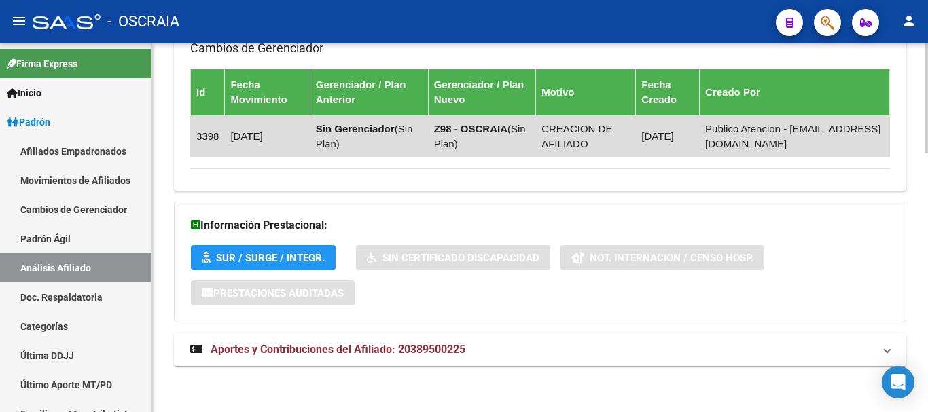
scroll to position [864, 0]
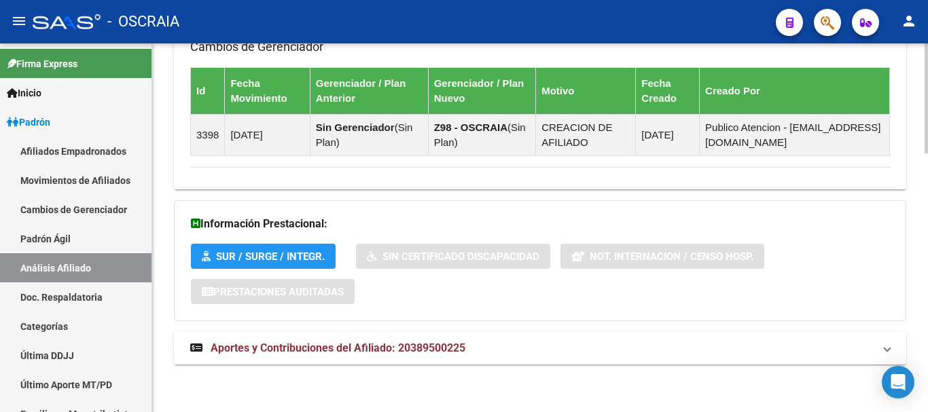
click at [347, 348] on span "Aportes y Contribuciones del Afiliado: 20389500225" at bounding box center [338, 348] width 255 height 13
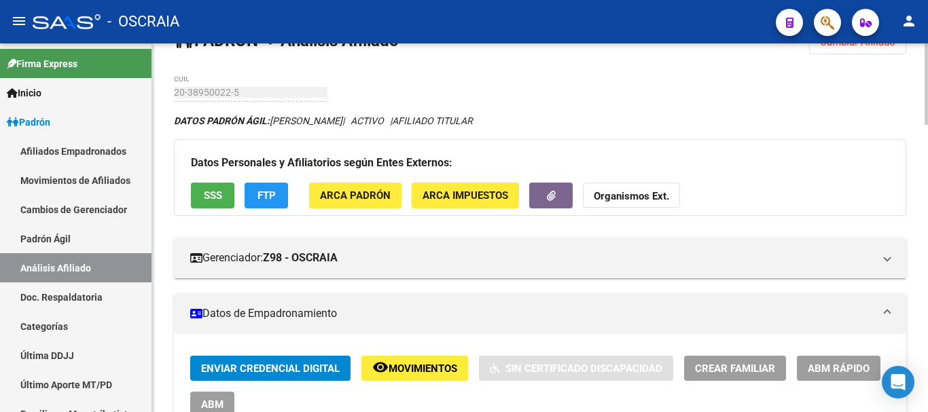
scroll to position [0, 0]
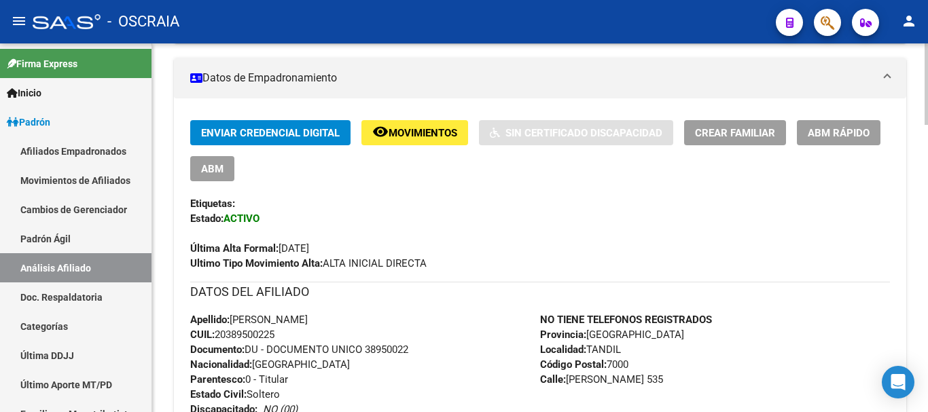
scroll to position [272, 0]
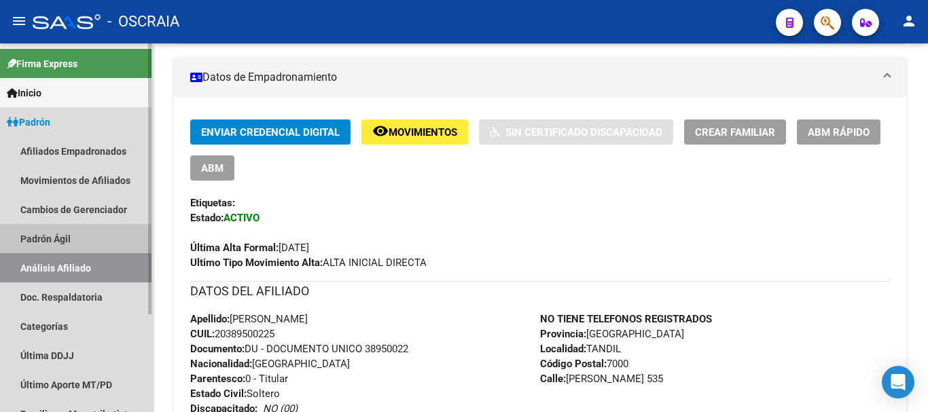
click at [58, 236] on link "Padrón Ágil" at bounding box center [75, 238] width 151 height 29
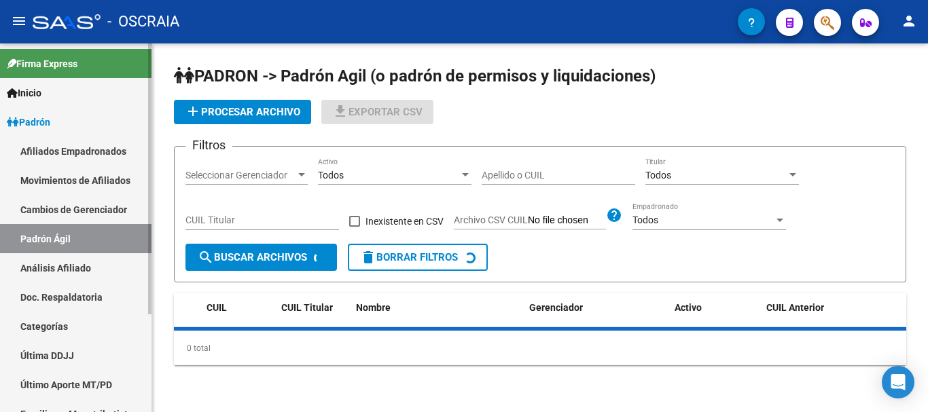
click at [56, 266] on link "Análisis Afiliado" at bounding box center [75, 267] width 151 height 29
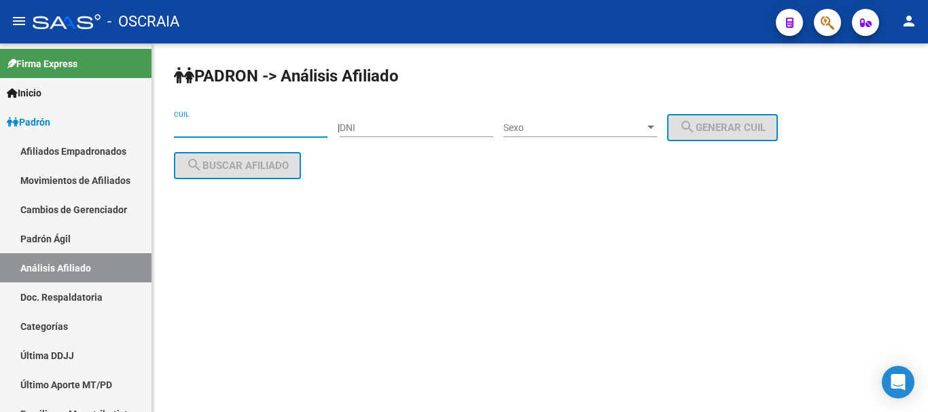
click at [288, 130] on input "CUIL" at bounding box center [250, 128] width 153 height 12
type input "2"
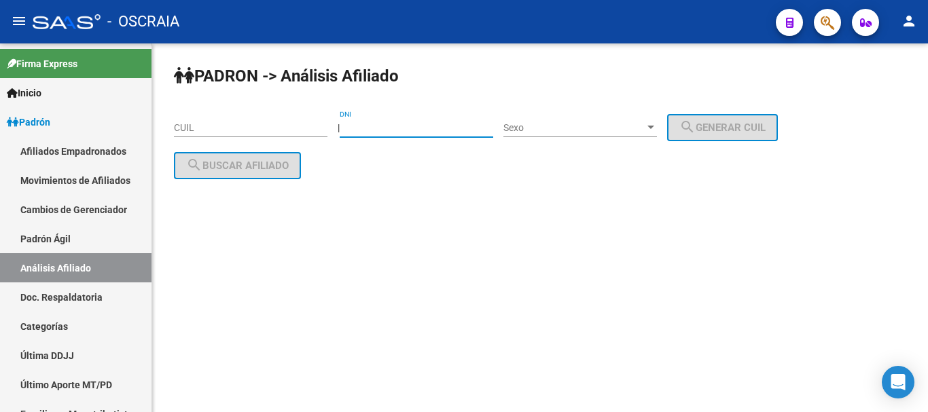
drag, startPoint x: 399, startPoint y: 125, endPoint x: 553, endPoint y: 105, distance: 155.4
click at [400, 124] on input "DNI" at bounding box center [416, 128] width 153 height 12
type input "41802346"
click at [644, 129] on span "Sexo" at bounding box center [573, 128] width 141 height 12
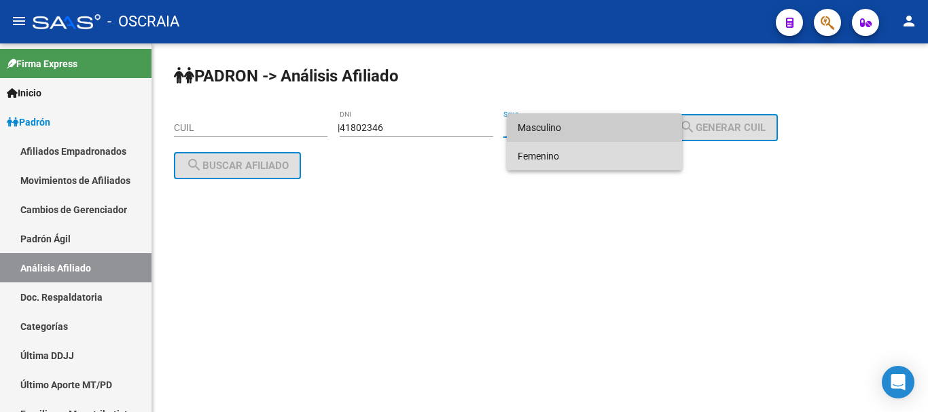
click at [642, 156] on span "Femenino" at bounding box center [593, 156] width 153 height 29
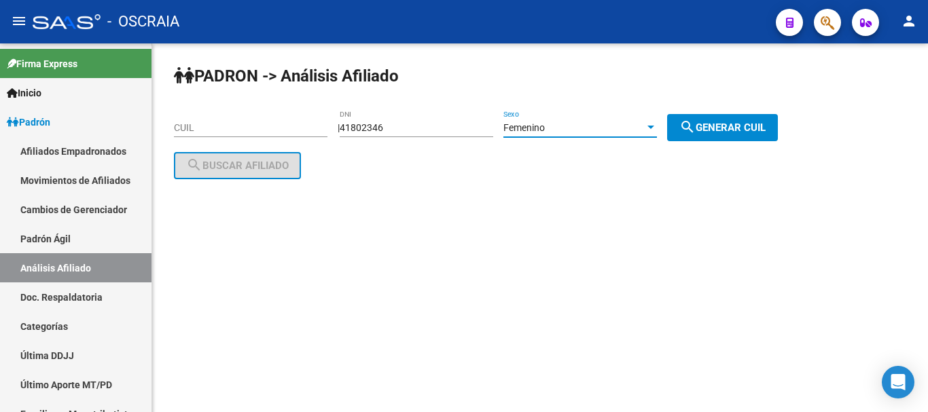
click at [688, 128] on button "search Generar CUIL" at bounding box center [722, 127] width 111 height 27
type input "27-41802346-0"
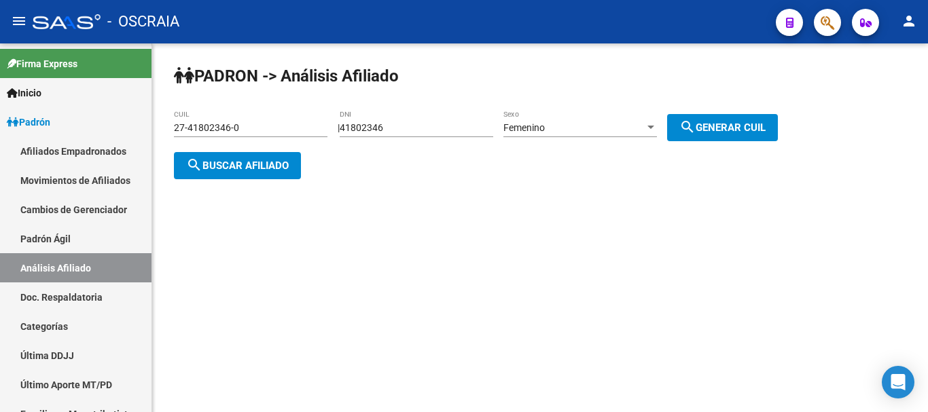
click at [264, 168] on span "search Buscar afiliado" at bounding box center [237, 166] width 103 height 12
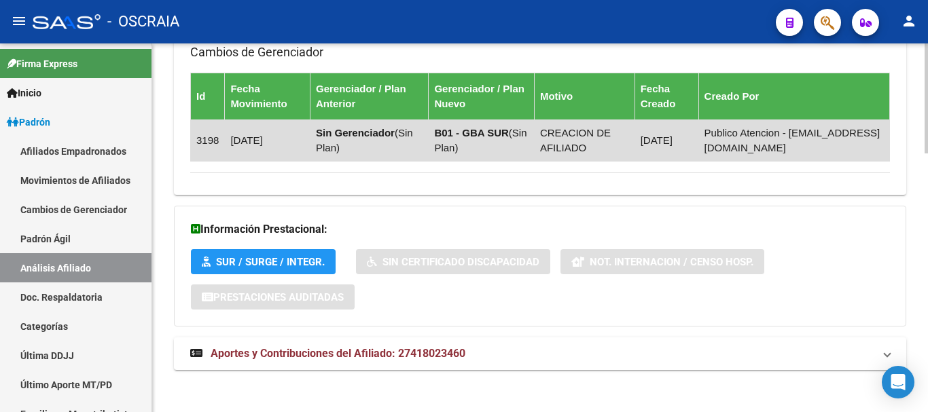
scroll to position [864, 0]
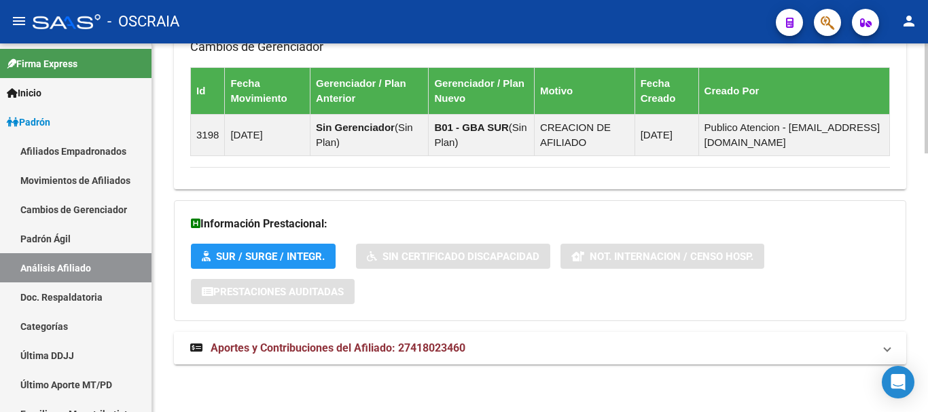
click at [354, 346] on span "Aportes y Contribuciones del Afiliado: 27418023460" at bounding box center [338, 348] width 255 height 13
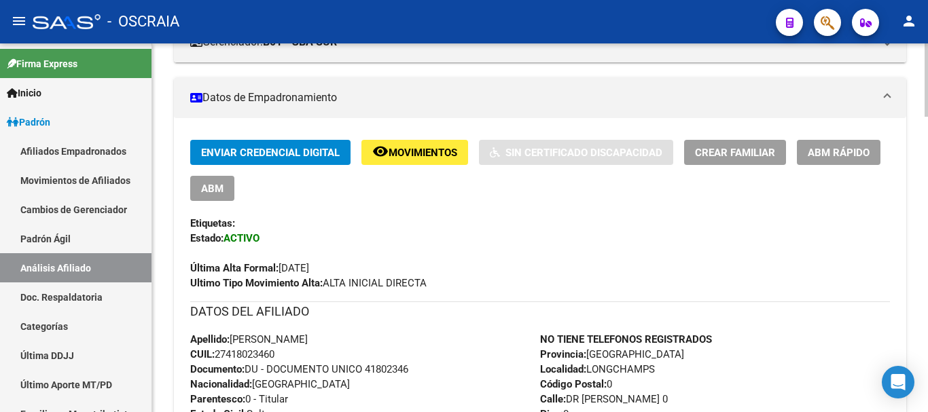
scroll to position [272, 0]
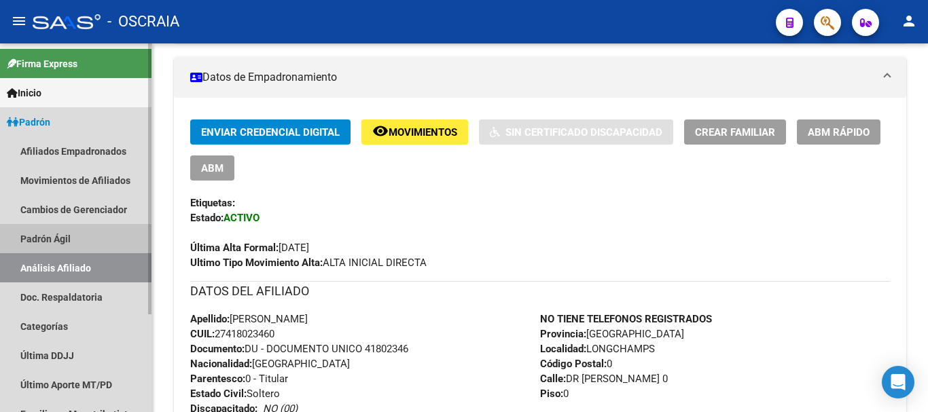
click at [45, 235] on link "Padrón Ágil" at bounding box center [75, 238] width 151 height 29
